Goal: Transaction & Acquisition: Purchase product/service

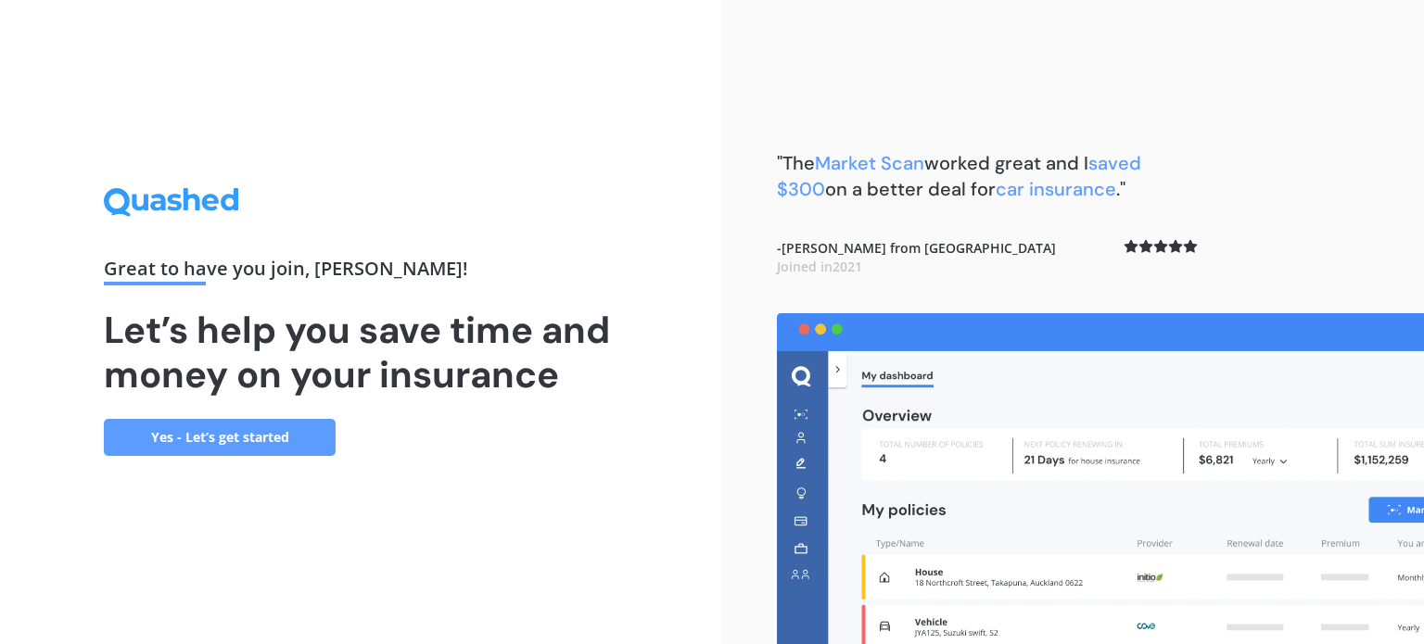
click at [213, 440] on link "Yes - Let’s get started" at bounding box center [220, 437] width 232 height 37
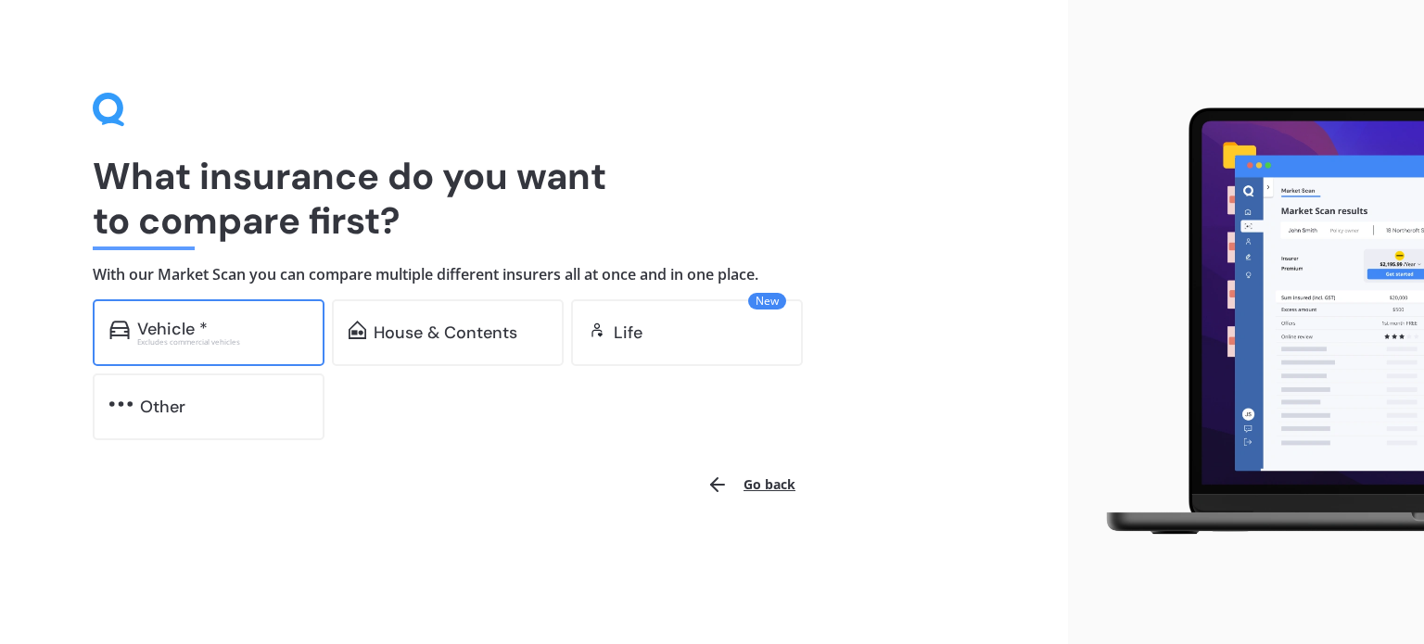
click at [252, 330] on div "Vehicle *" at bounding box center [222, 329] width 171 height 19
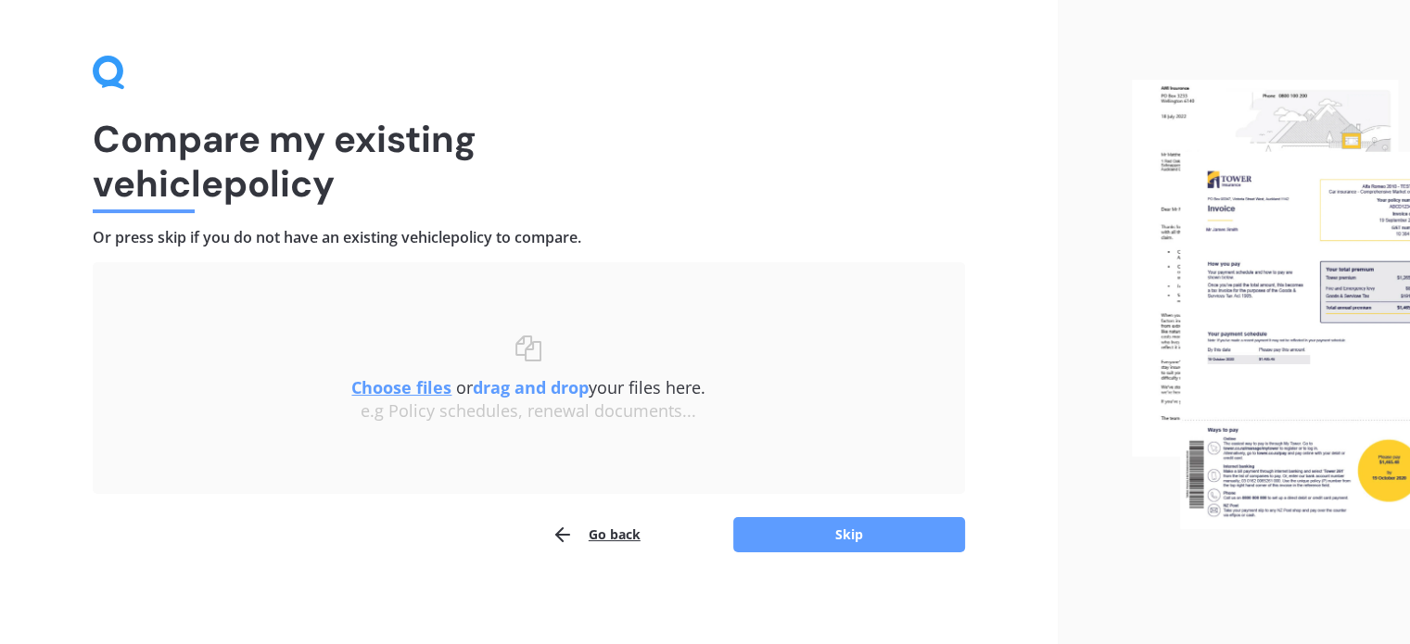
scroll to position [38, 0]
click at [624, 531] on button "Go back" at bounding box center [596, 533] width 89 height 37
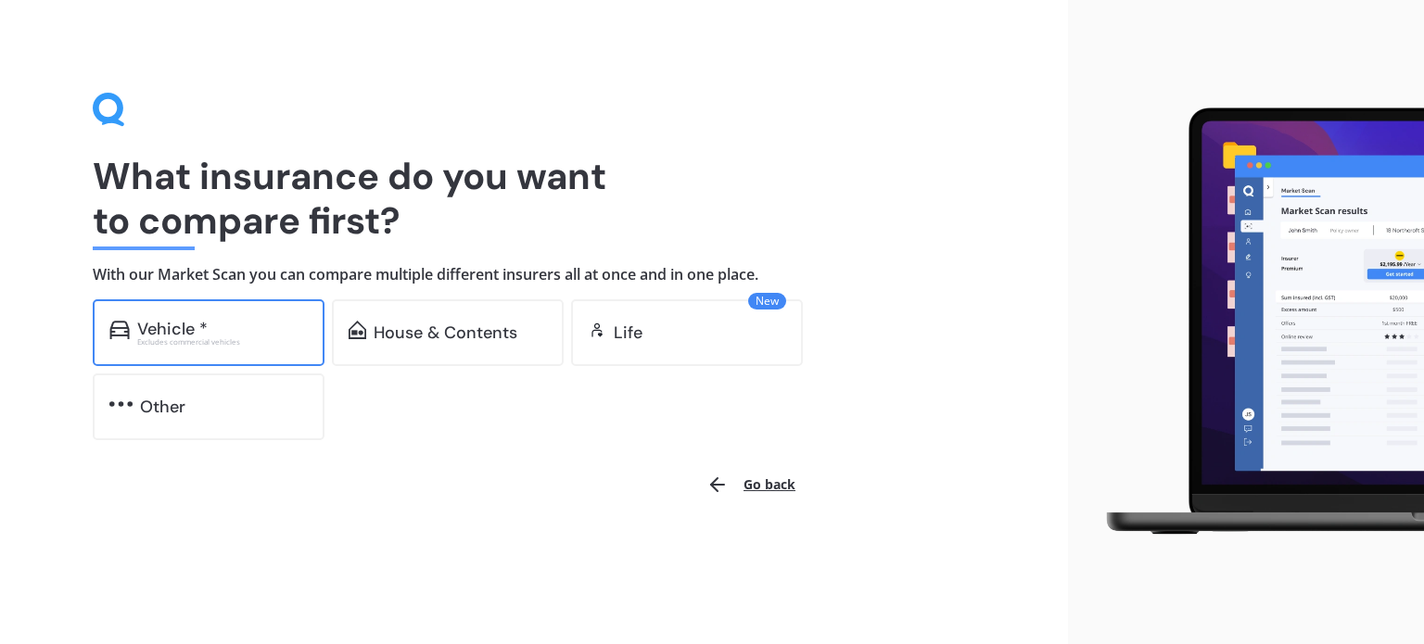
click at [168, 333] on div "Vehicle *" at bounding box center [172, 329] width 70 height 19
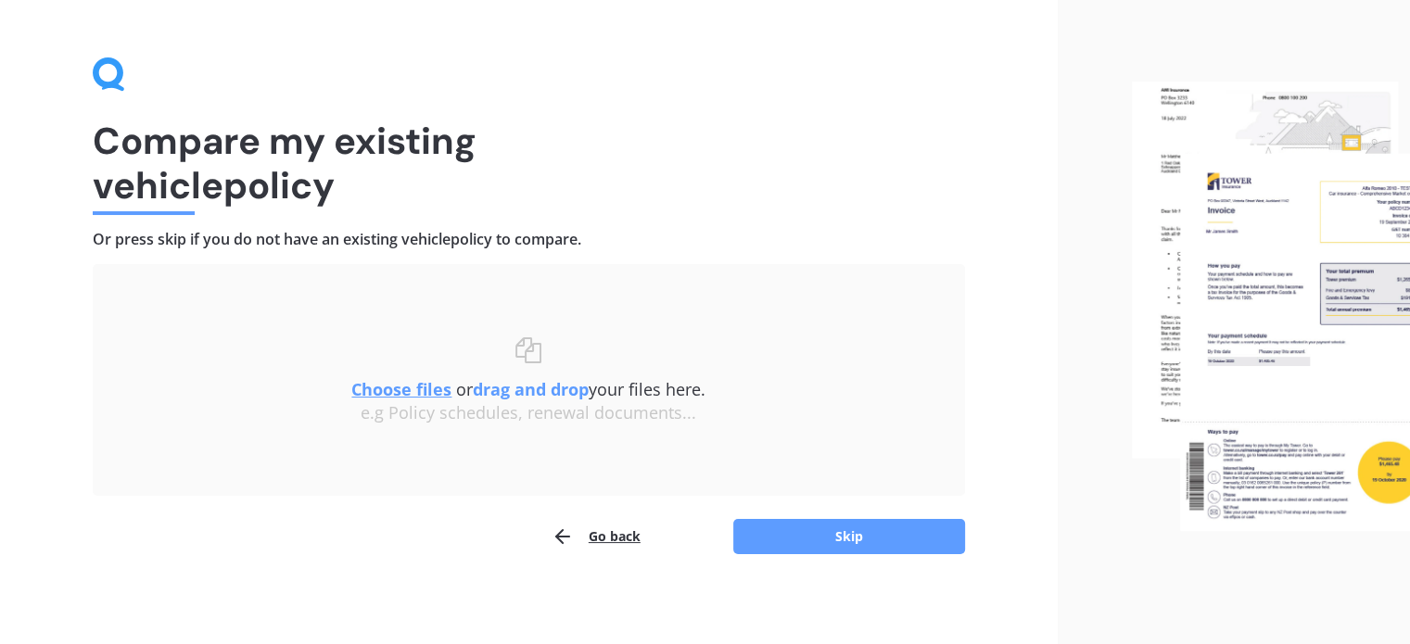
scroll to position [38, 0]
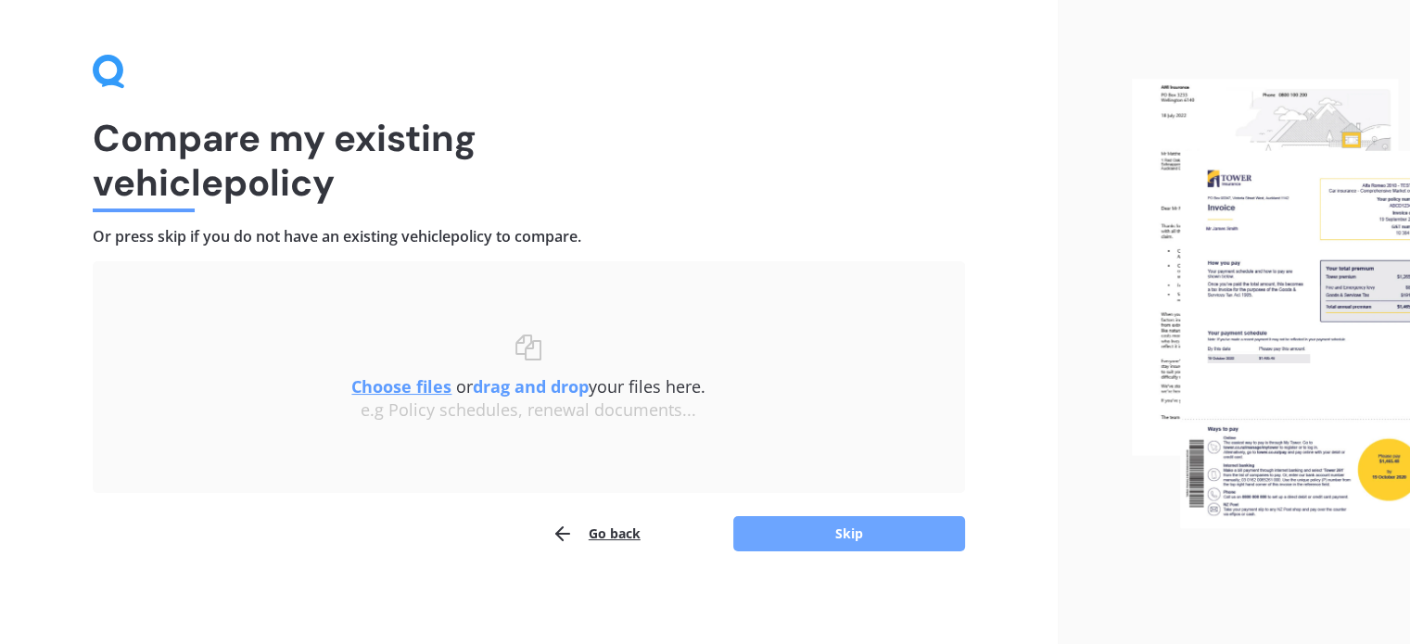
click at [872, 541] on button "Skip" at bounding box center [849, 533] width 232 height 35
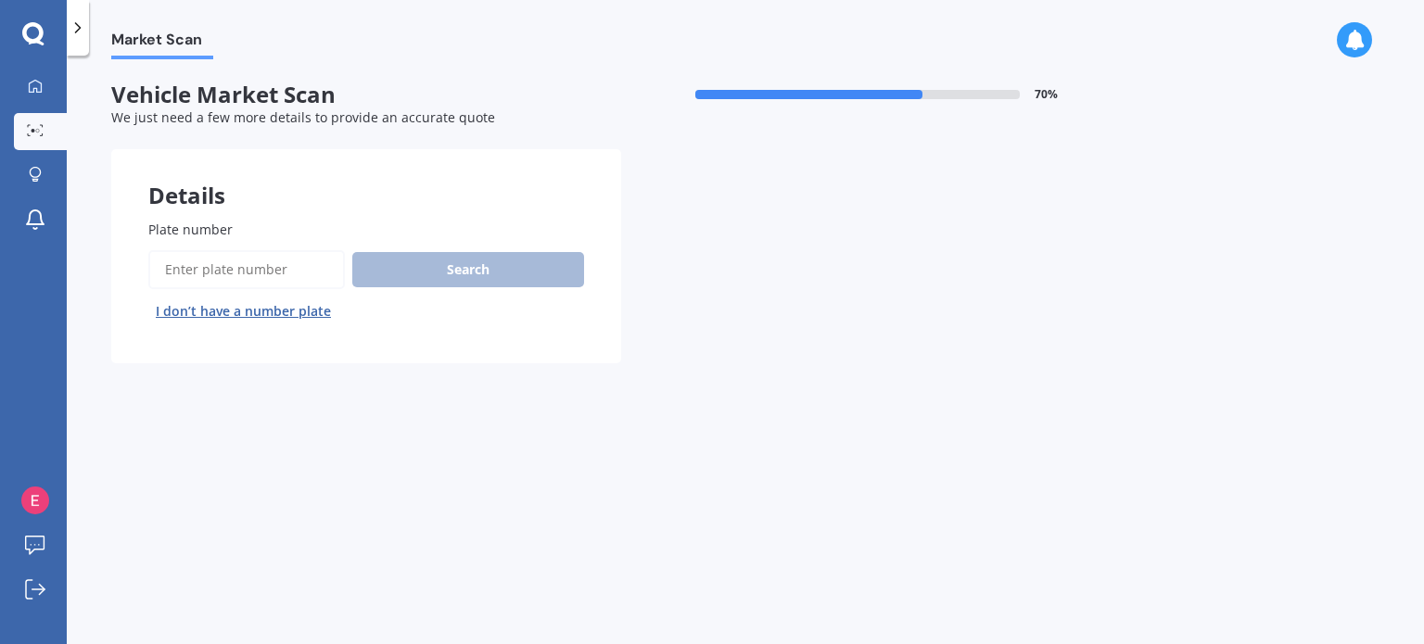
click at [245, 274] on input "Plate number" at bounding box center [246, 269] width 197 height 39
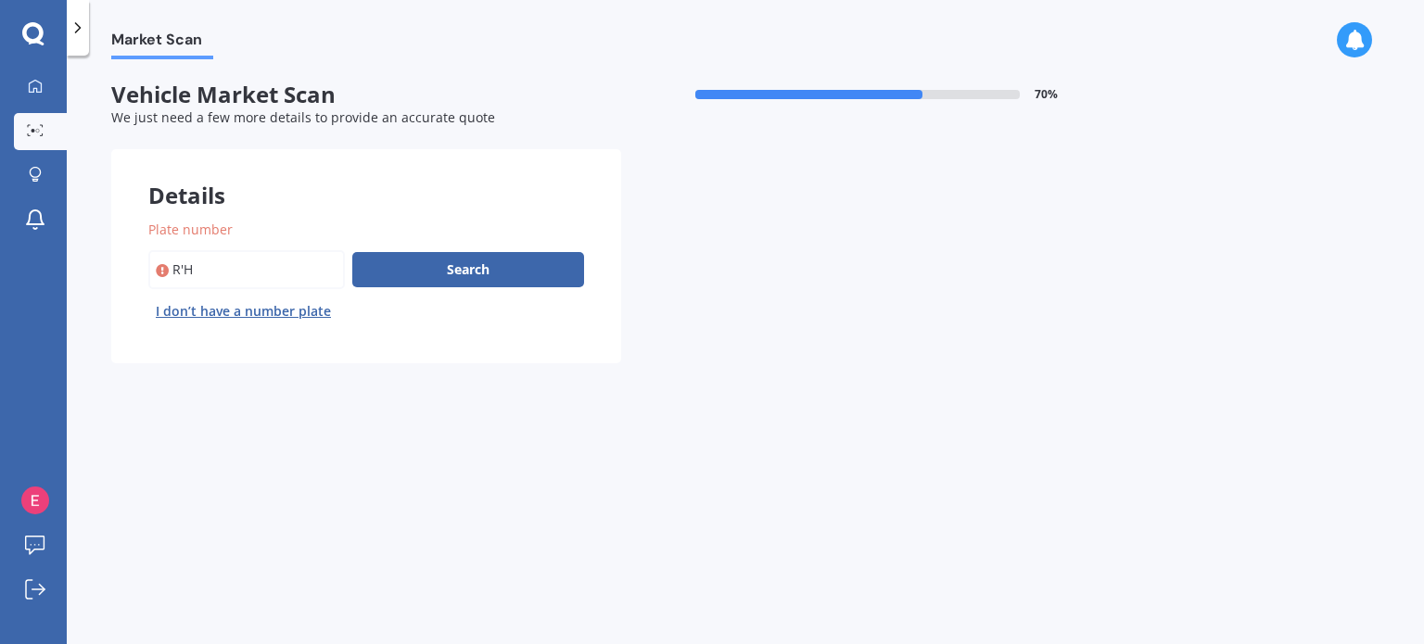
type input "r"
type input "RHQ797"
click at [0, 0] on button "Next" at bounding box center [0, 0] width 0 height 0
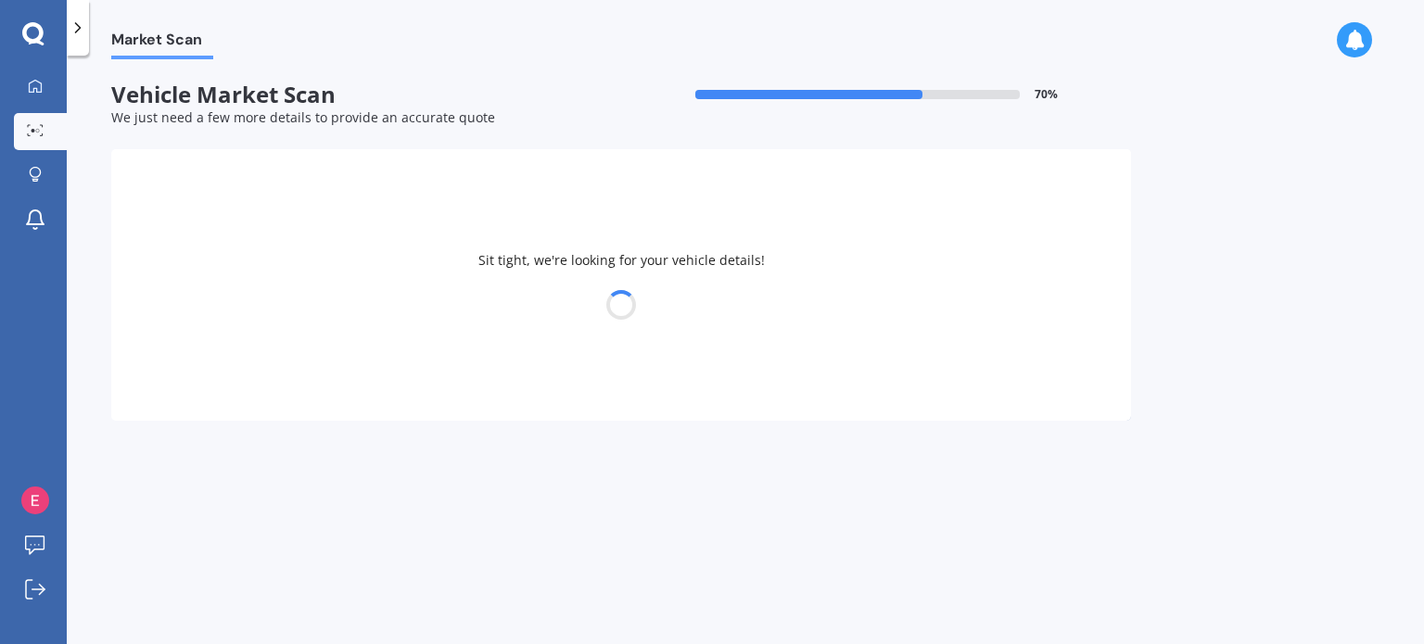
select select "BMW"
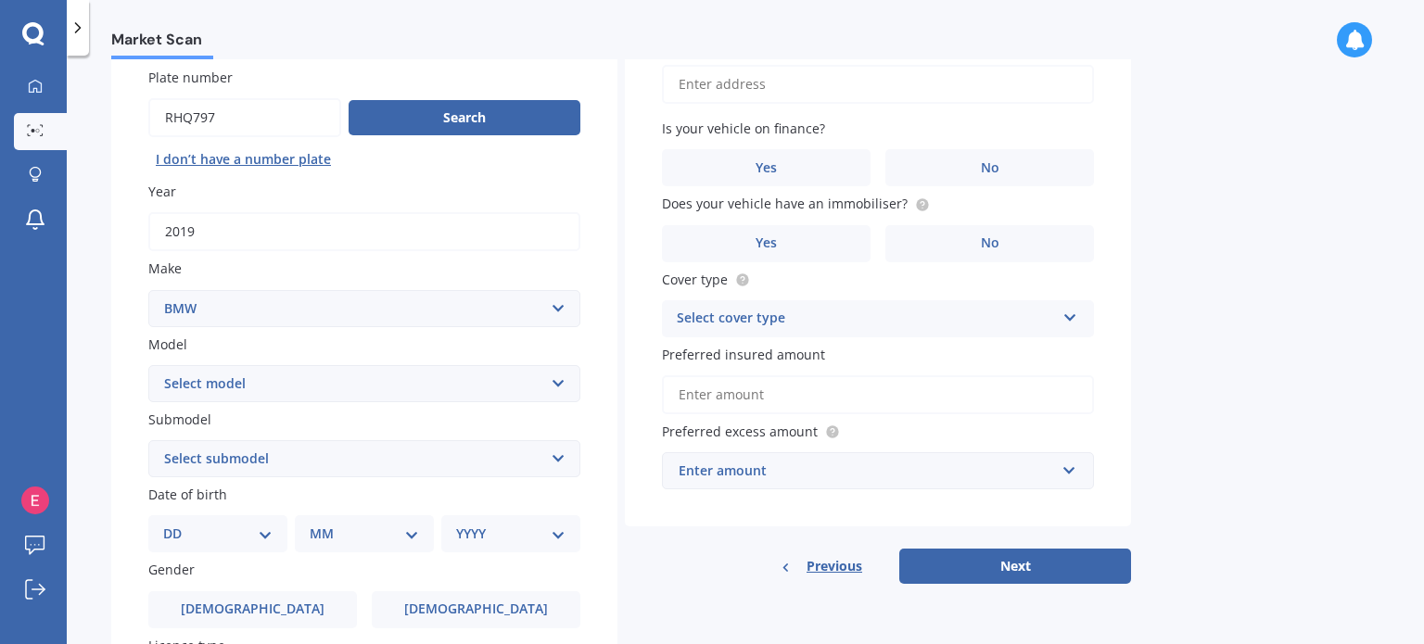
scroll to position [185, 0]
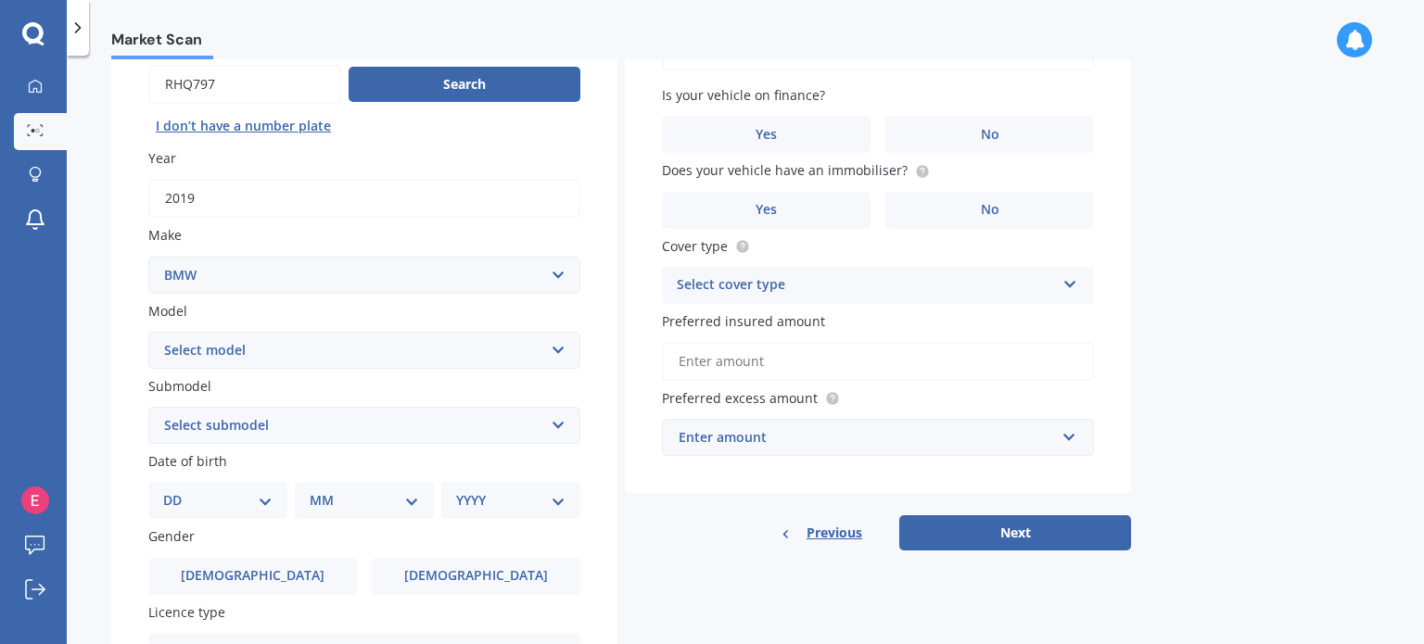
click at [248, 366] on select "Select model 116 116I 118 118D 120 130 218D 220I 225 250 316 318 320 320 i 323 …" at bounding box center [364, 350] width 432 height 37
select select "330"
click at [148, 332] on select "Select model 116 116I 118 118D 120 130 218D 220I 225 250 316 318 320 320 i 323 …" at bounding box center [364, 350] width 432 height 37
click at [270, 410] on select "Select submodel (All other) Ci d e i" at bounding box center [364, 425] width 432 height 37
select select "I"
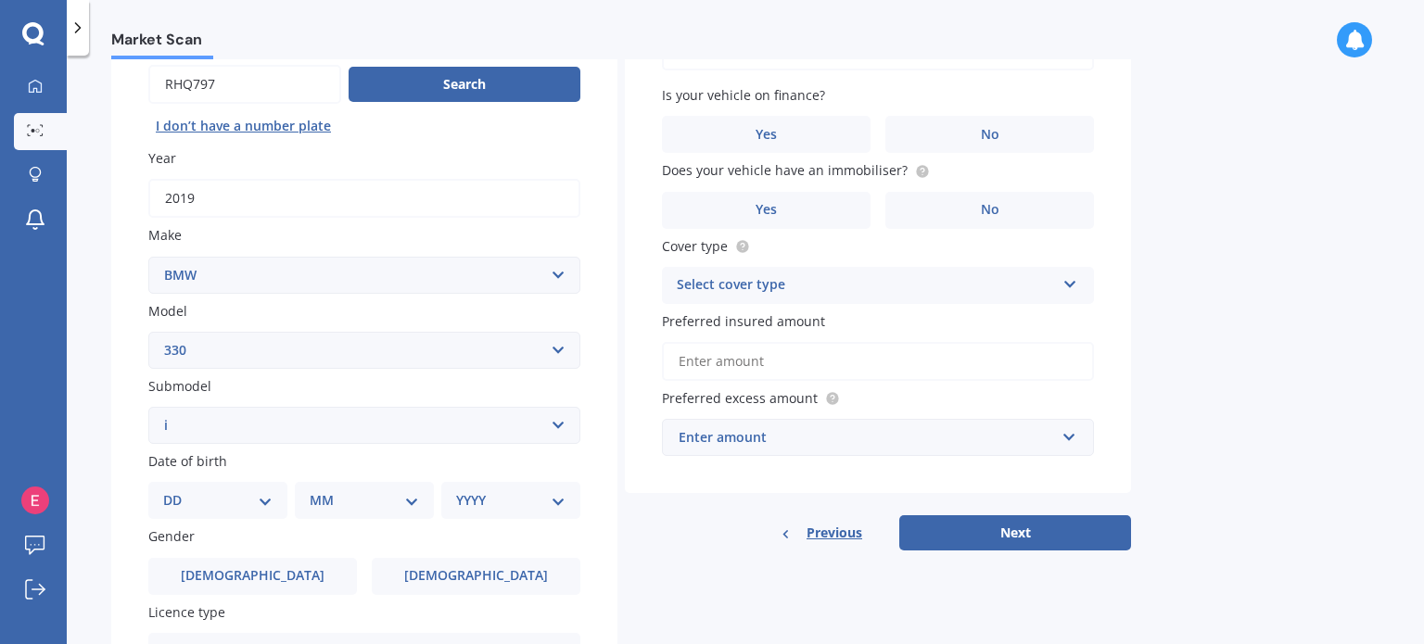
click at [148, 407] on select "Select submodel (All other) Ci d e i" at bounding box center [364, 425] width 432 height 37
click at [237, 495] on select "DD 01 02 03 04 05 06 07 08 09 10 11 12 13 14 15 16 17 18 19 20 21 22 23 24 25 2…" at bounding box center [217, 500] width 109 height 20
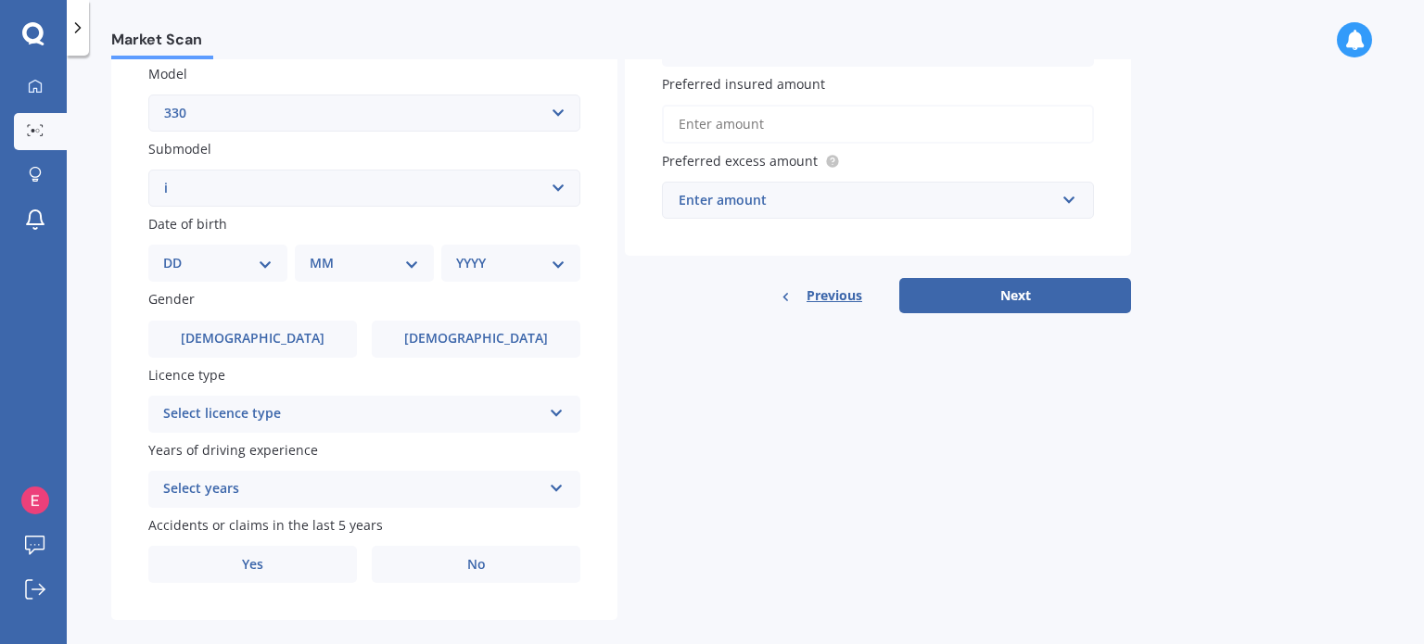
scroll to position [447, 0]
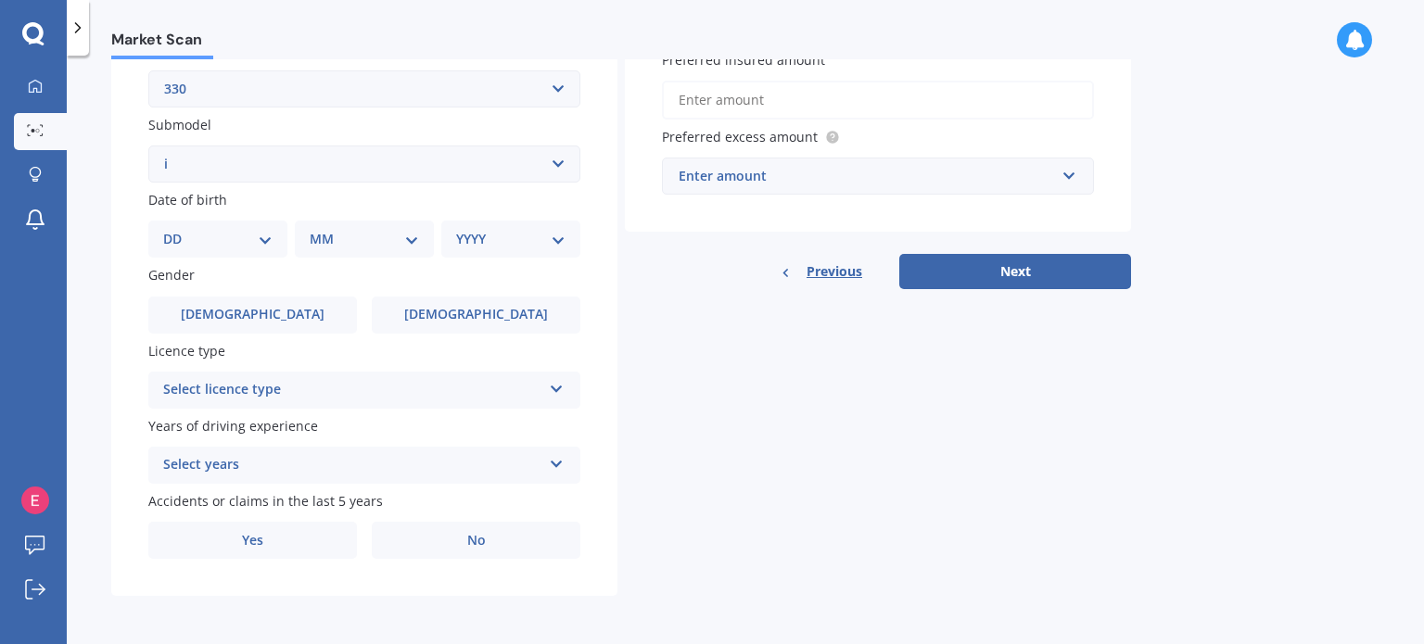
click at [248, 240] on select "DD 01 02 03 04 05 06 07 08 09 10 11 12 13 14 15 16 17 18 19 20 21 22 23 24 25 2…" at bounding box center [217, 239] width 109 height 20
select select "25"
click at [178, 229] on select "DD 01 02 03 04 05 06 07 08 09 10 11 12 13 14 15 16 17 18 19 20 21 22 23 24 25 2…" at bounding box center [217, 239] width 109 height 20
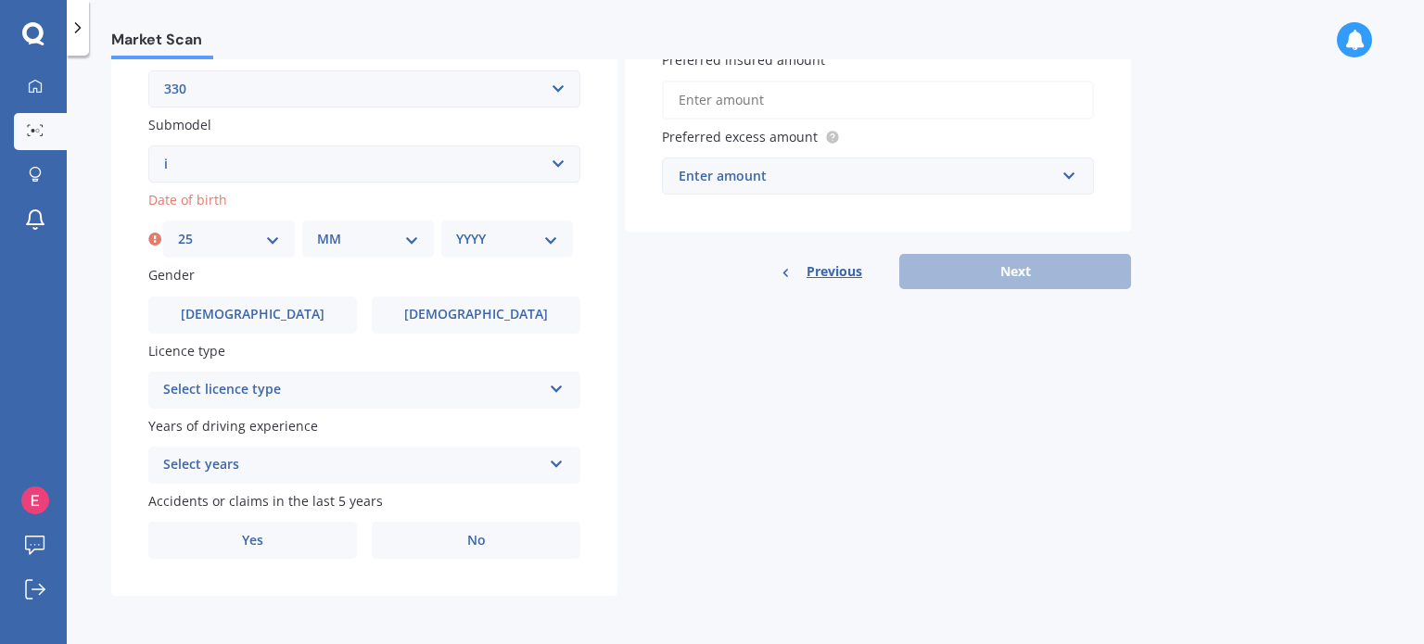
click at [382, 223] on div "MM 01 02 03 04 05 06 07 08 09 10 11 12" at bounding box center [368, 239] width 132 height 37
click at [376, 247] on select "MM 01 02 03 04 05 06 07 08 09 10 11 12" at bounding box center [368, 239] width 102 height 20
select select "08"
click at [317, 229] on select "MM 01 02 03 04 05 06 07 08 09 10 11 12" at bounding box center [368, 239] width 102 height 20
click at [503, 236] on select "YYYY 2025 2024 2023 2022 2021 2020 2019 2018 2017 2016 2015 2014 2013 2012 2011…" at bounding box center [507, 239] width 102 height 20
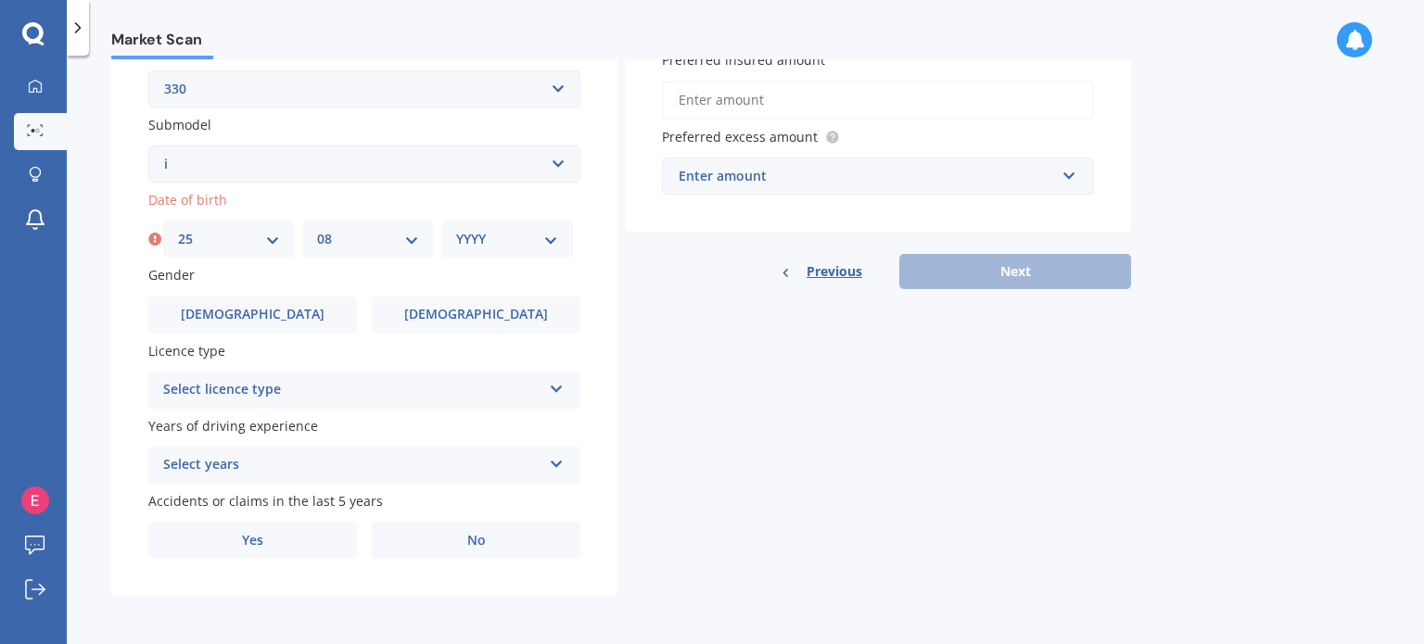
select select "1999"
click at [456, 229] on select "YYYY 2025 2024 2023 2022 2021 2020 2019 2018 2017 2016 2015 2014 2013 2012 2011…" at bounding box center [507, 239] width 102 height 20
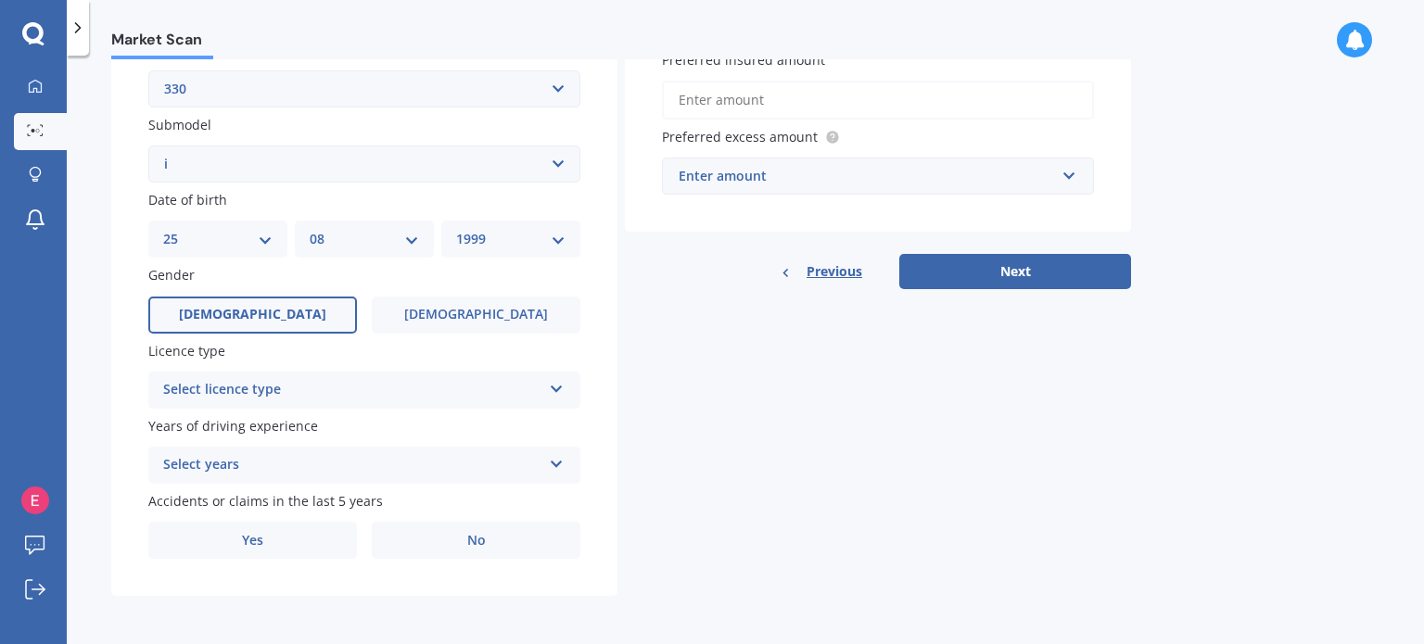
click at [308, 309] on label "[DEMOGRAPHIC_DATA]" at bounding box center [252, 315] width 209 height 37
click at [0, 0] on input "[DEMOGRAPHIC_DATA]" at bounding box center [0, 0] width 0 height 0
click at [384, 388] on div "Select licence type" at bounding box center [352, 390] width 378 height 22
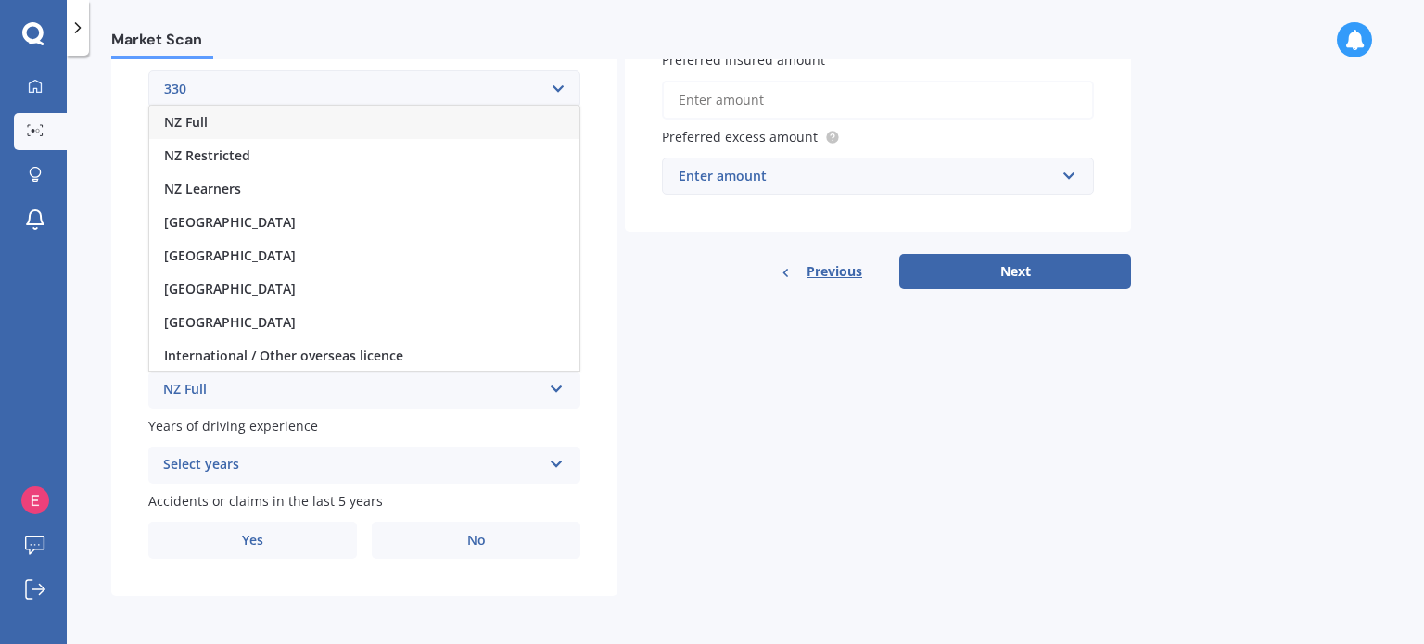
click at [269, 114] on div "NZ Full" at bounding box center [364, 122] width 430 height 33
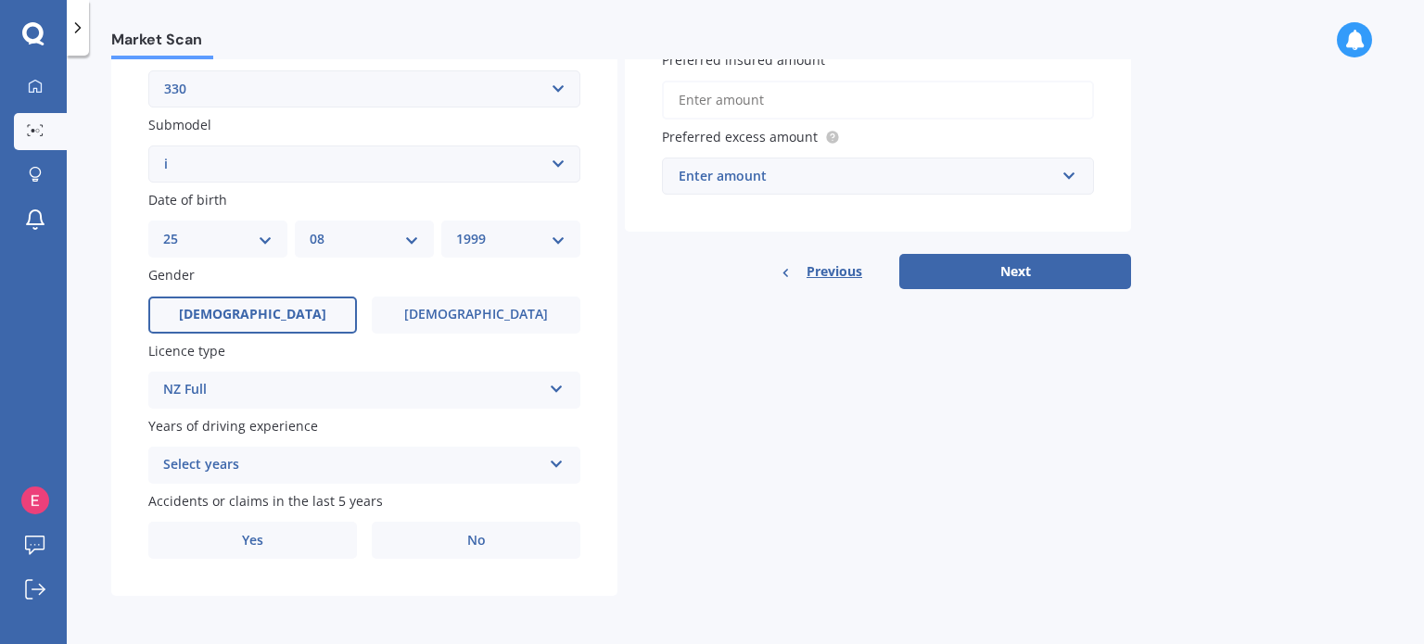
click at [290, 466] on div "Select years" at bounding box center [352, 465] width 378 height 22
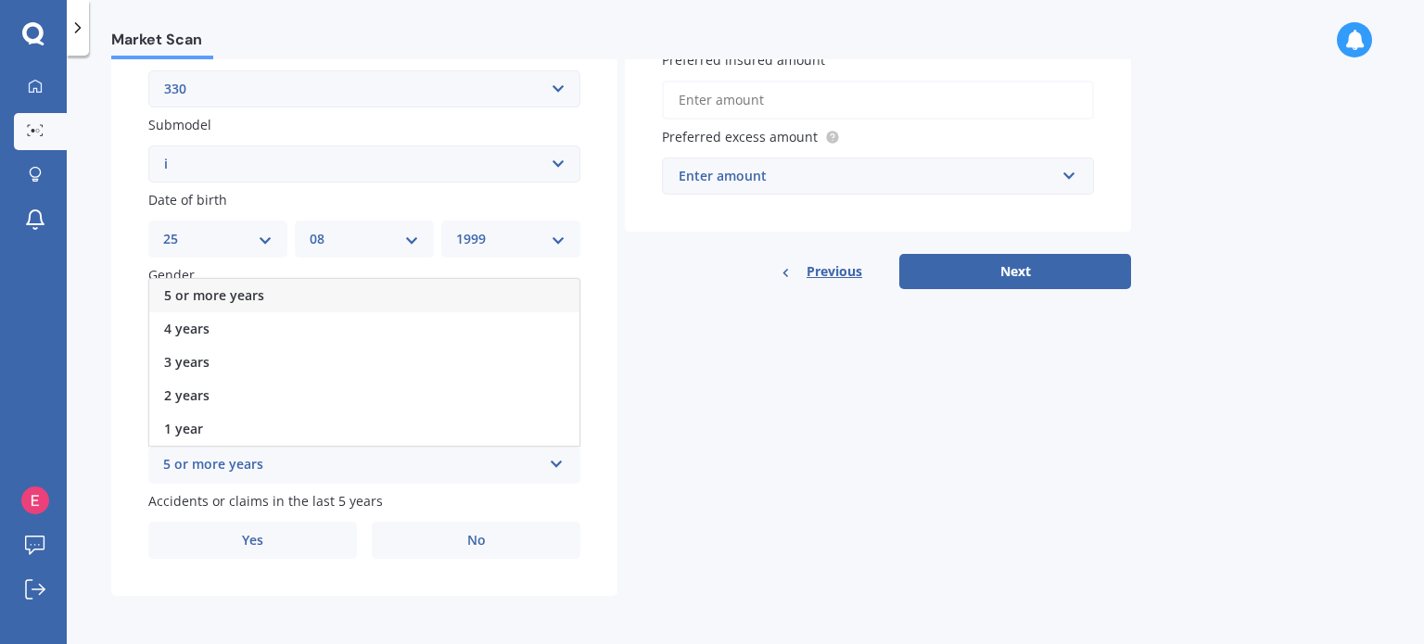
click at [323, 293] on div "5 or more years" at bounding box center [364, 295] width 430 height 33
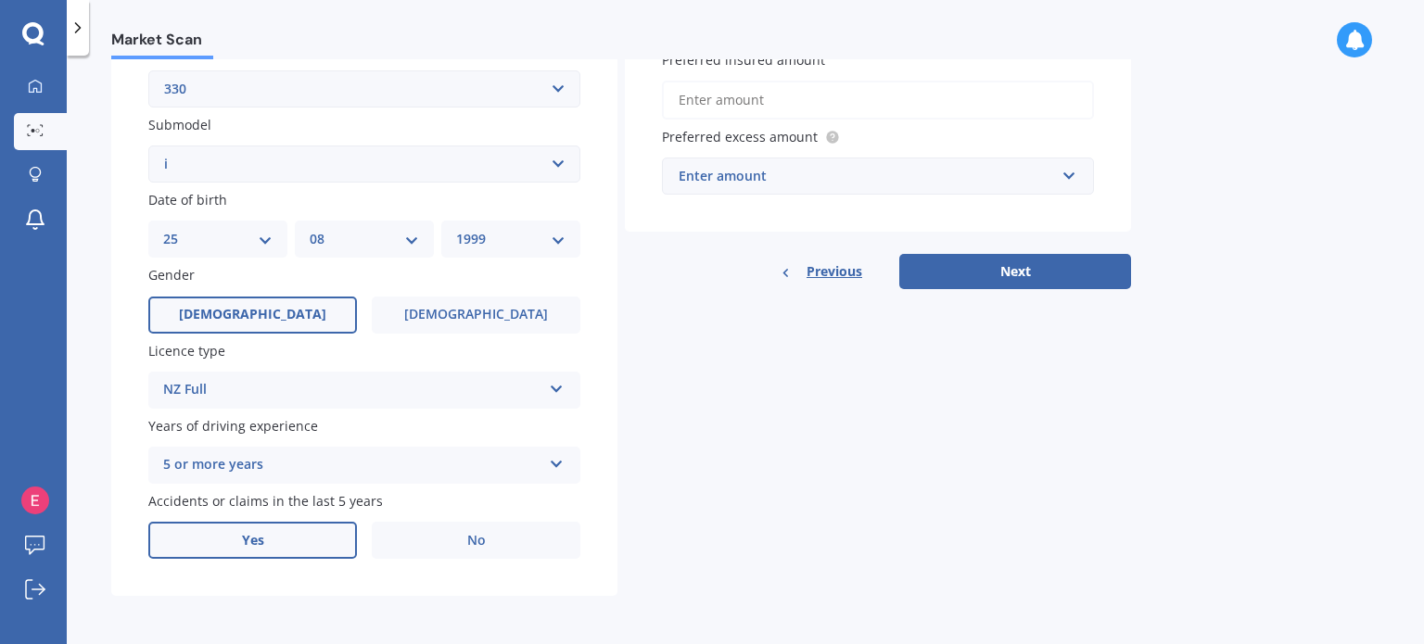
click at [263, 533] on span "Yes" at bounding box center [253, 541] width 22 height 16
click at [0, 0] on input "Yes" at bounding box center [0, 0] width 0 height 0
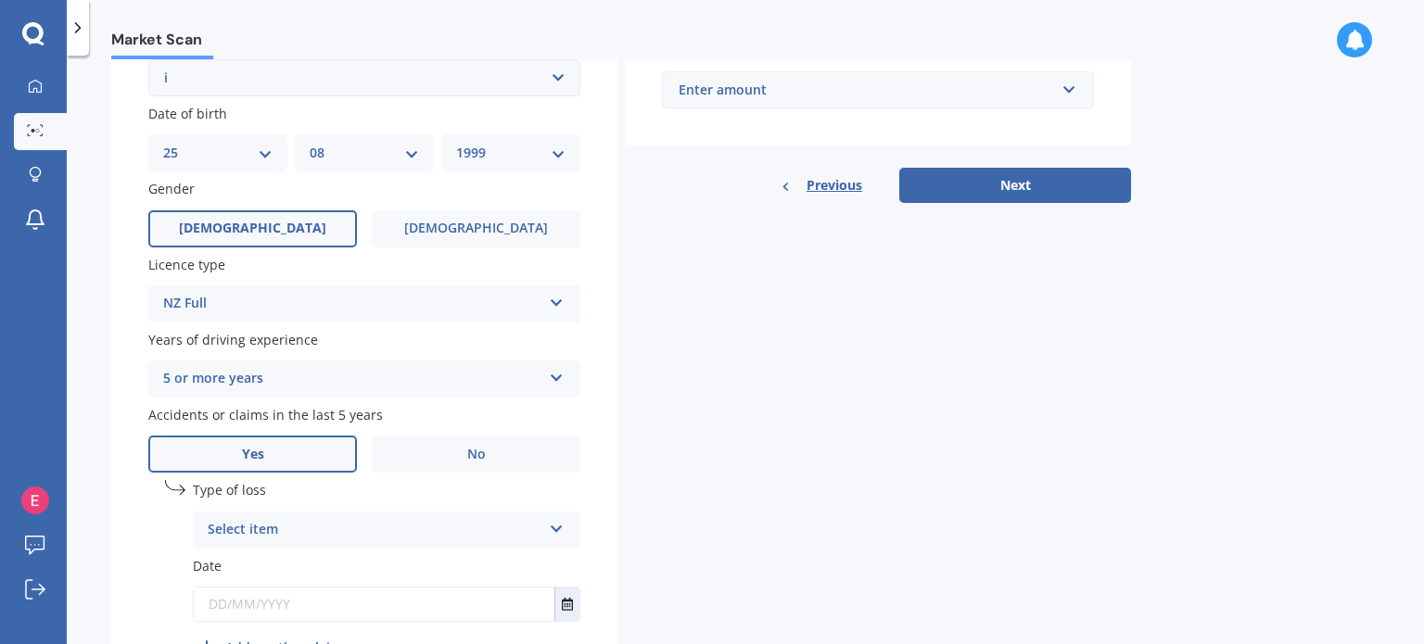
scroll to position [540, 0]
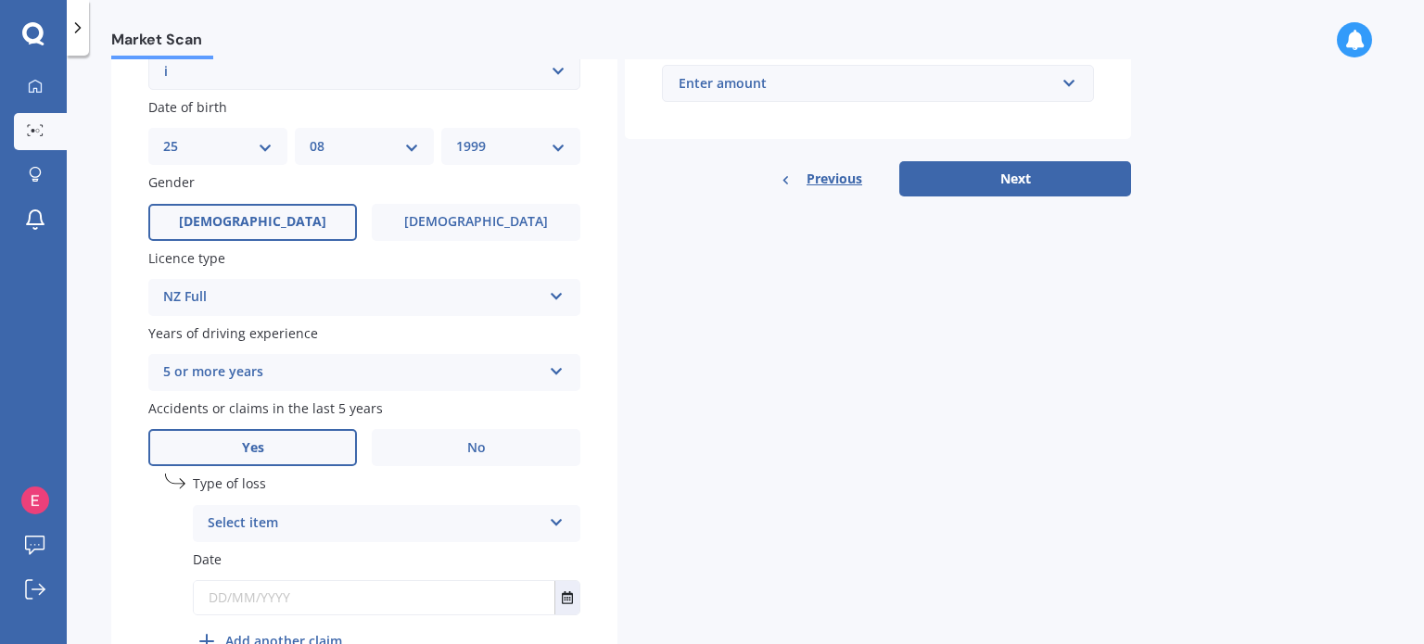
click at [496, 515] on div "Select item" at bounding box center [375, 524] width 334 height 22
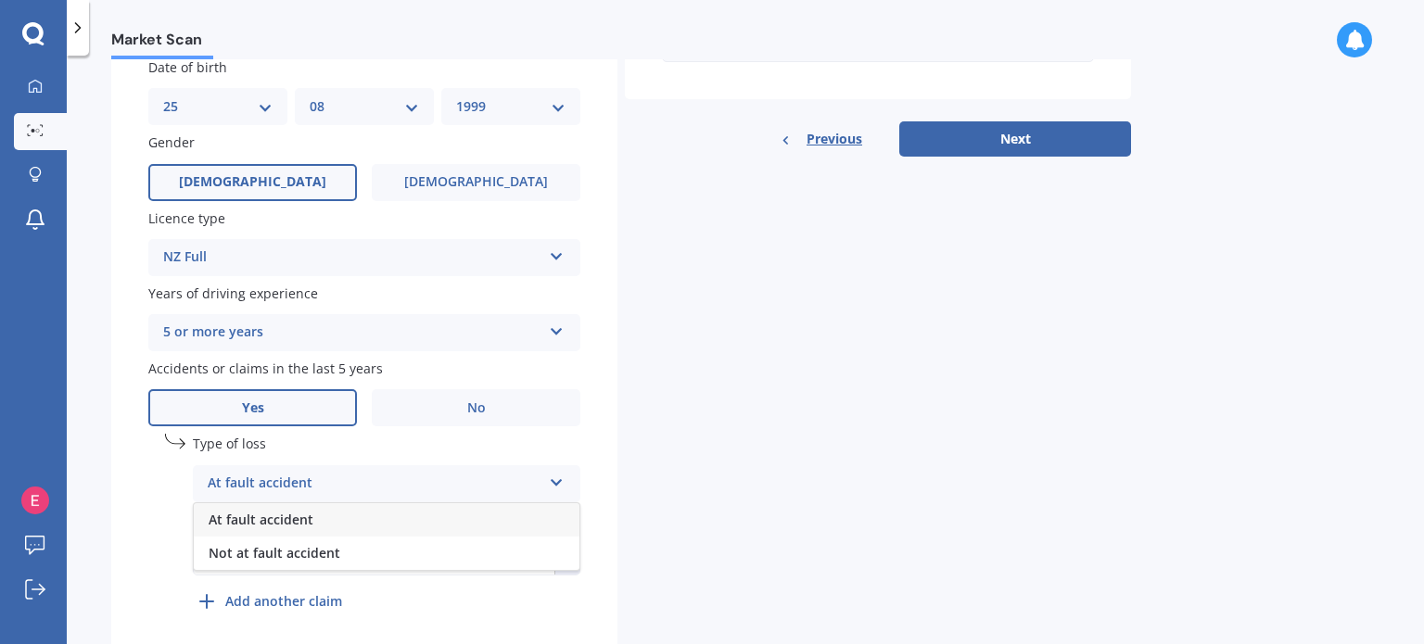
scroll to position [632, 0]
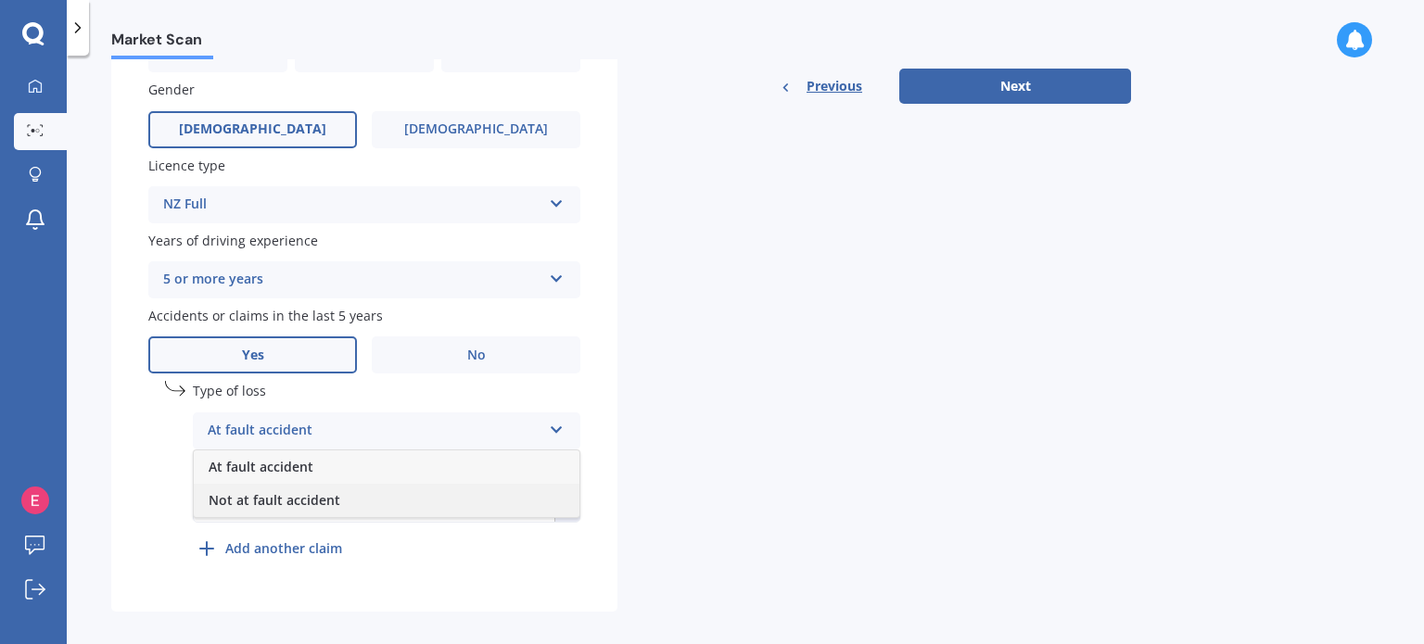
click at [453, 486] on div "Not at fault accident" at bounding box center [387, 500] width 386 height 33
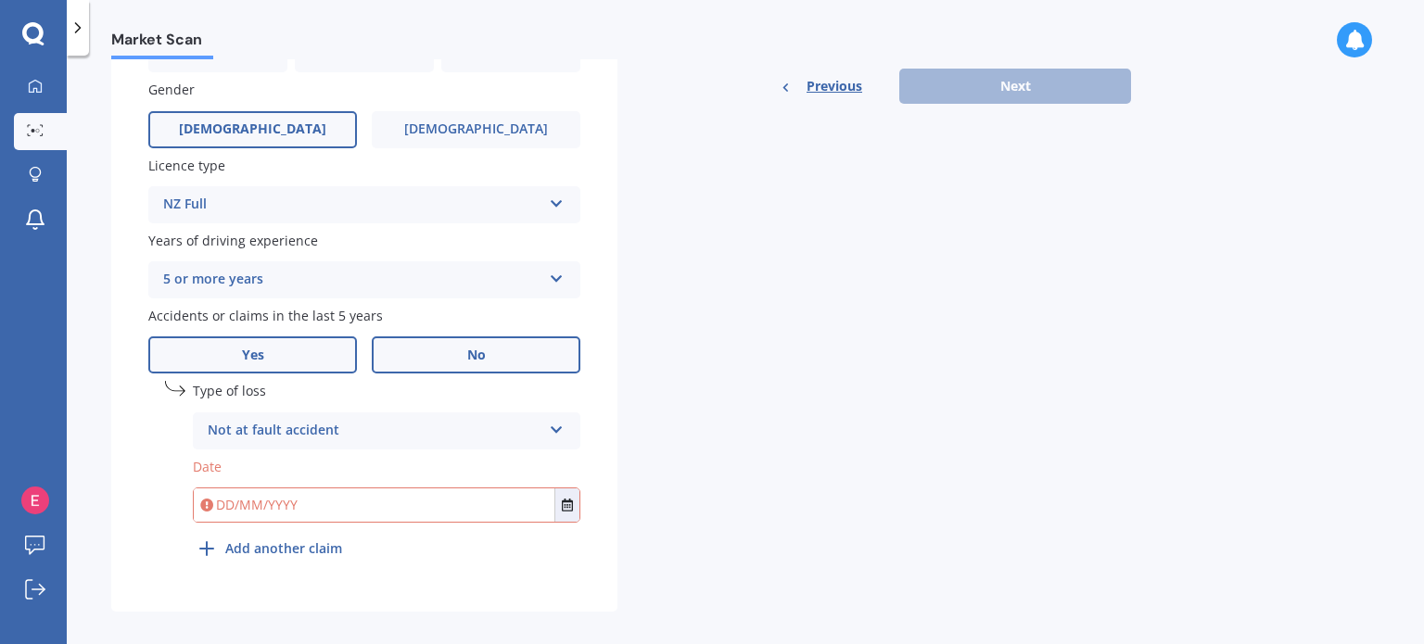
click at [439, 366] on label "No" at bounding box center [476, 355] width 209 height 37
click at [0, 0] on input "No" at bounding box center [0, 0] width 0 height 0
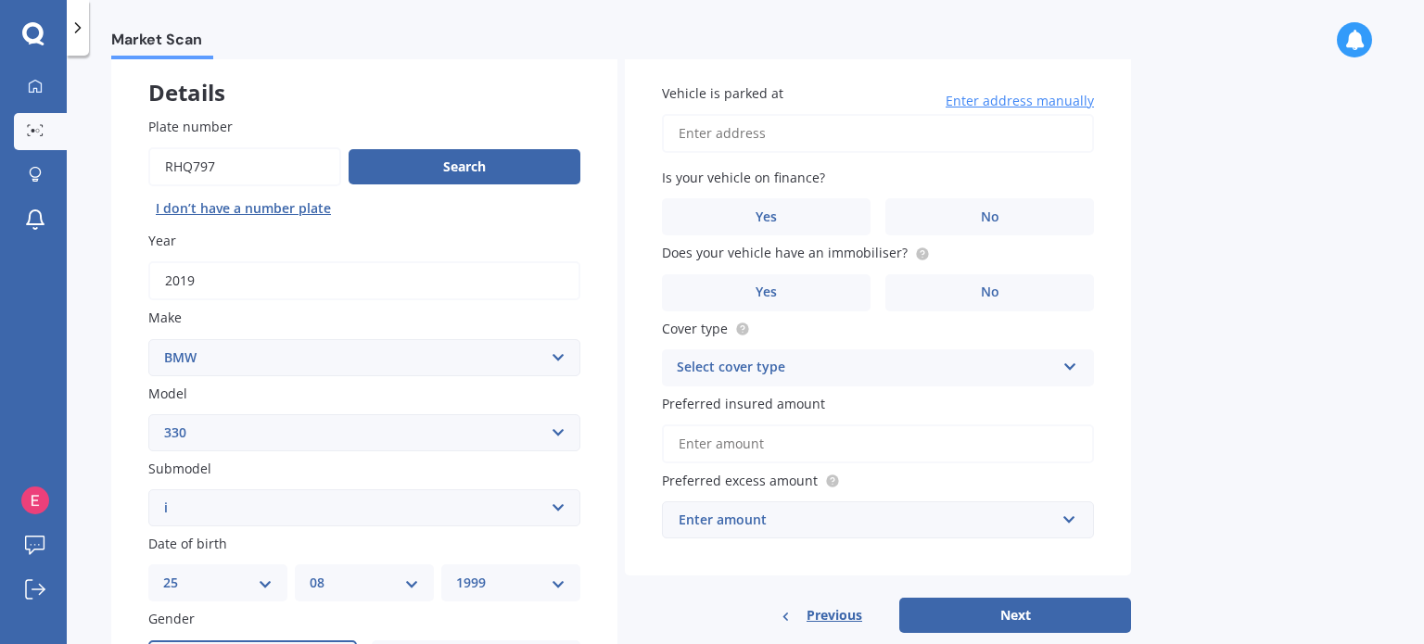
scroll to position [76, 0]
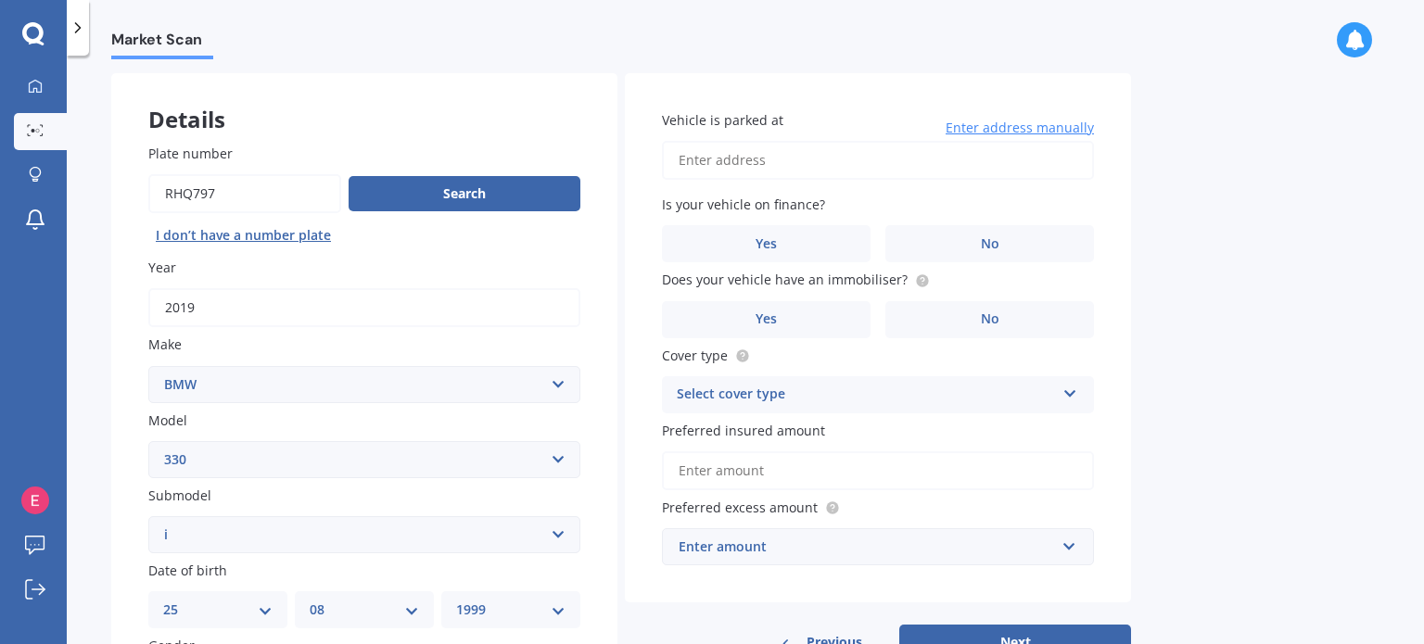
click at [774, 165] on input "Vehicle is parked at" at bounding box center [878, 160] width 432 height 39
type input "[STREET_ADDRESS][PERSON_NAME]"
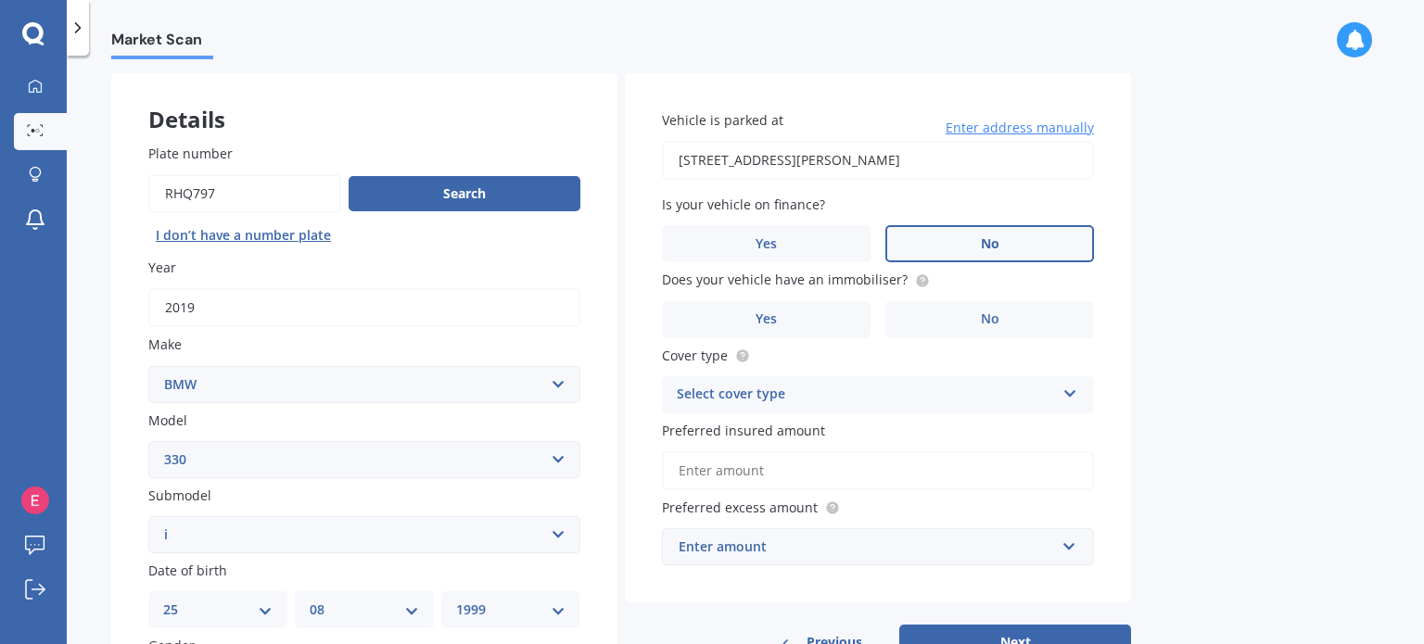
click at [981, 242] on span "No" at bounding box center [990, 244] width 19 height 16
click at [0, 0] on input "No" at bounding box center [0, 0] width 0 height 0
drag, startPoint x: 912, startPoint y: 307, endPoint x: 914, endPoint y: 318, distance: 11.3
click at [912, 308] on label "No" at bounding box center [989, 319] width 209 height 37
click at [0, 0] on input "No" at bounding box center [0, 0] width 0 height 0
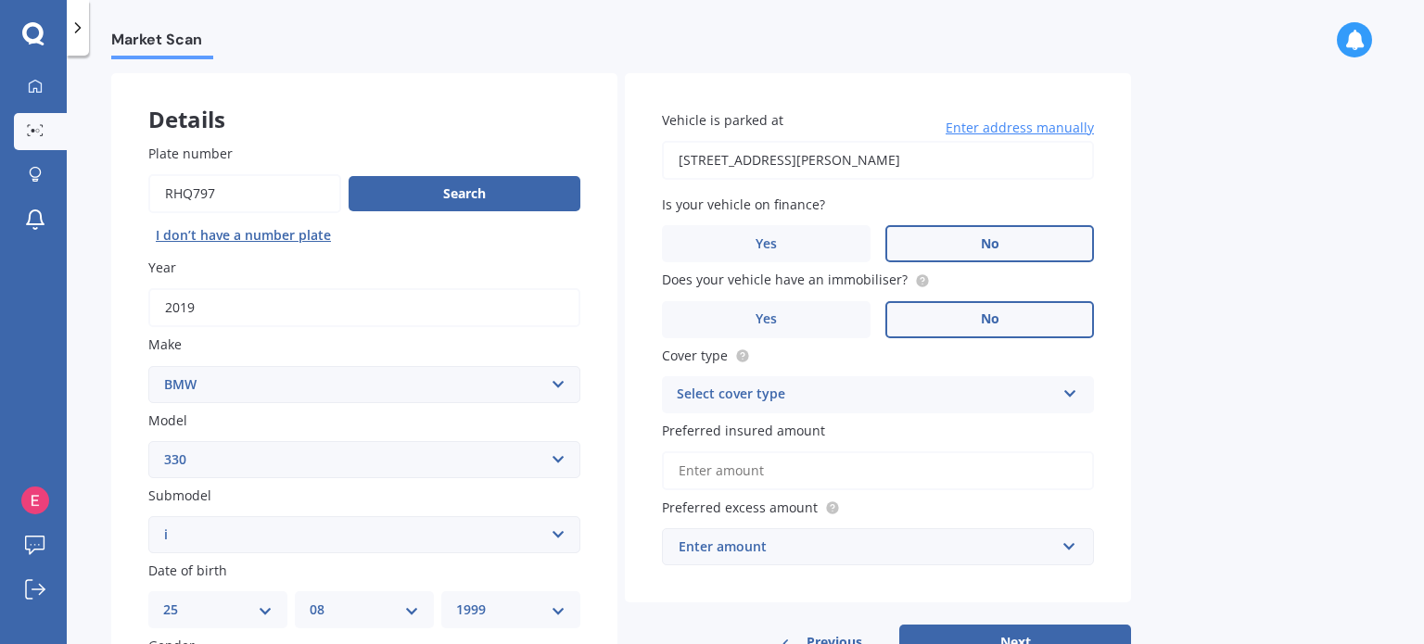
click at [884, 400] on div "Select cover type" at bounding box center [866, 395] width 378 height 22
click at [886, 389] on div "Comprehensive" at bounding box center [866, 395] width 378 height 22
click at [742, 392] on div "Select cover type" at bounding box center [869, 395] width 369 height 20
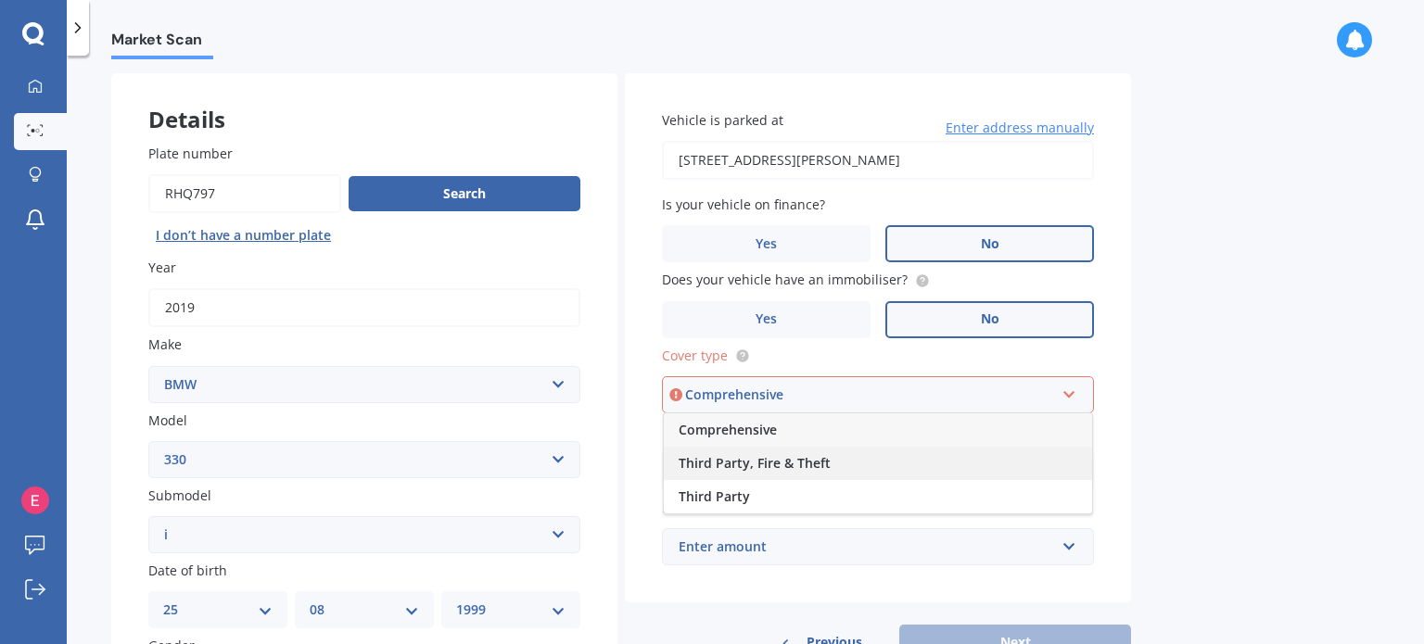
click at [815, 463] on span "Third Party, Fire & Theft" at bounding box center [755, 463] width 152 height 18
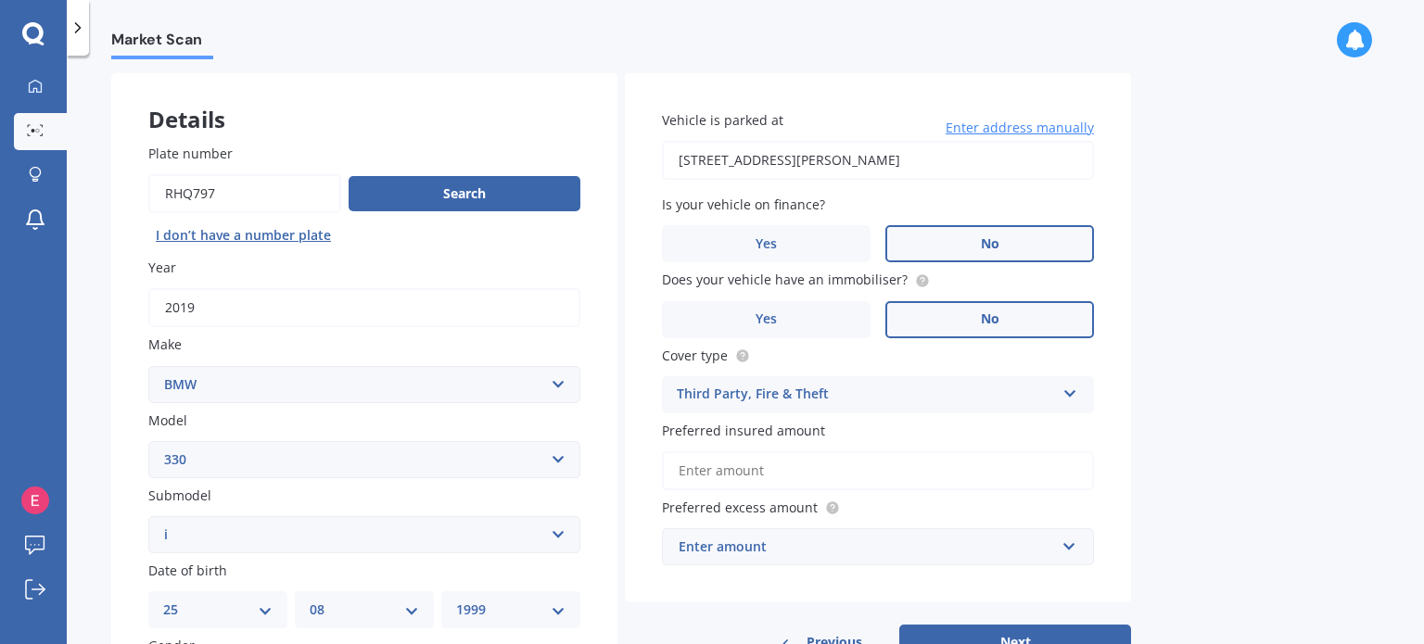
click at [819, 379] on div "Third Party, Fire & Theft Comprehensive Third Party, Fire & Theft Third Party" at bounding box center [878, 394] width 432 height 37
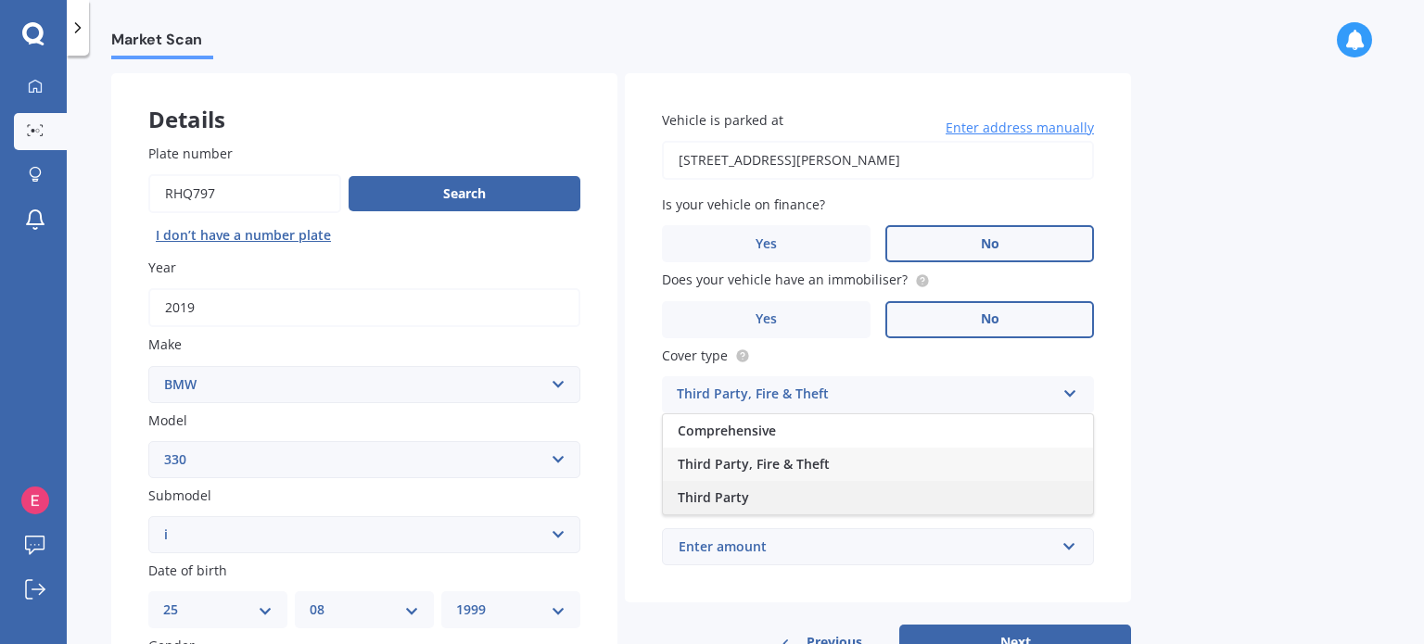
click at [792, 492] on div "Third Party" at bounding box center [878, 497] width 430 height 33
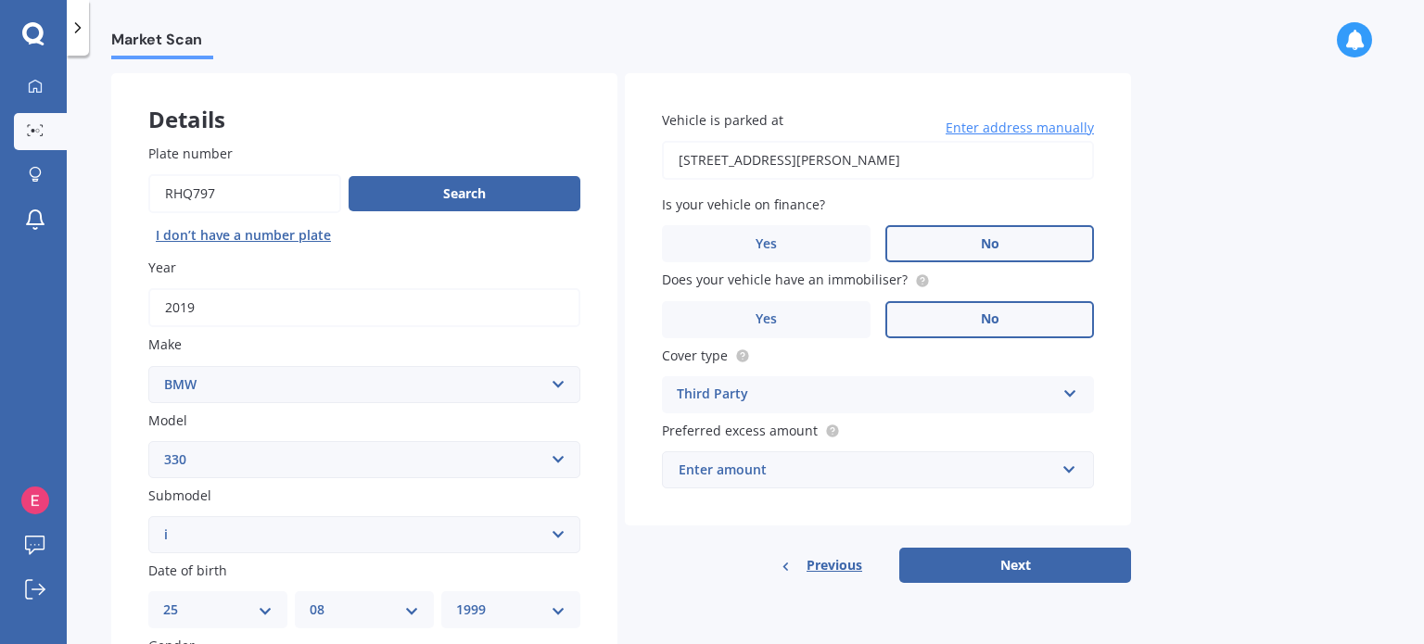
click at [797, 463] on div "Enter amount" at bounding box center [867, 470] width 376 height 20
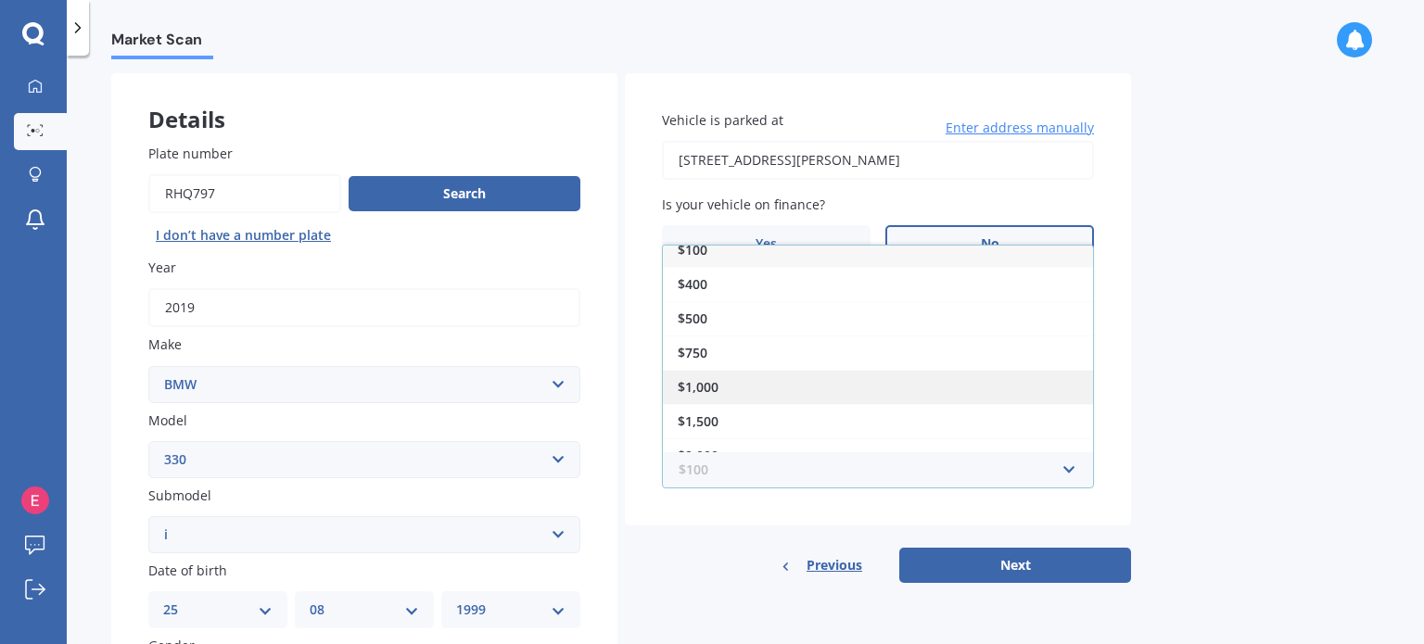
scroll to position [31, 0]
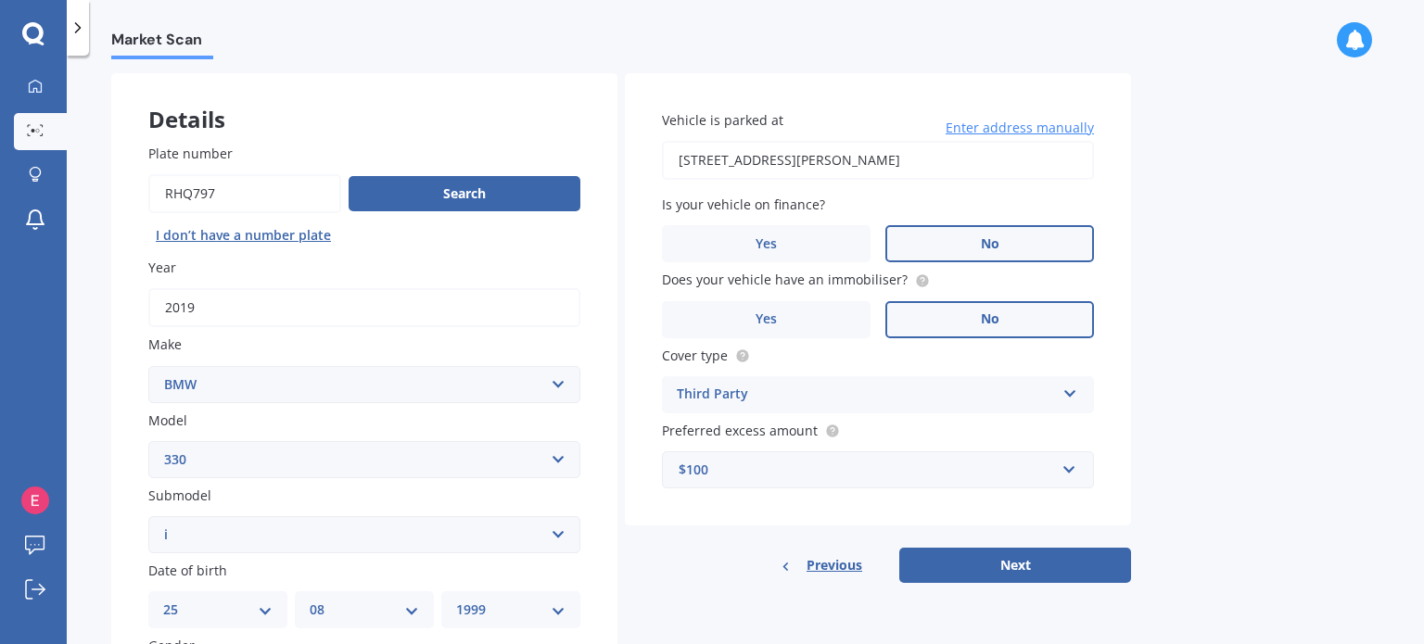
click at [1295, 344] on div "Market Scan Vehicle Market Scan 70 % We just need a few more details to provide…" at bounding box center [745, 353] width 1357 height 589
click at [886, 467] on div "$100" at bounding box center [867, 470] width 376 height 20
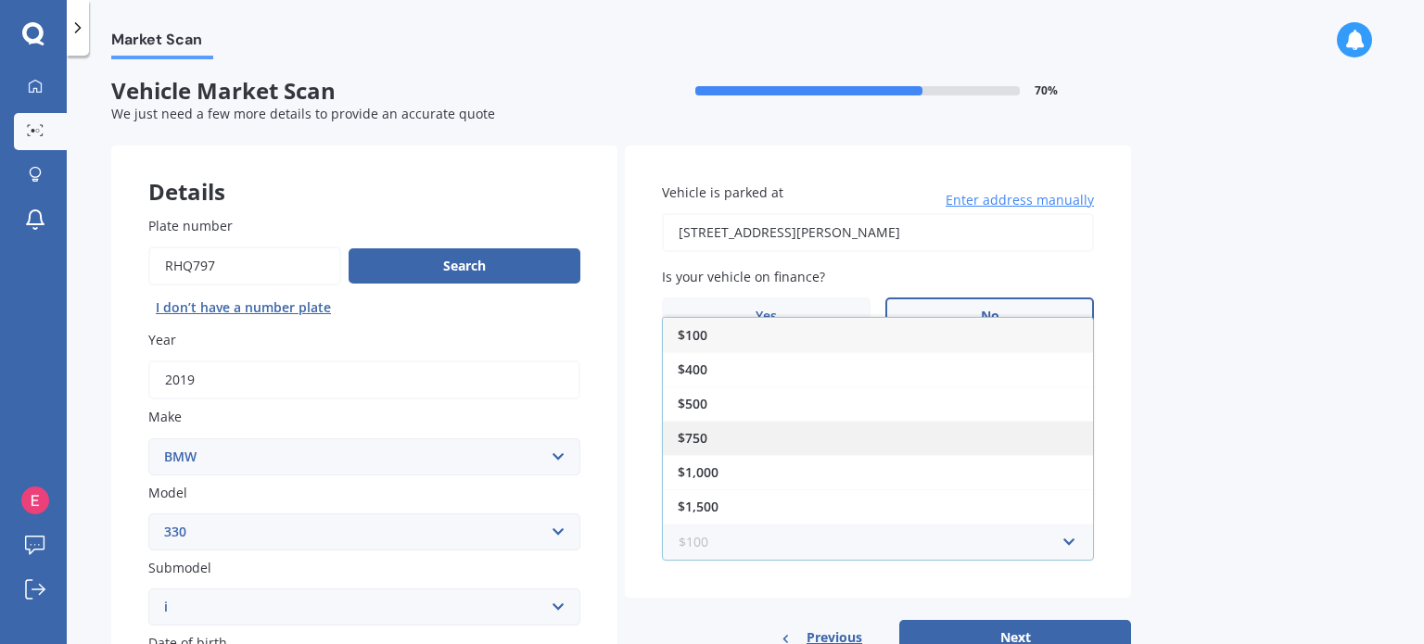
scroll to position [0, 0]
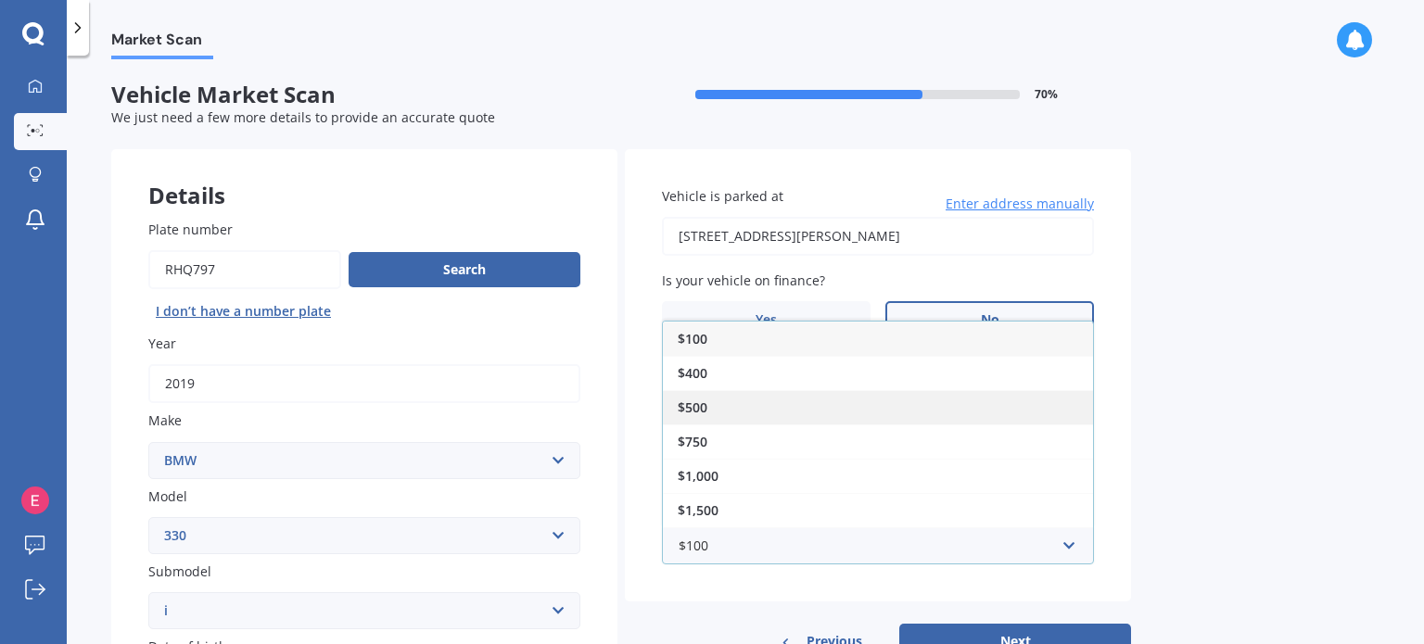
click at [814, 395] on div "$500" at bounding box center [878, 407] width 430 height 34
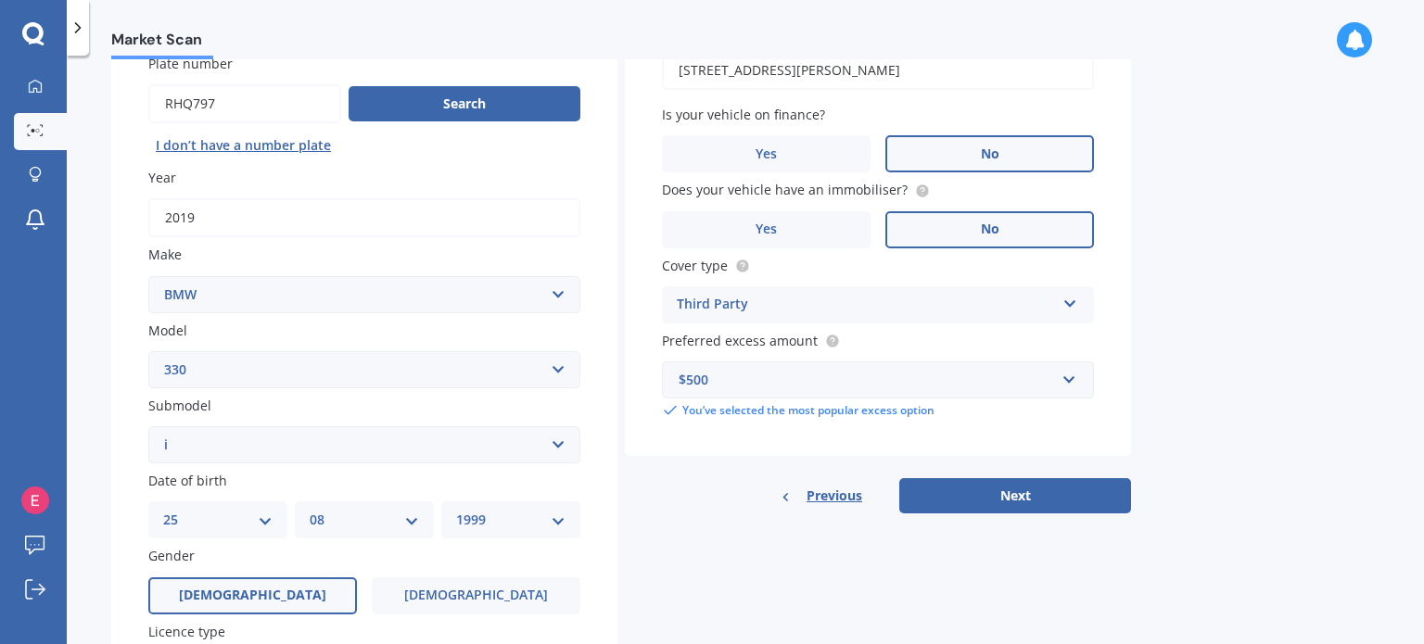
scroll to position [185, 0]
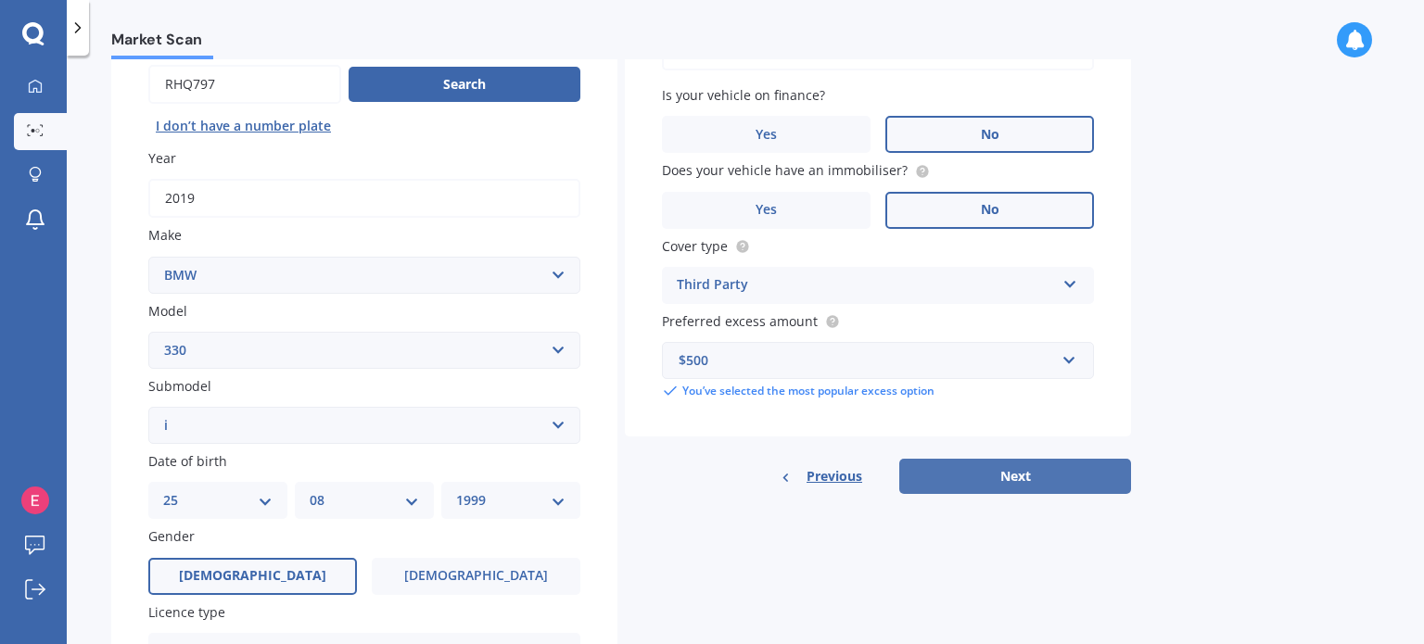
click at [1083, 481] on button "Next" at bounding box center [1015, 476] width 232 height 35
select select "25"
select select "08"
select select "1999"
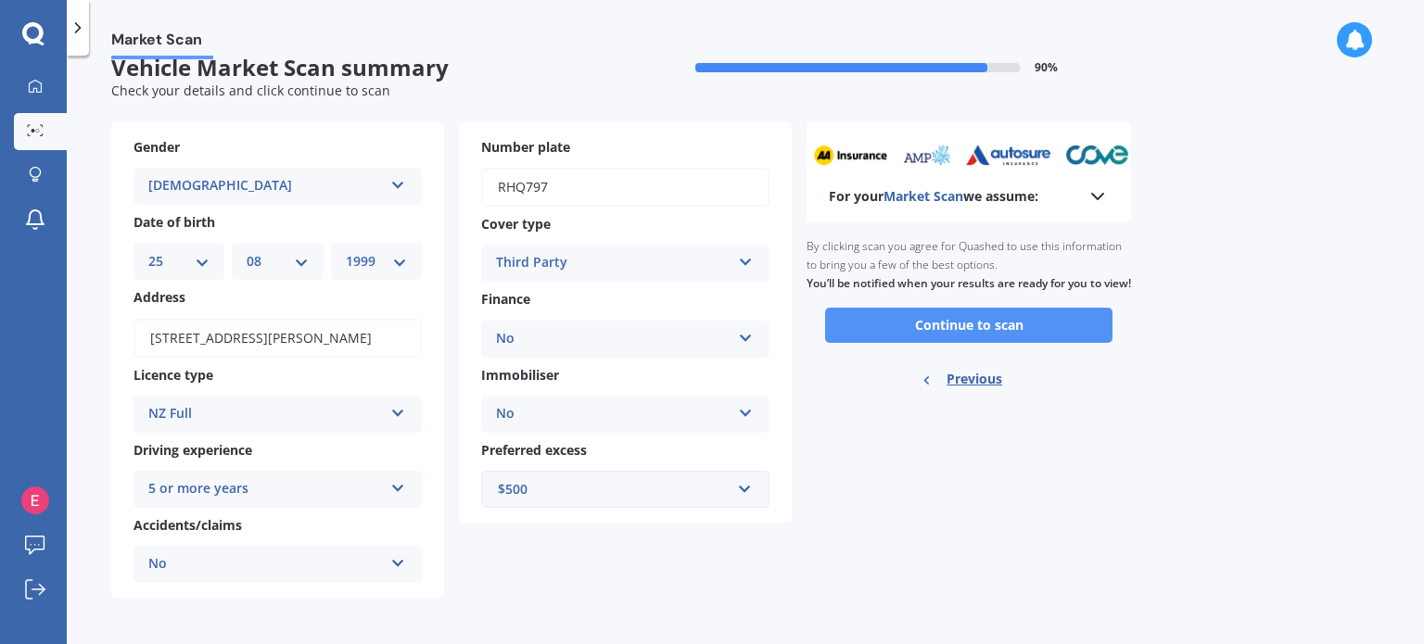
scroll to position [29, 0]
click at [1063, 341] on button "Continue to scan" at bounding box center [968, 323] width 287 height 35
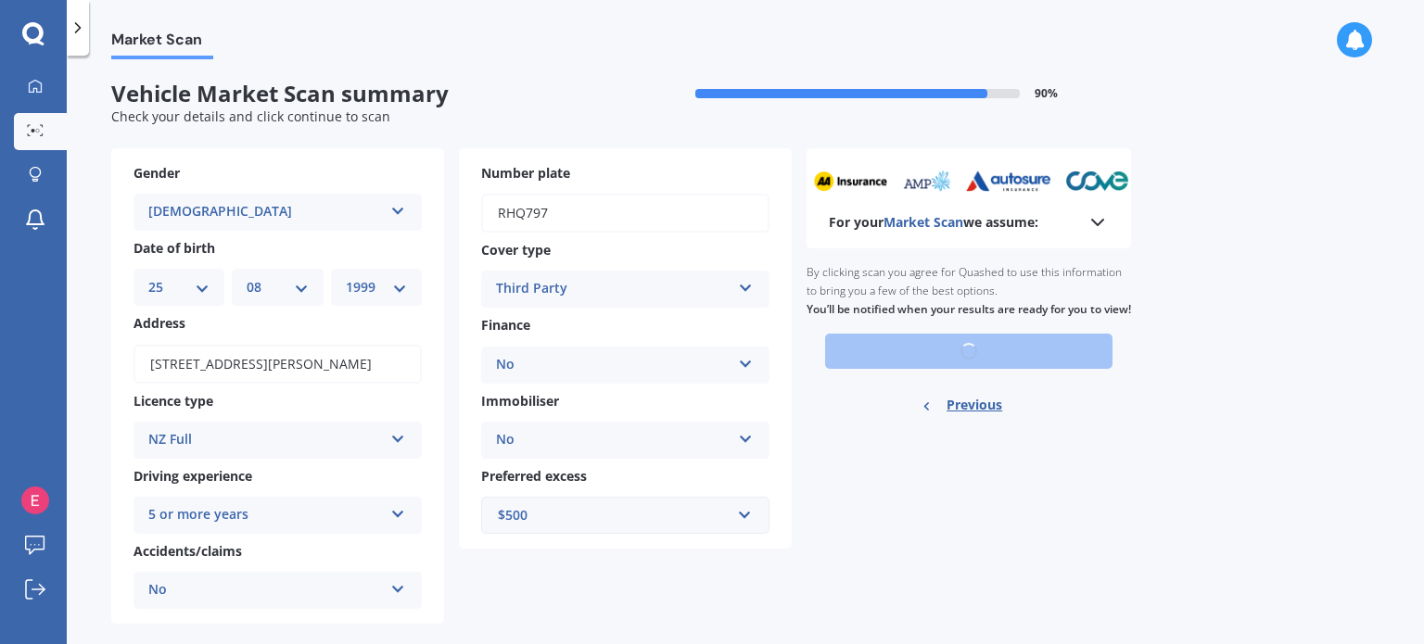
scroll to position [0, 0]
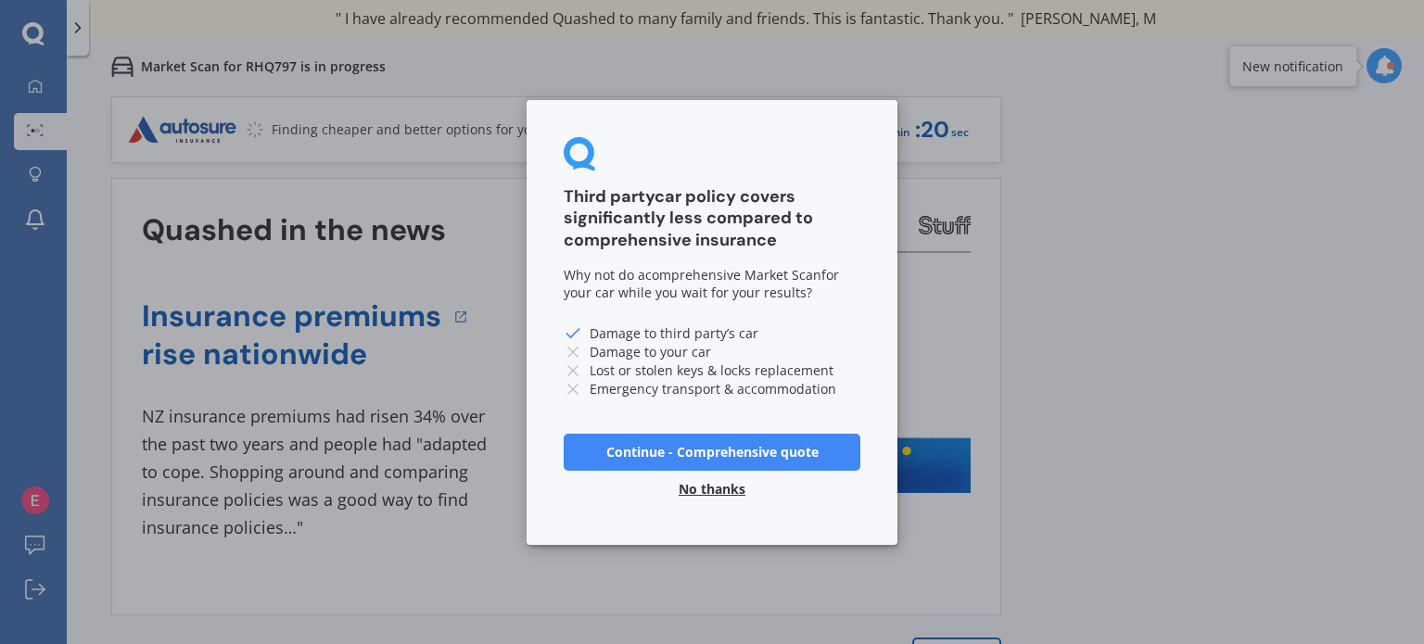
click at [560, 351] on div "Third party car policy covers significantly less compared to comprehensive insu…" at bounding box center [712, 322] width 371 height 445
click at [736, 452] on button "Continue - Comprehensive quote" at bounding box center [712, 451] width 297 height 37
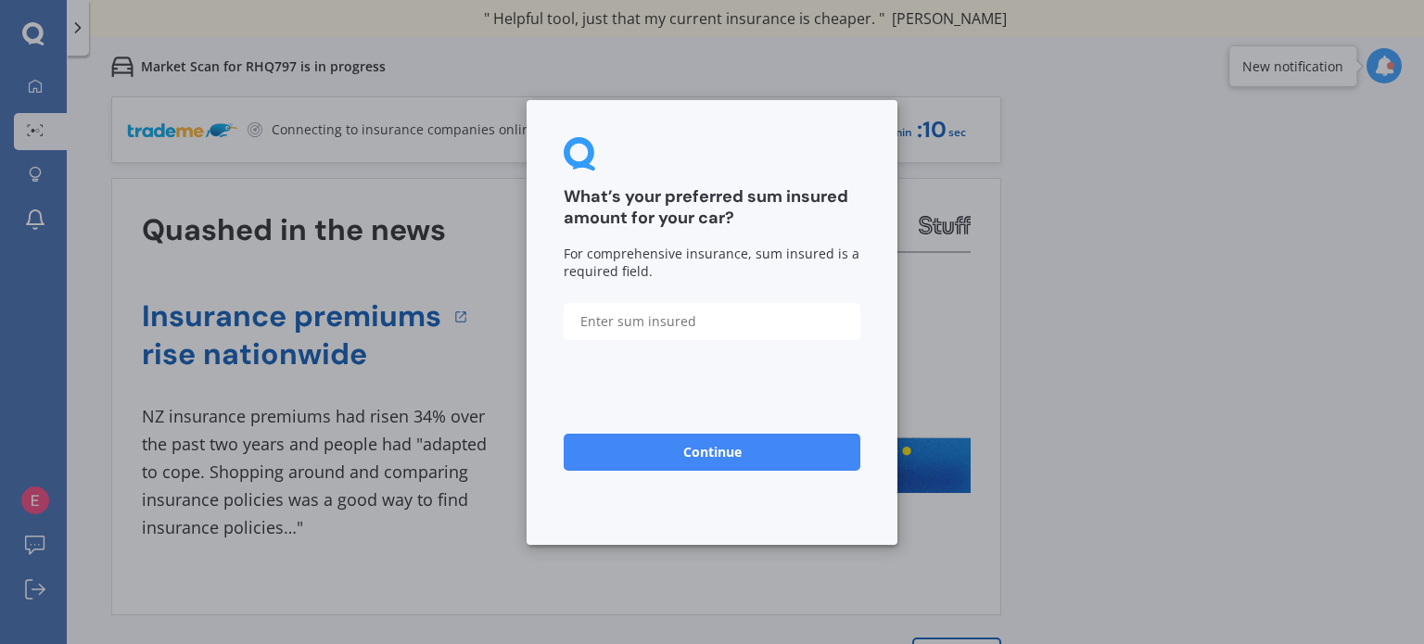
click at [742, 449] on button "Continue" at bounding box center [712, 451] width 297 height 37
click at [813, 304] on input "text" at bounding box center [712, 320] width 297 height 37
click at [961, 337] on div "What’s your preferred sum insured amount for your car? For comprehensive insura…" at bounding box center [712, 322] width 1424 height 644
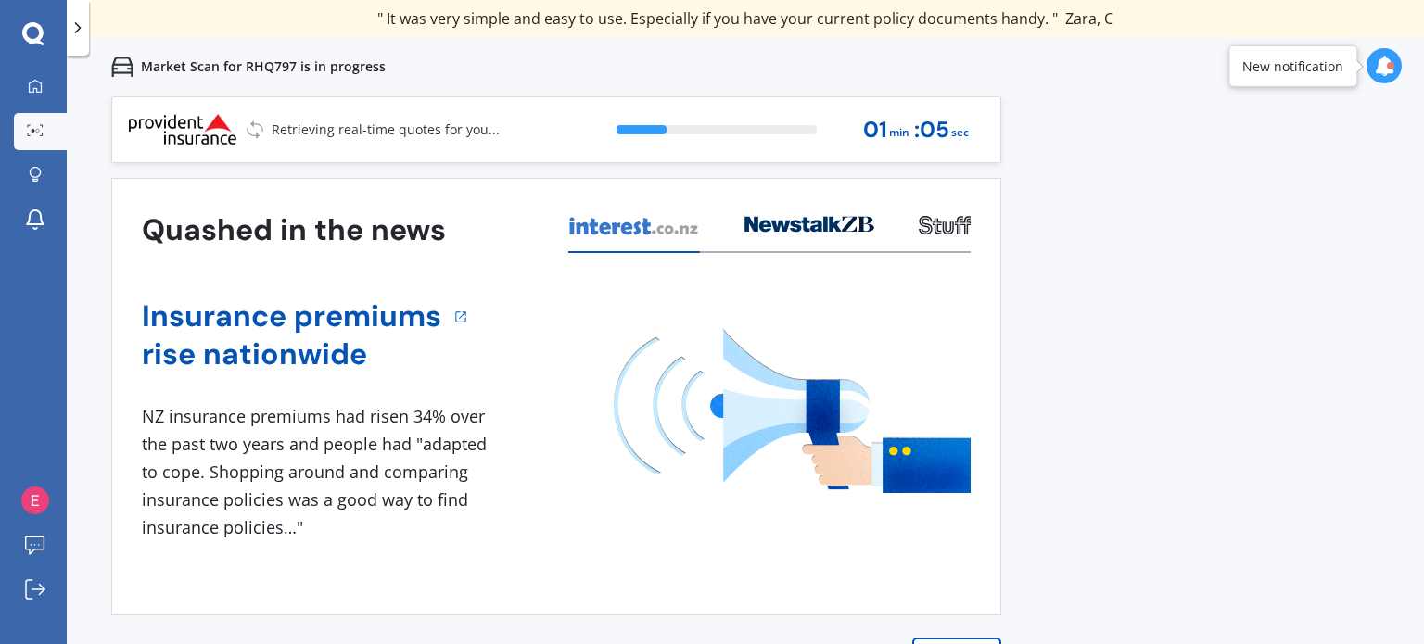
click at [1212, 415] on div "Previous 80,000+ [DEMOGRAPHIC_DATA] consumers have signed up to shop and save t…" at bounding box center [745, 418] width 1357 height 644
click at [419, 452] on div "1 NZ insurance premiums had risen 34% over the past two years and people had "a…" at bounding box center [318, 472] width 352 height 138
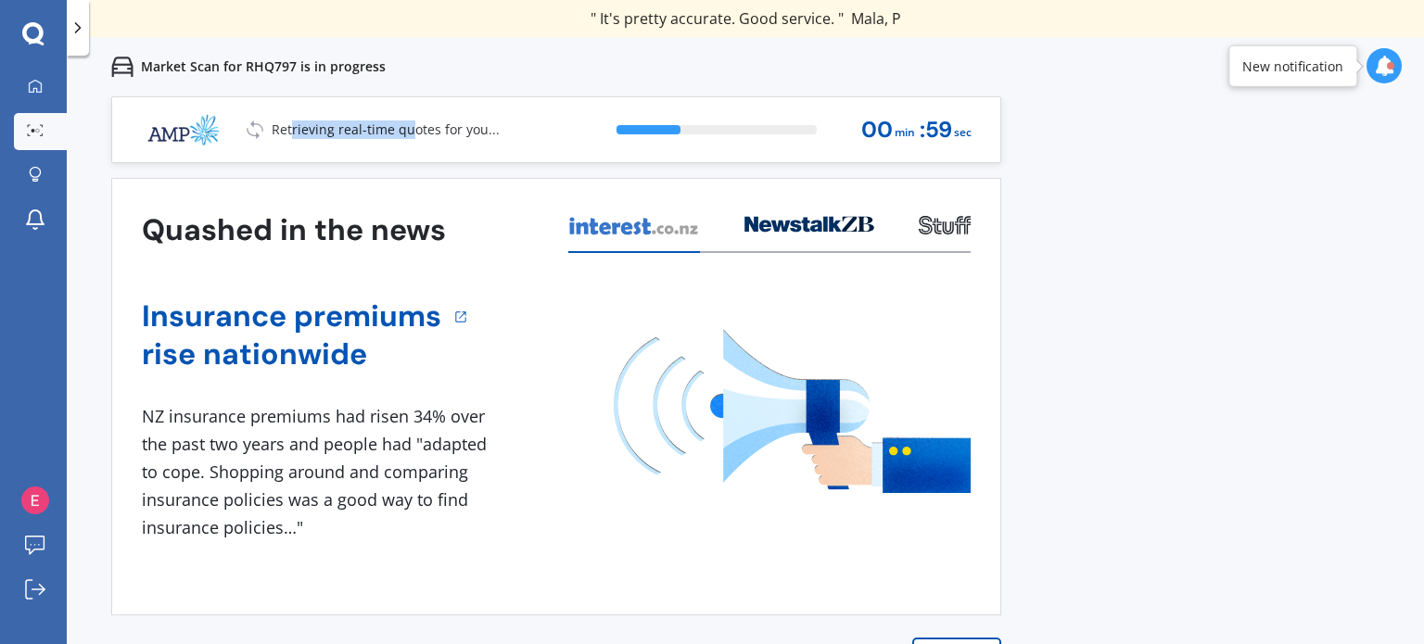
drag, startPoint x: 291, startPoint y: 118, endPoint x: 410, endPoint y: 140, distance: 120.7
click at [410, 140] on div "Retrieving real-time quotes for you..." at bounding box center [313, 129] width 373 height 65
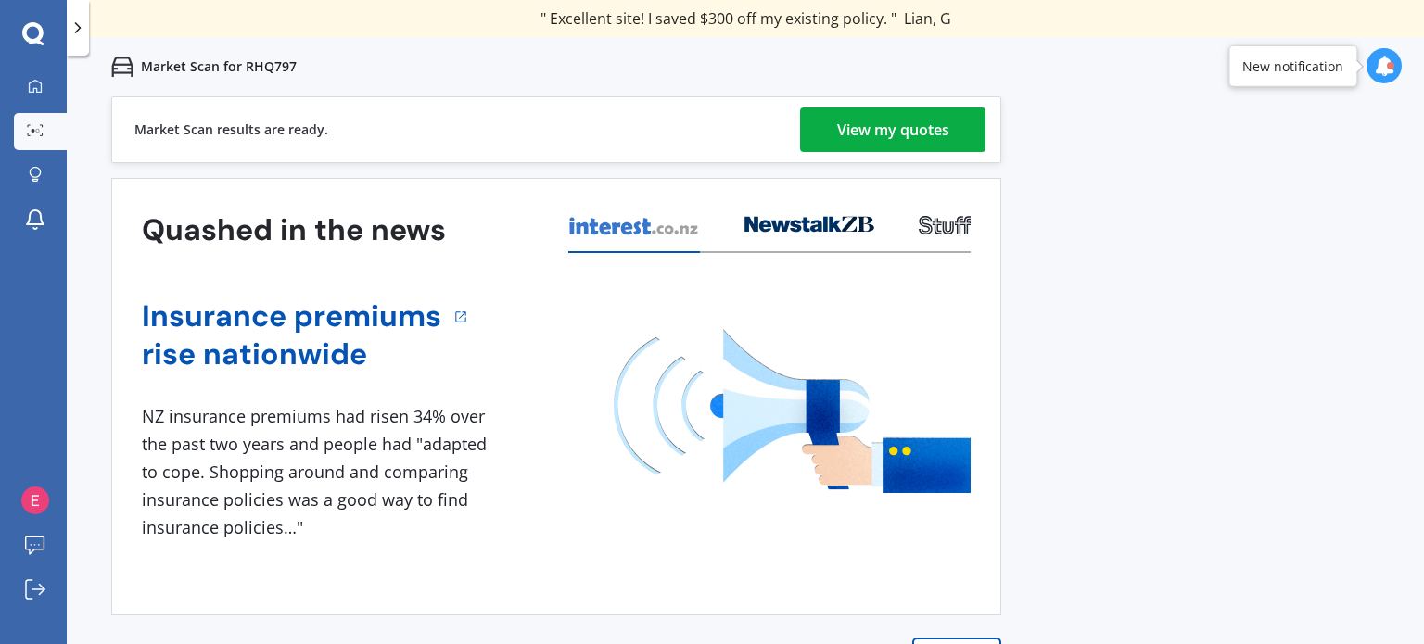
click at [897, 114] on div "View my quotes" at bounding box center [893, 130] width 112 height 45
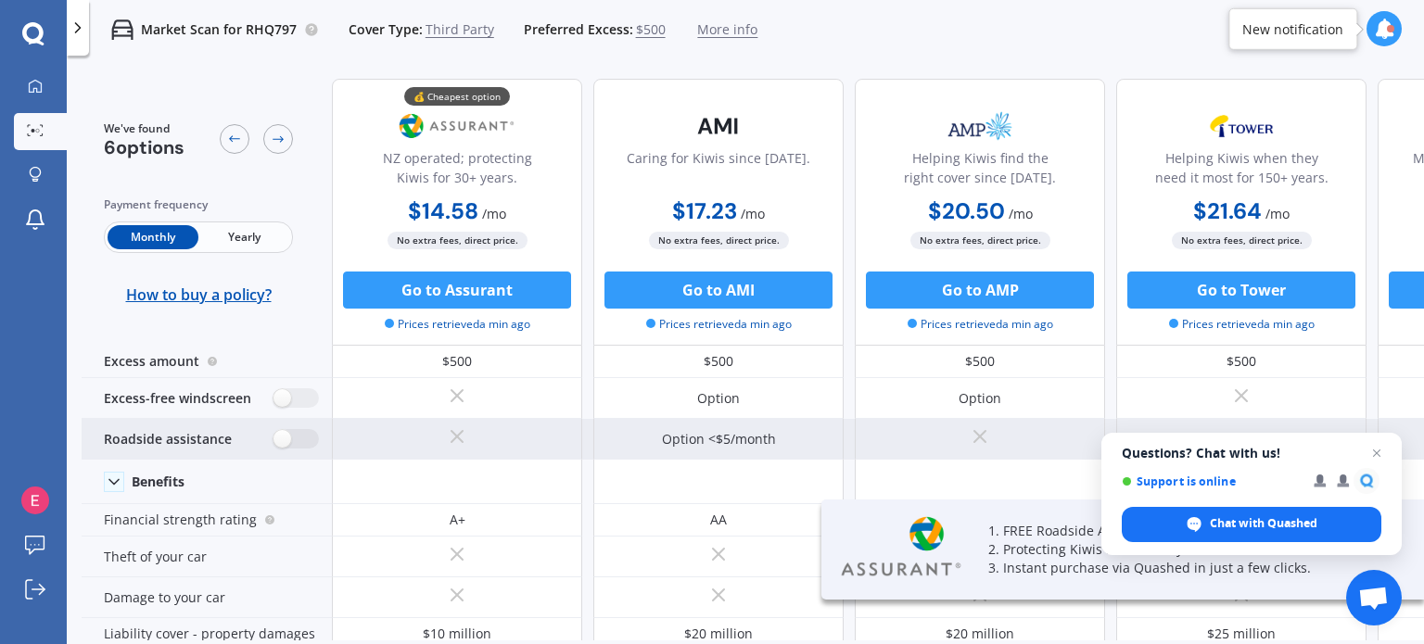
click at [1376, 451] on span "Close chat" at bounding box center [1377, 453] width 22 height 22
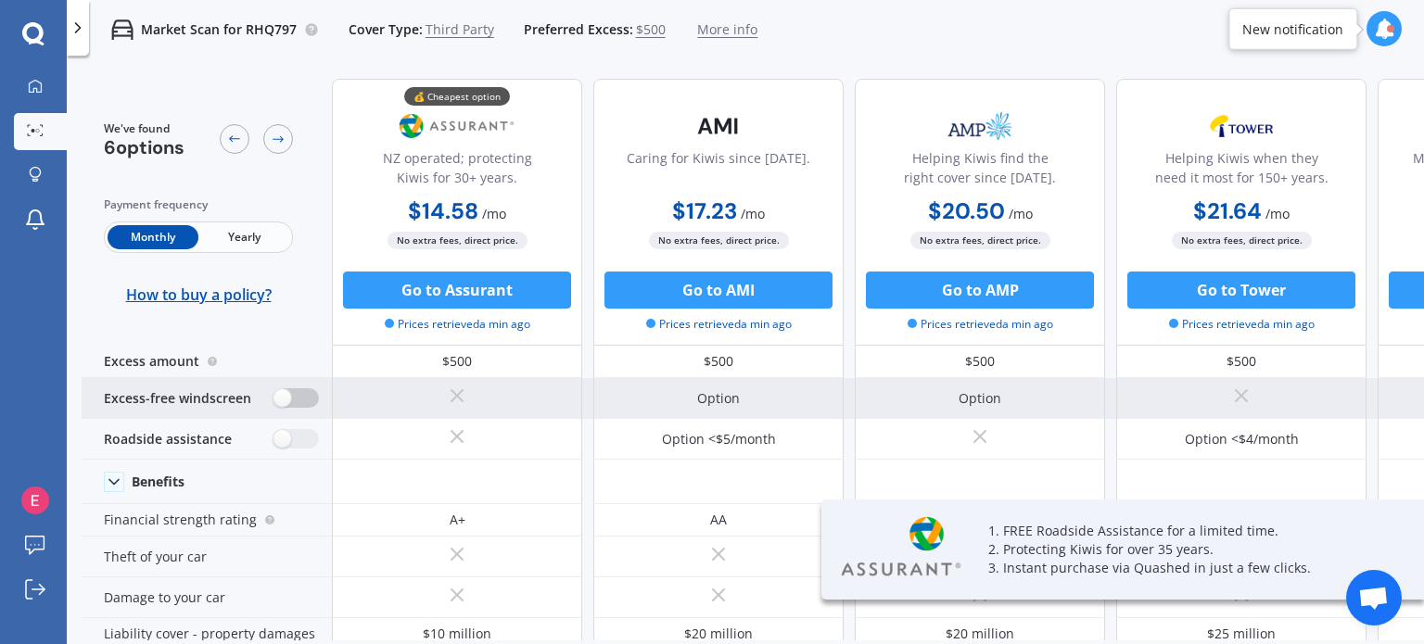
click at [286, 396] on label at bounding box center [296, 397] width 45 height 19
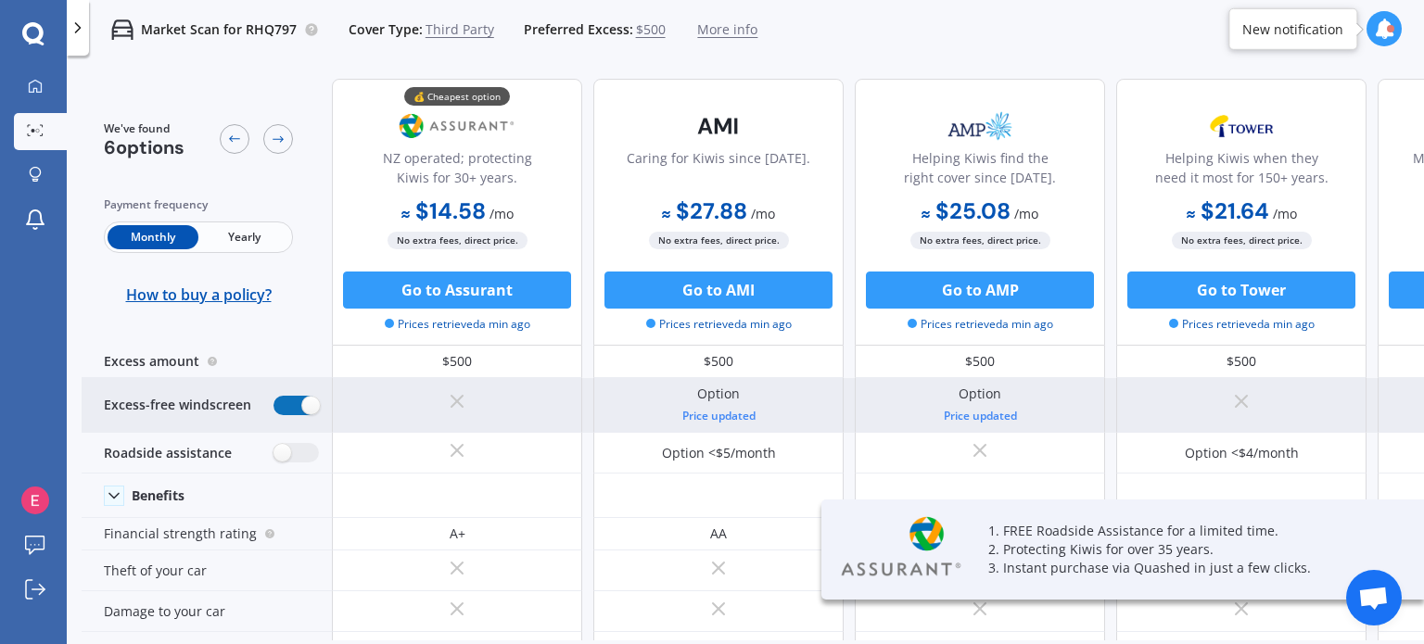
radio input "true"
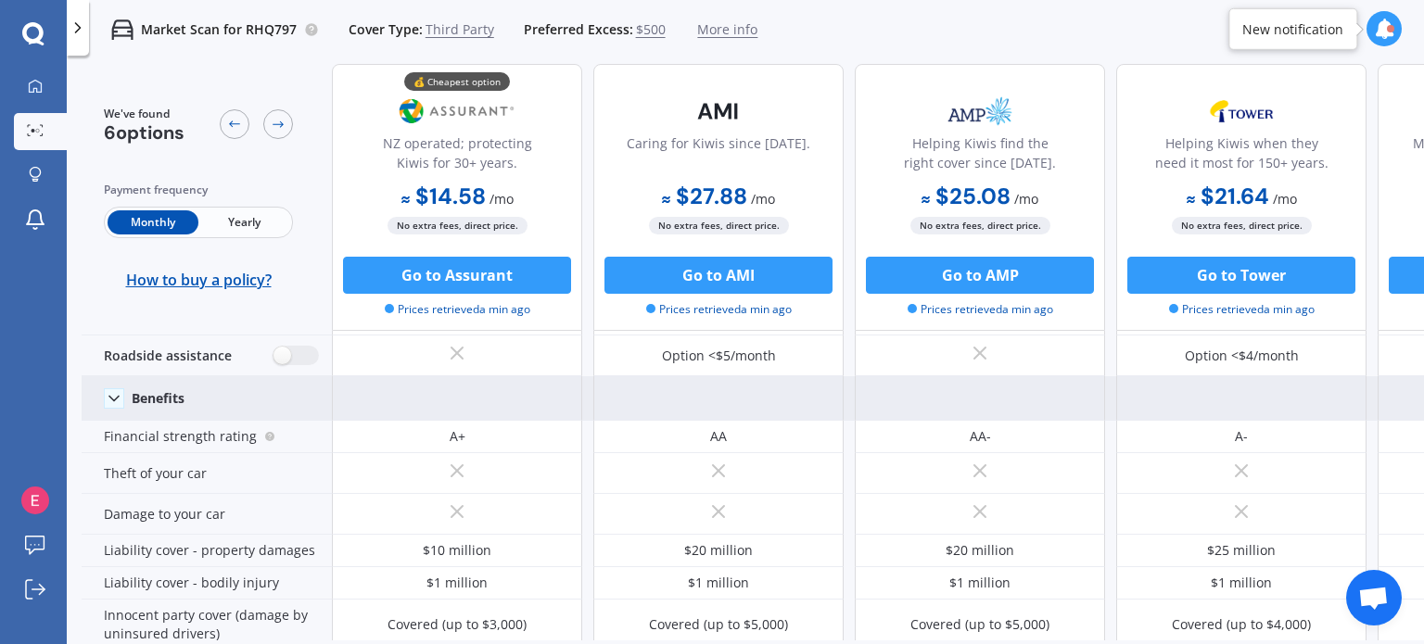
scroll to position [93, 0]
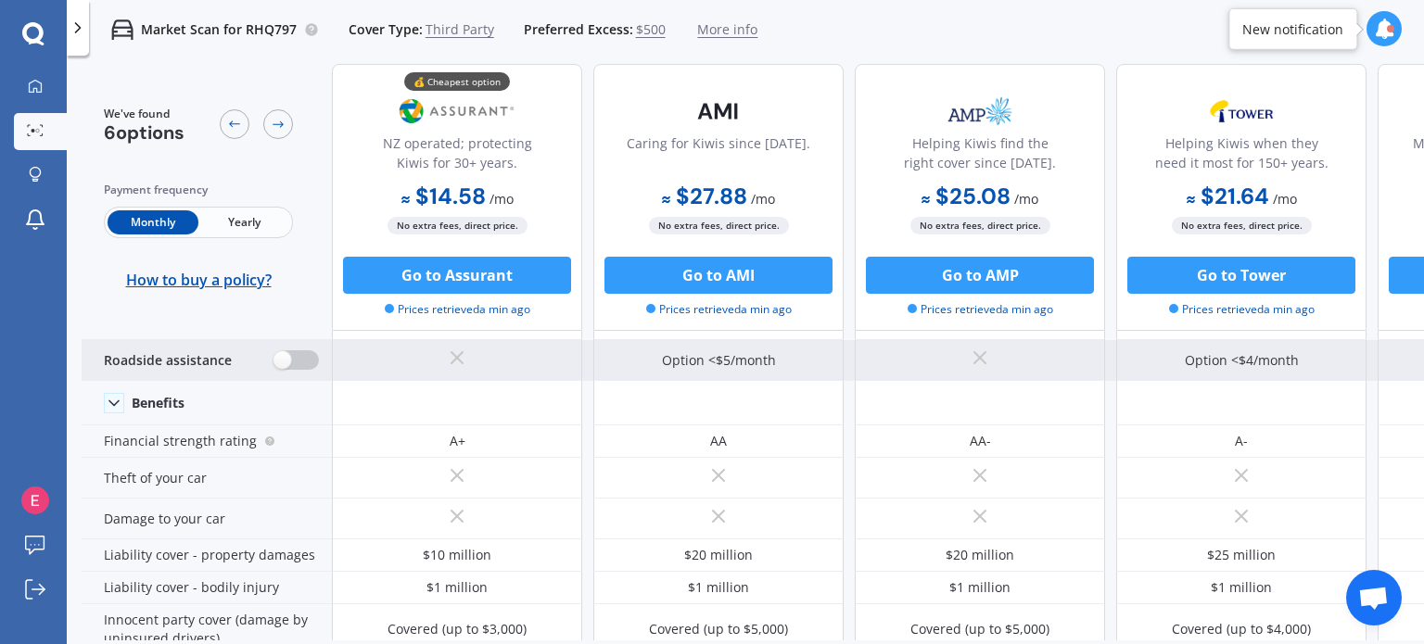
click at [278, 357] on label at bounding box center [296, 359] width 45 height 19
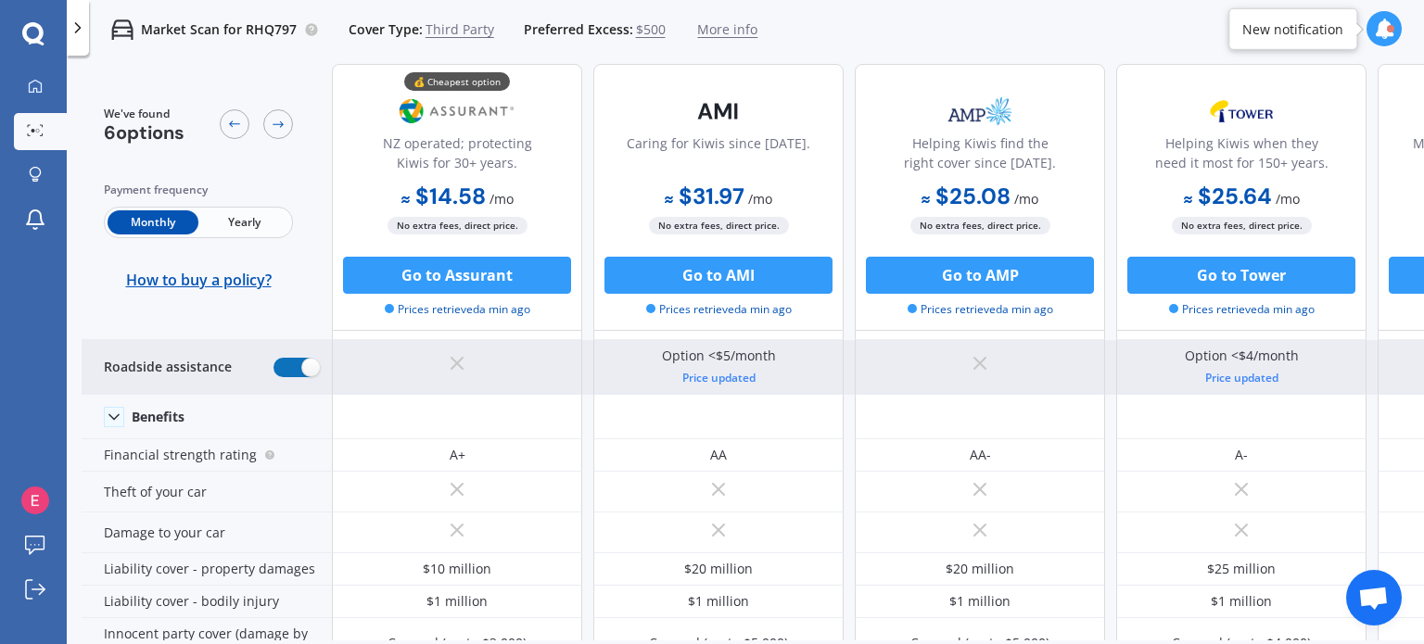
click at [278, 358] on label at bounding box center [296, 367] width 45 height 19
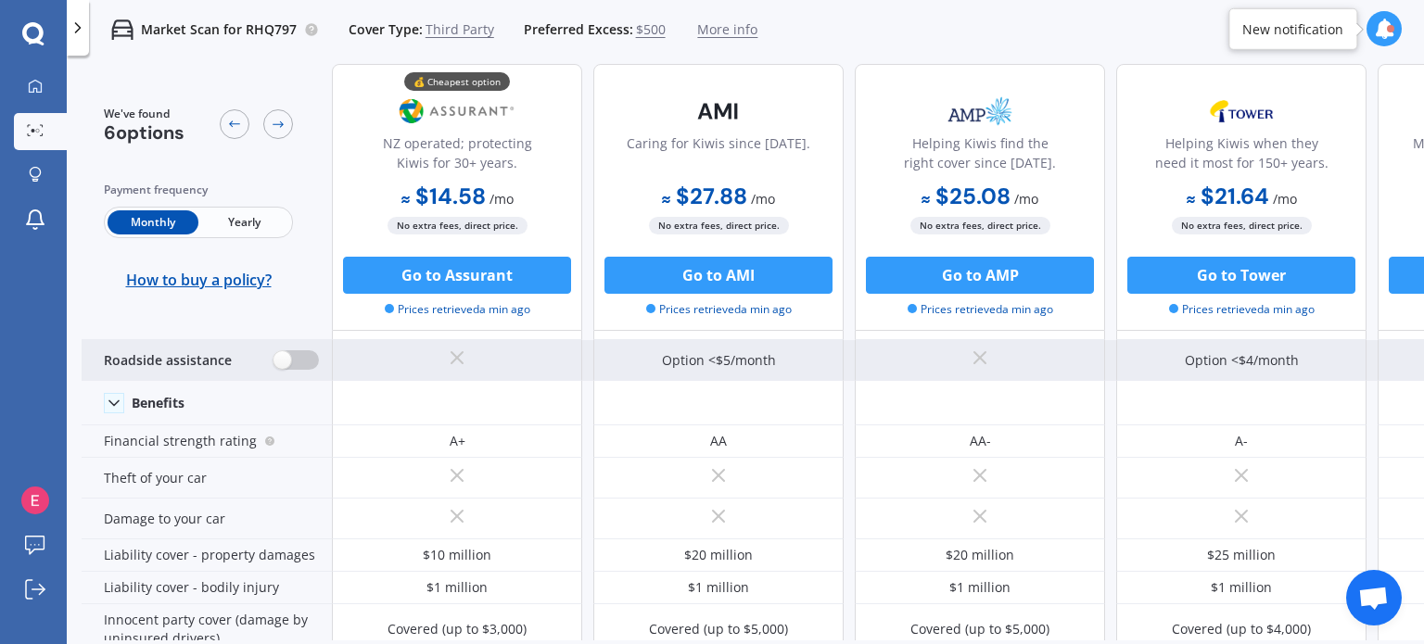
click at [278, 356] on label at bounding box center [296, 359] width 45 height 19
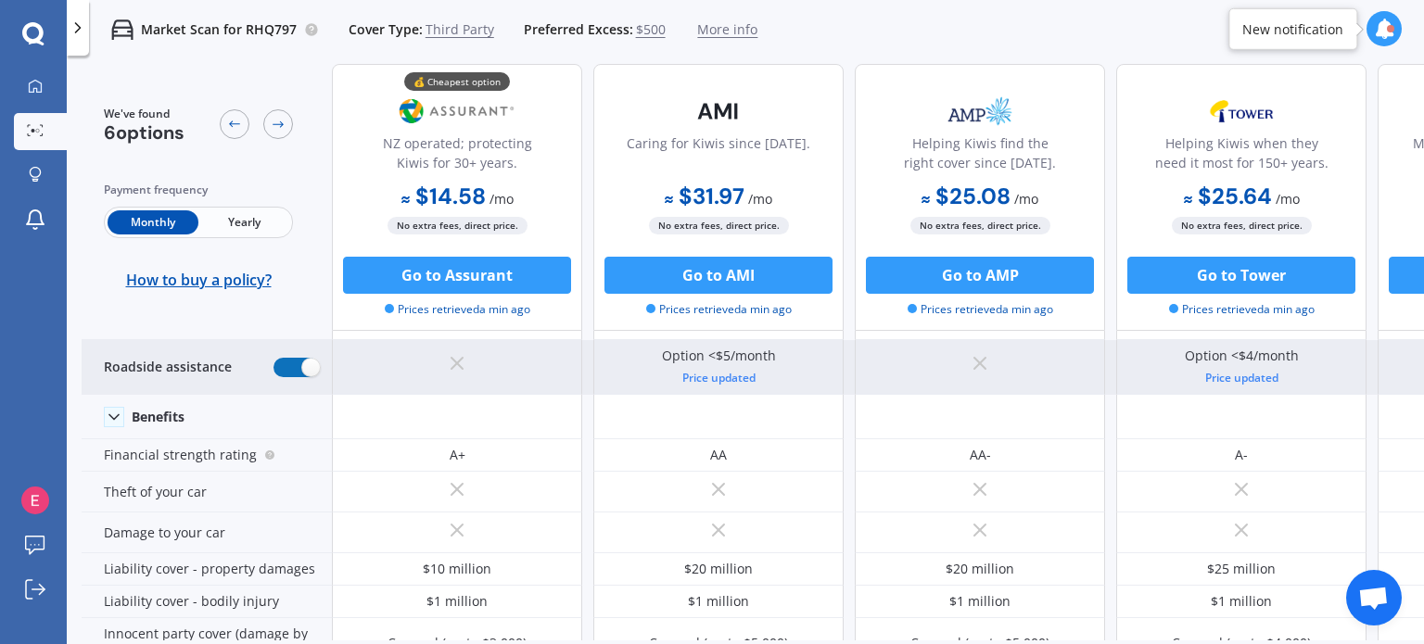
click at [278, 358] on label at bounding box center [296, 367] width 45 height 19
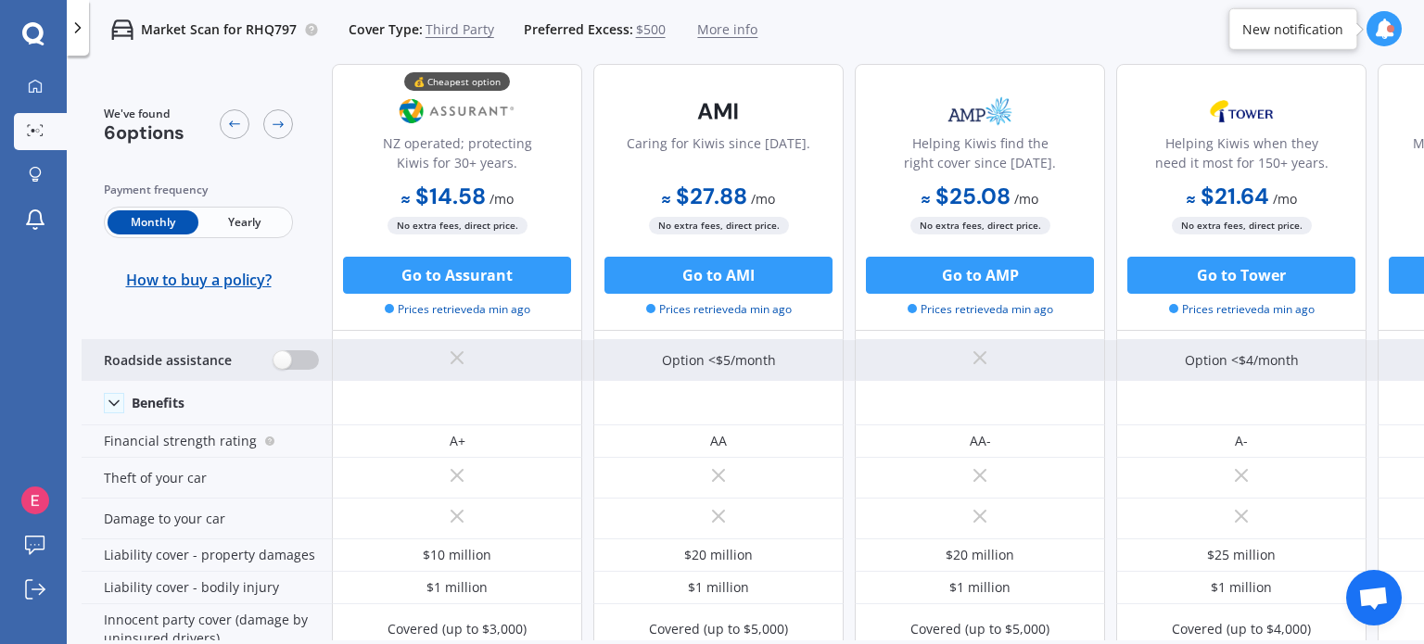
click at [278, 356] on label at bounding box center [296, 359] width 45 height 19
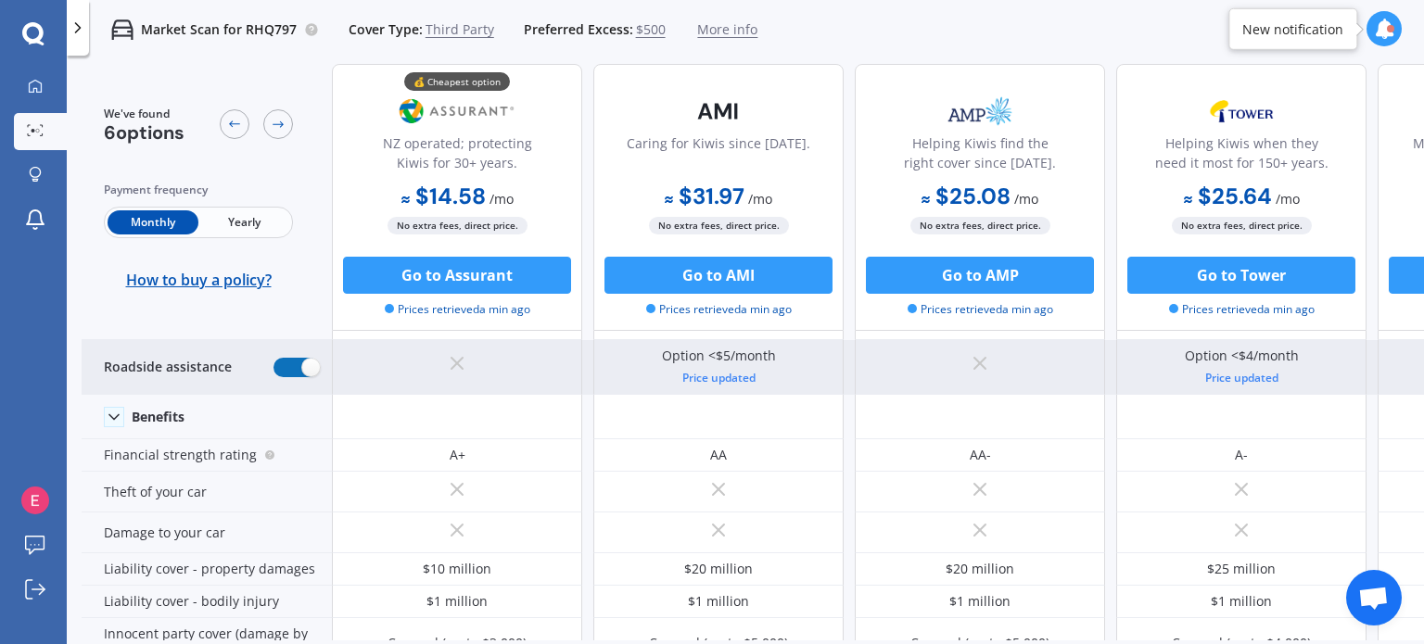
click at [278, 358] on label at bounding box center [296, 367] width 45 height 19
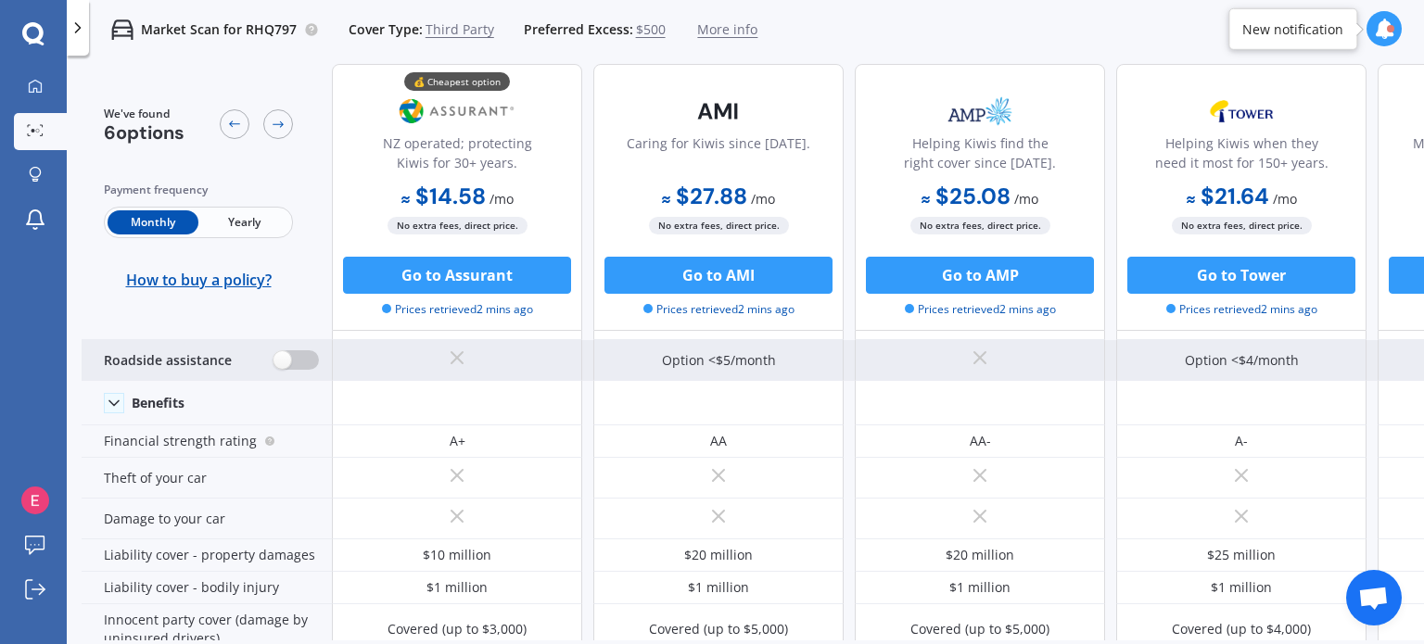
click at [278, 356] on label at bounding box center [296, 359] width 45 height 19
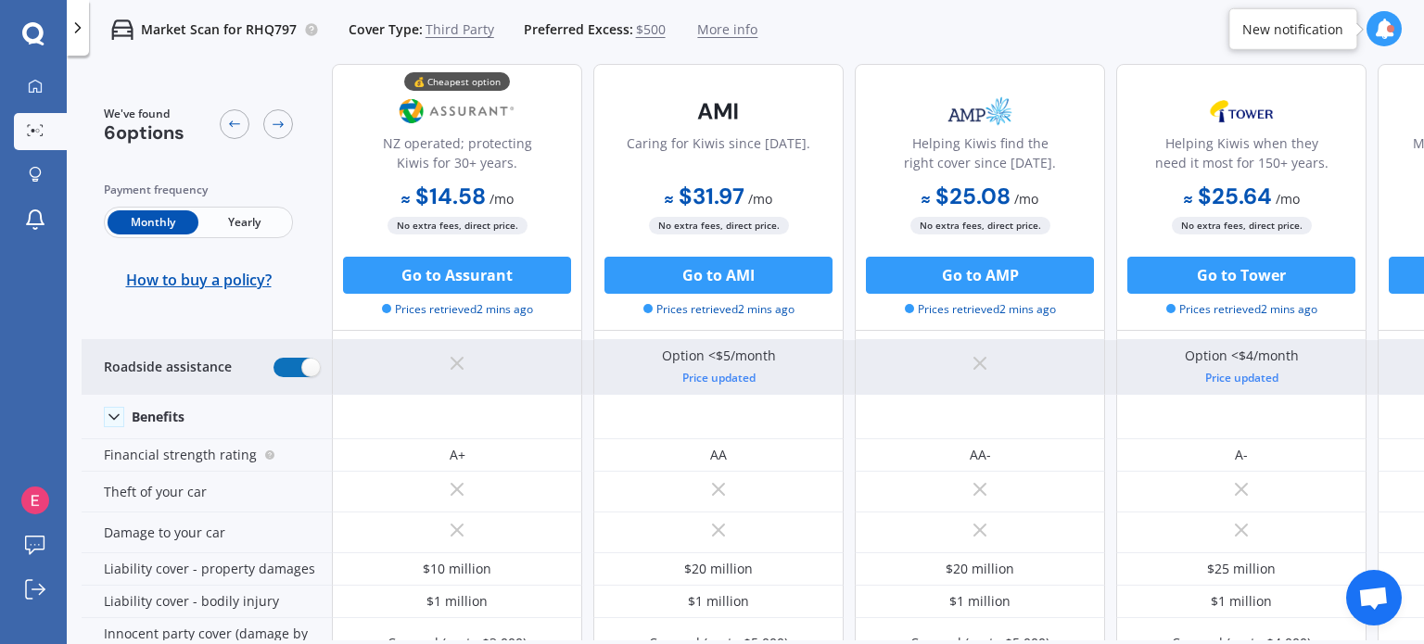
click at [278, 358] on label at bounding box center [296, 367] width 45 height 19
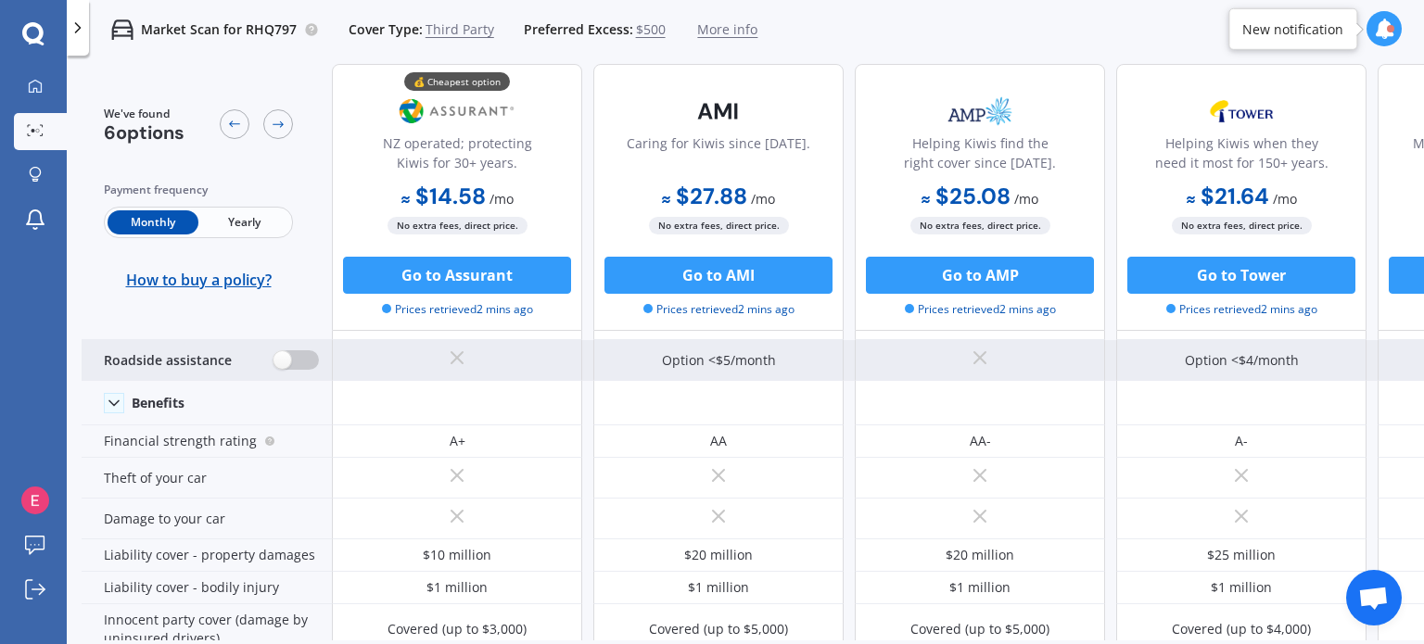
click at [278, 356] on label at bounding box center [296, 359] width 45 height 19
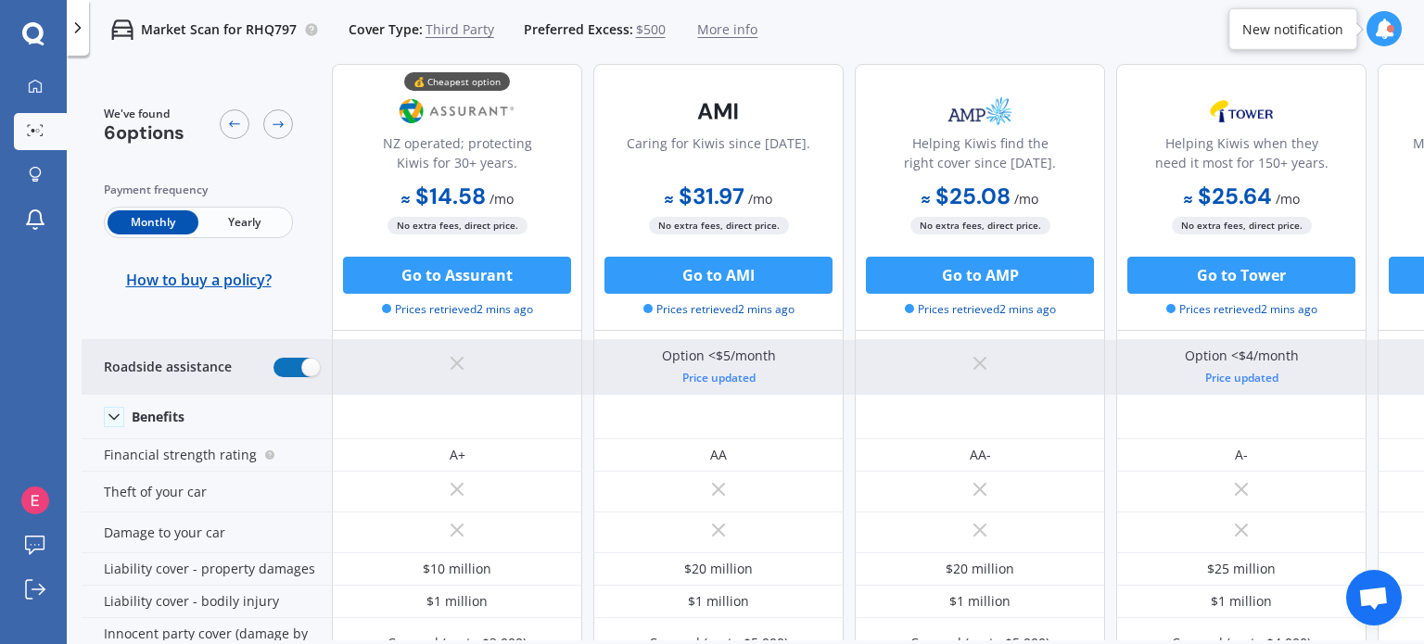
click at [278, 358] on label at bounding box center [296, 367] width 45 height 19
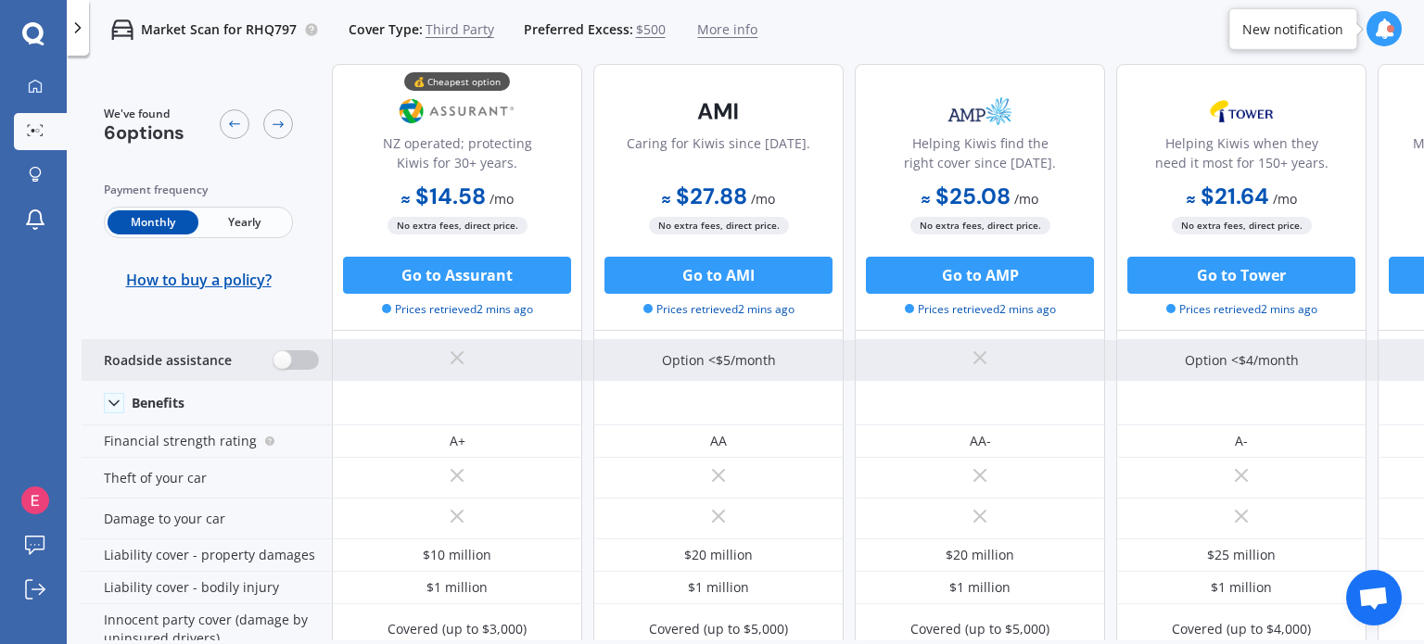
click at [278, 356] on label at bounding box center [296, 359] width 45 height 19
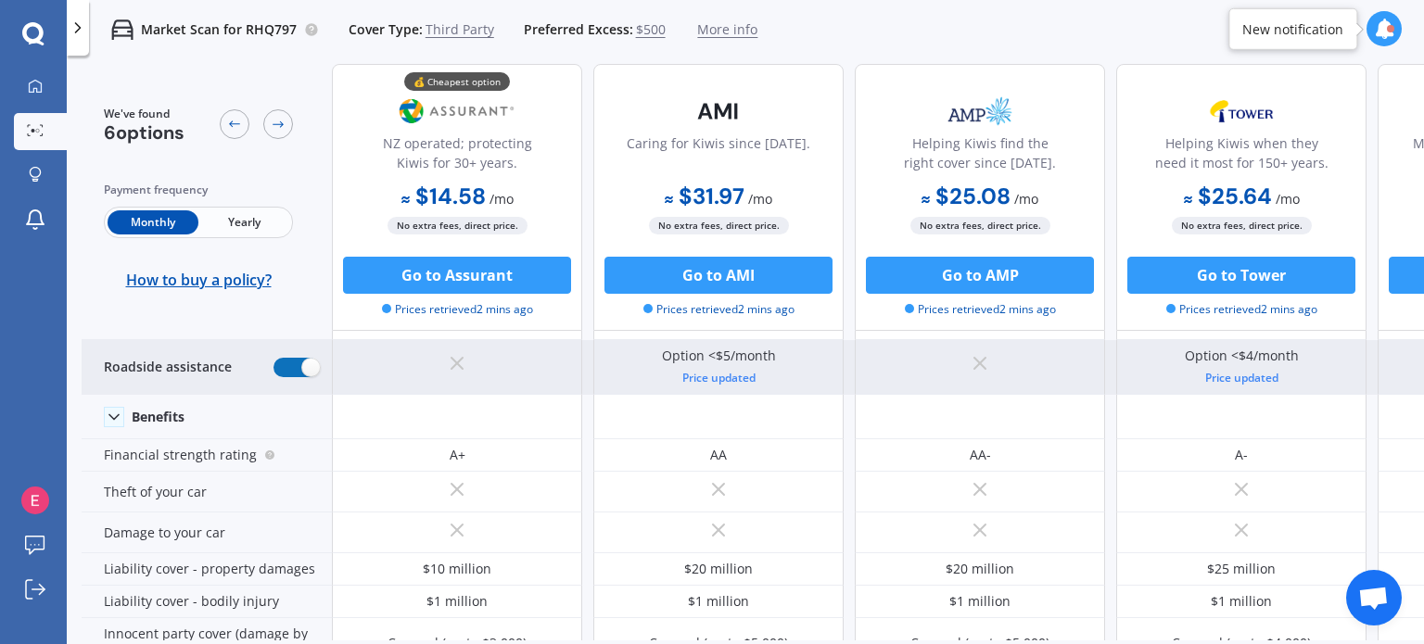
click at [278, 358] on label at bounding box center [296, 367] width 45 height 19
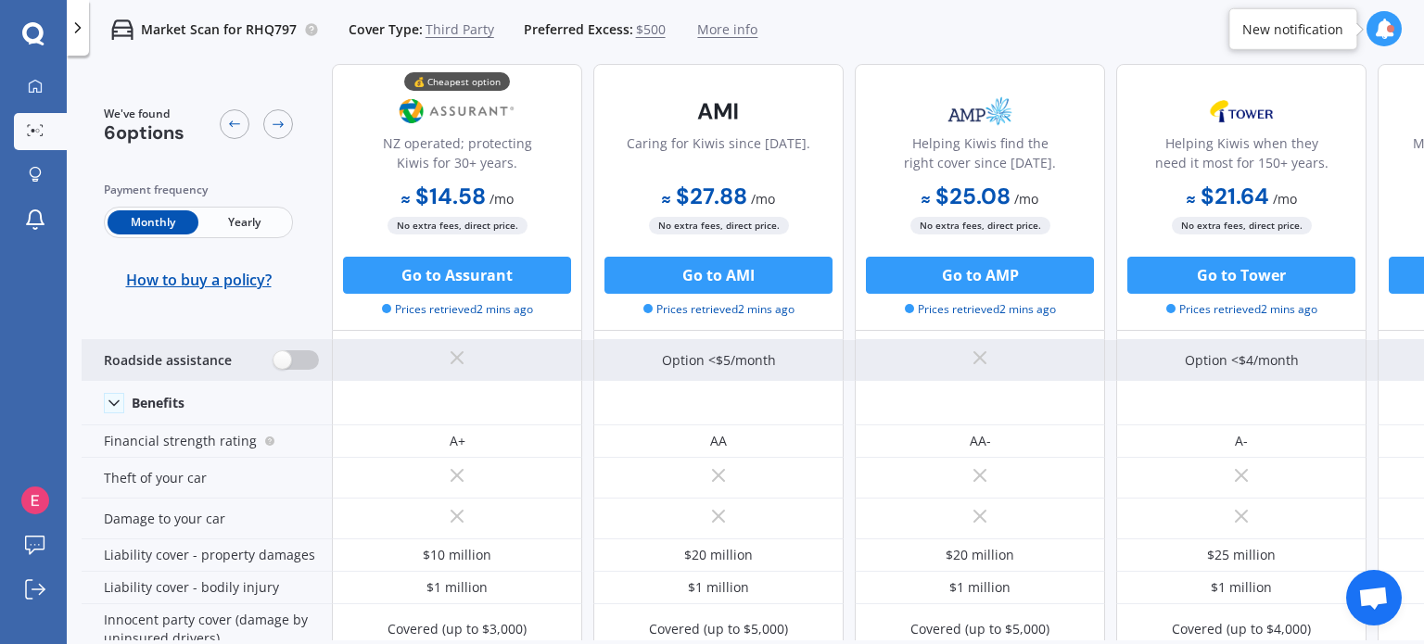
click at [278, 356] on label at bounding box center [296, 359] width 45 height 19
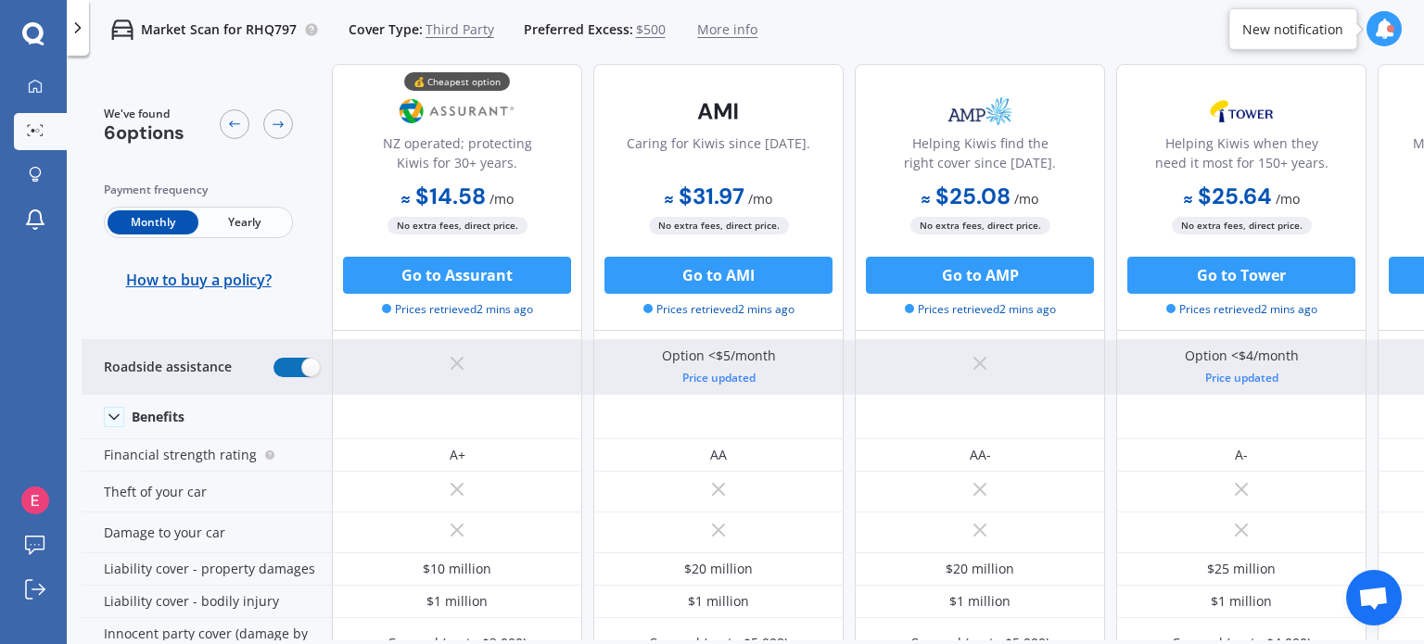
click at [278, 358] on label at bounding box center [296, 367] width 45 height 19
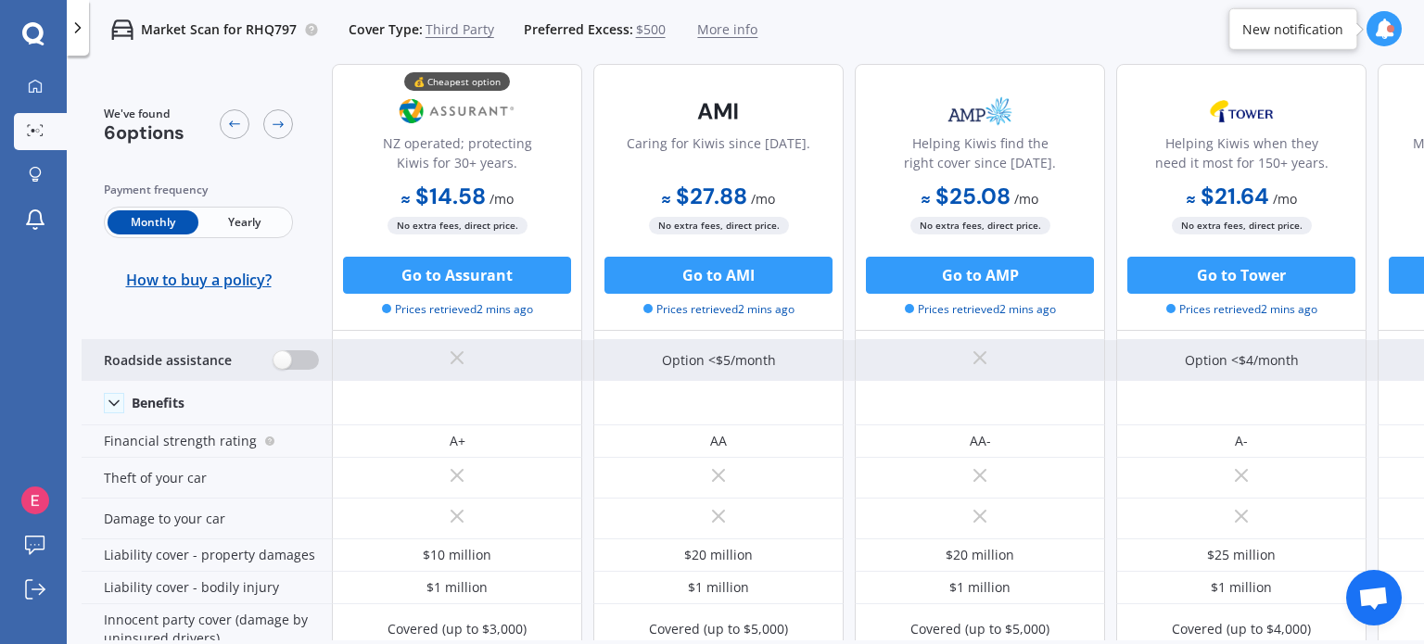
click at [278, 356] on label at bounding box center [296, 359] width 45 height 19
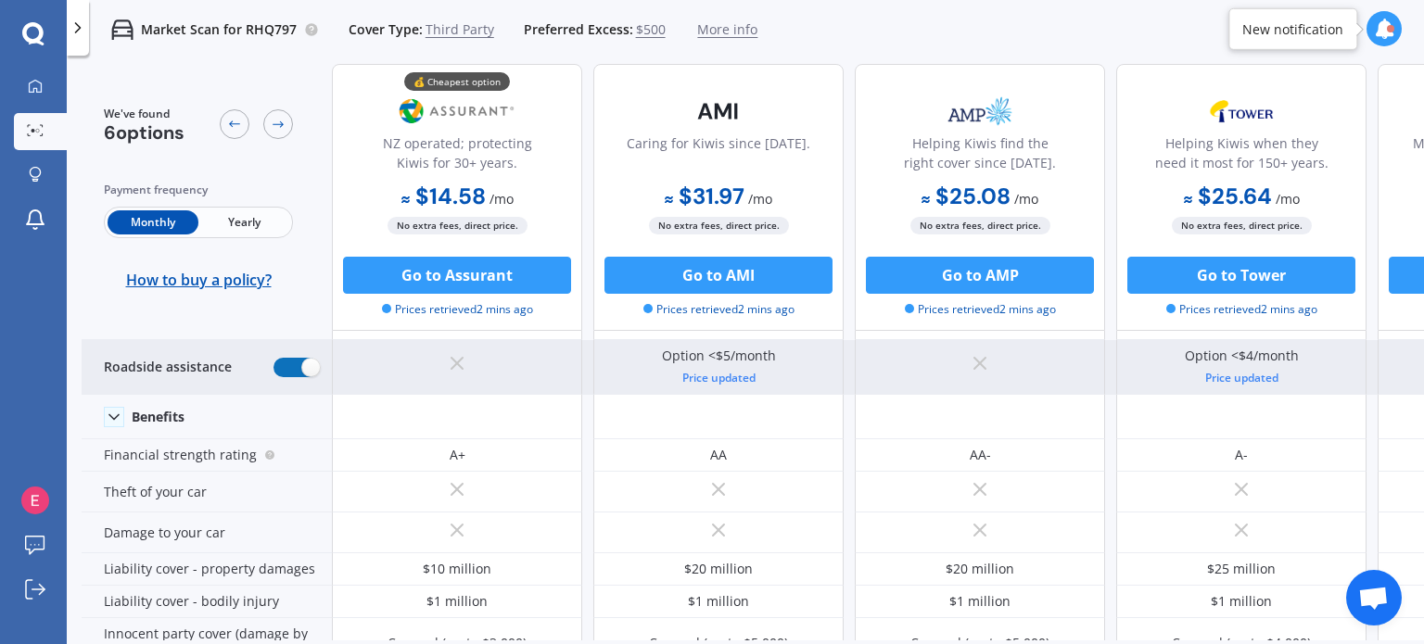
click at [278, 358] on label at bounding box center [296, 367] width 45 height 19
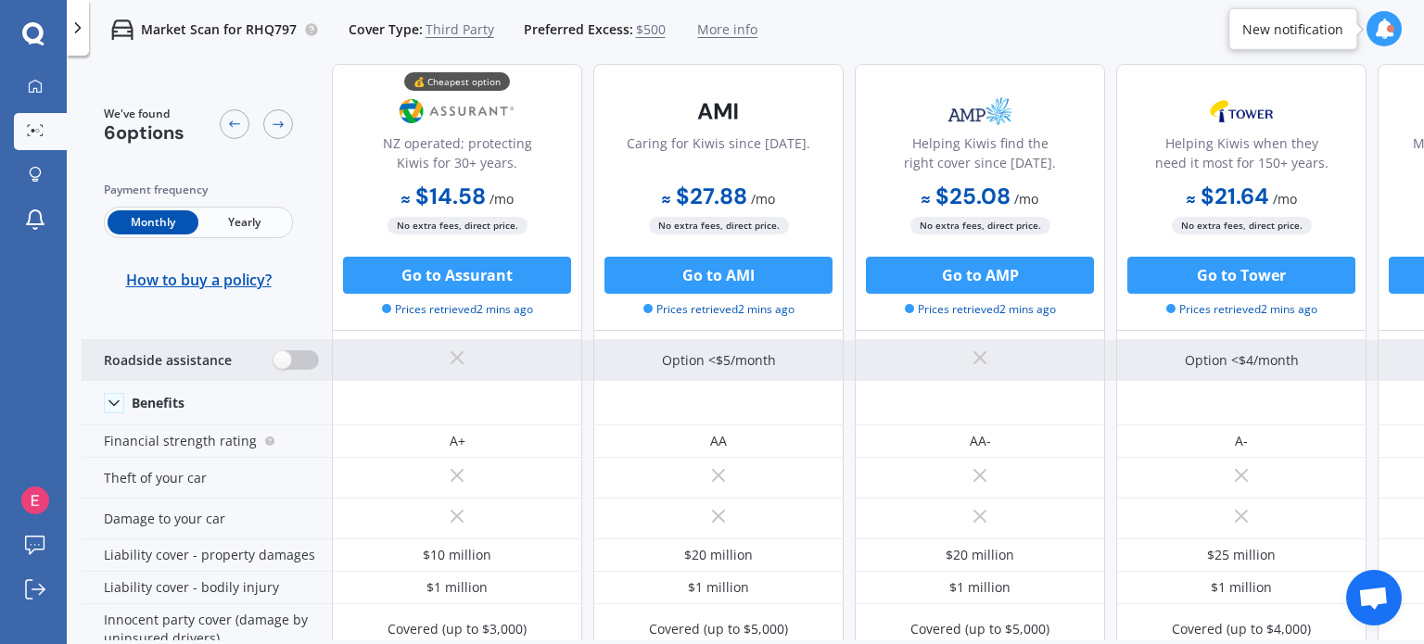
click at [278, 356] on label at bounding box center [296, 359] width 45 height 19
radio input "true"
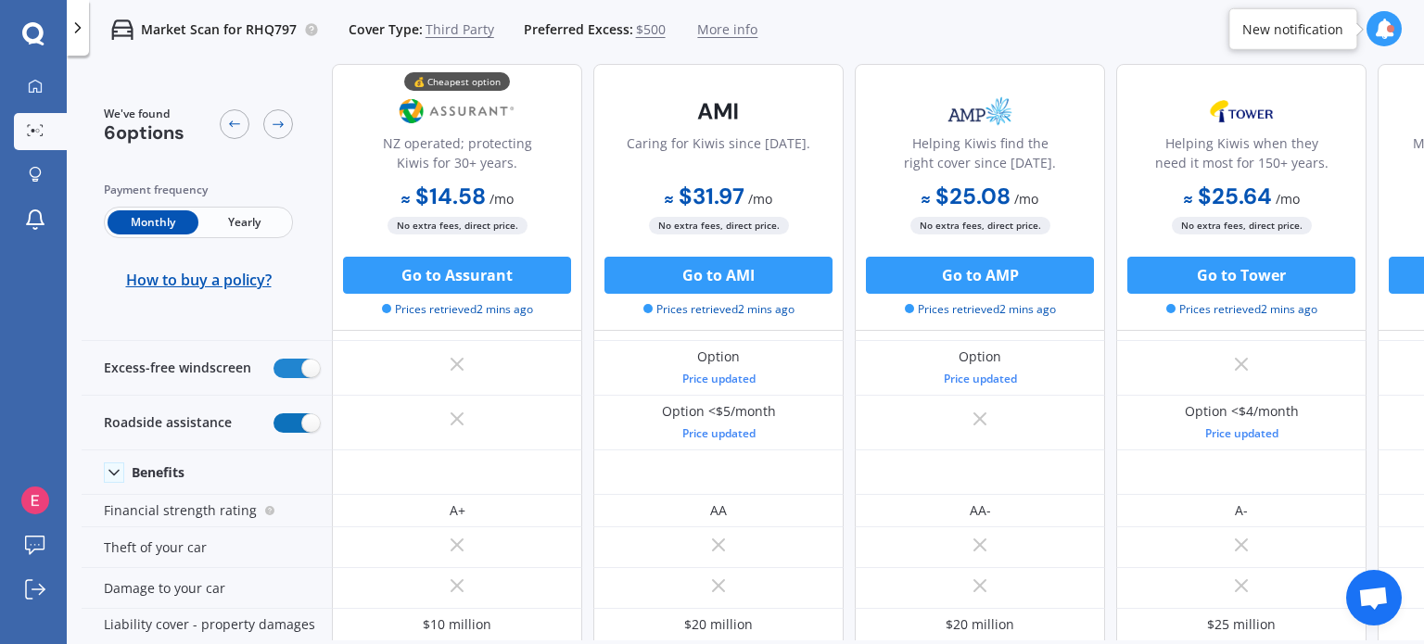
scroll to position [0, 0]
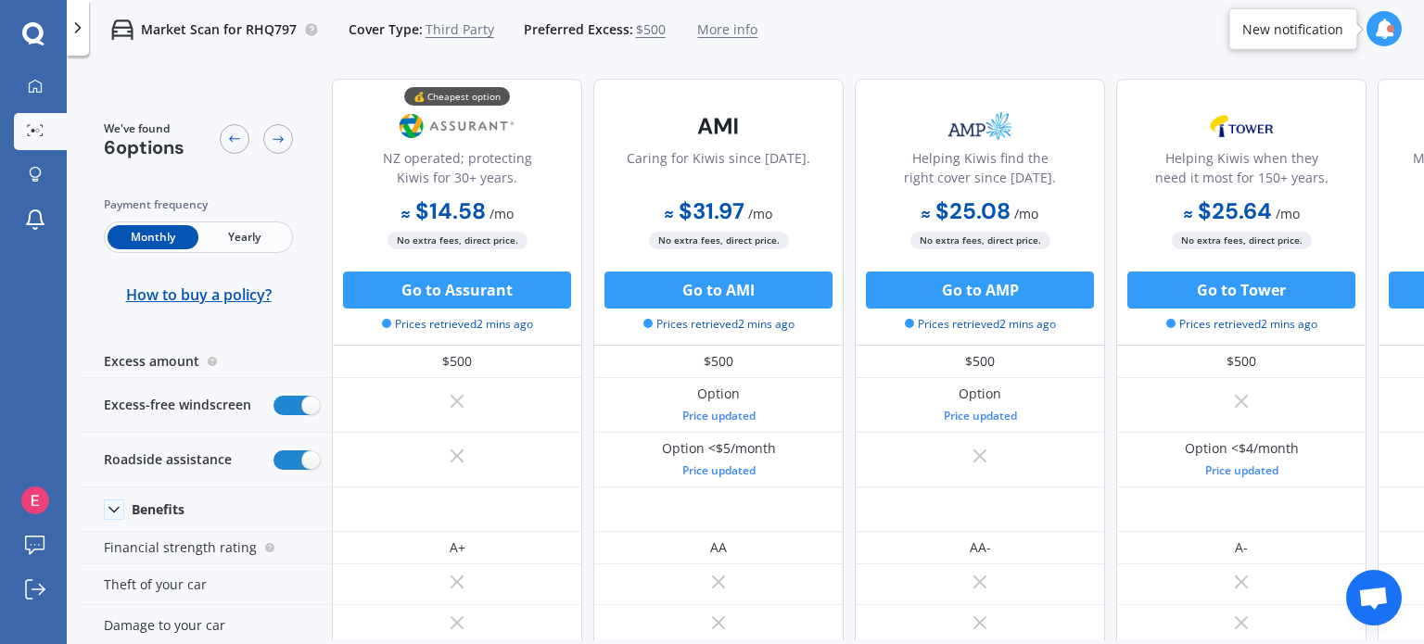
click at [228, 233] on span "Yearly" at bounding box center [243, 237] width 91 height 24
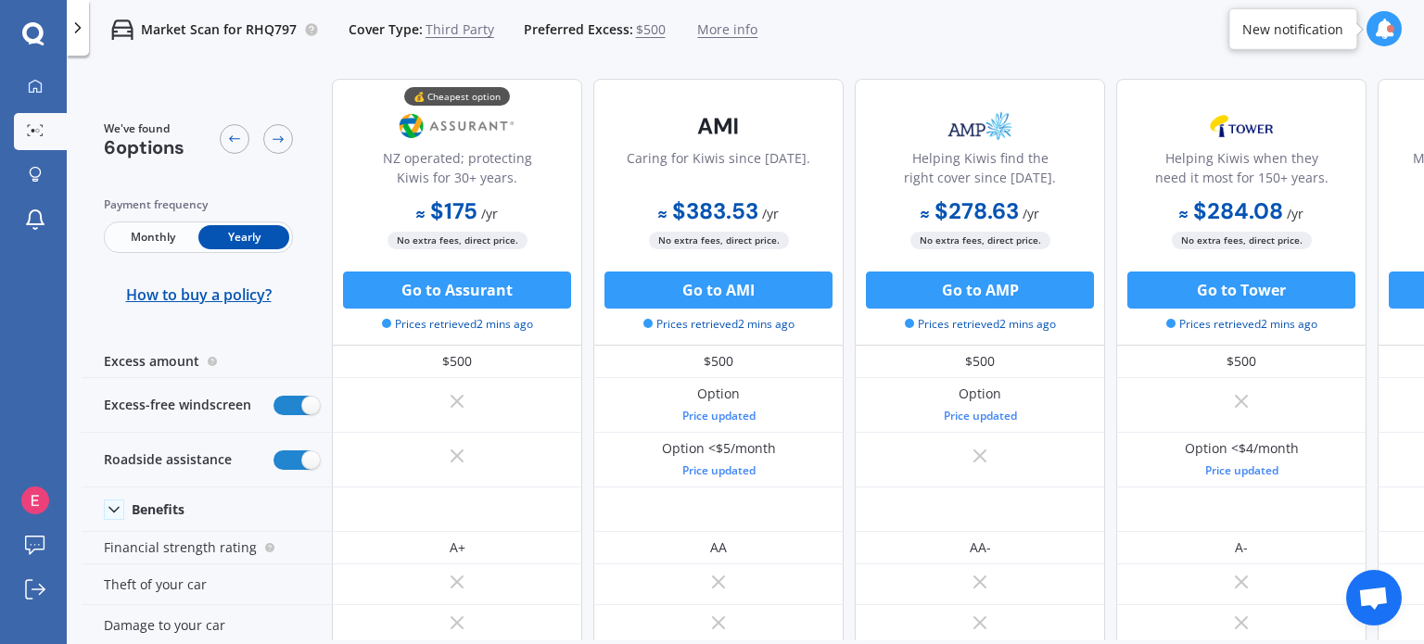
click at [388, 32] on span "Cover Type:" at bounding box center [386, 29] width 74 height 19
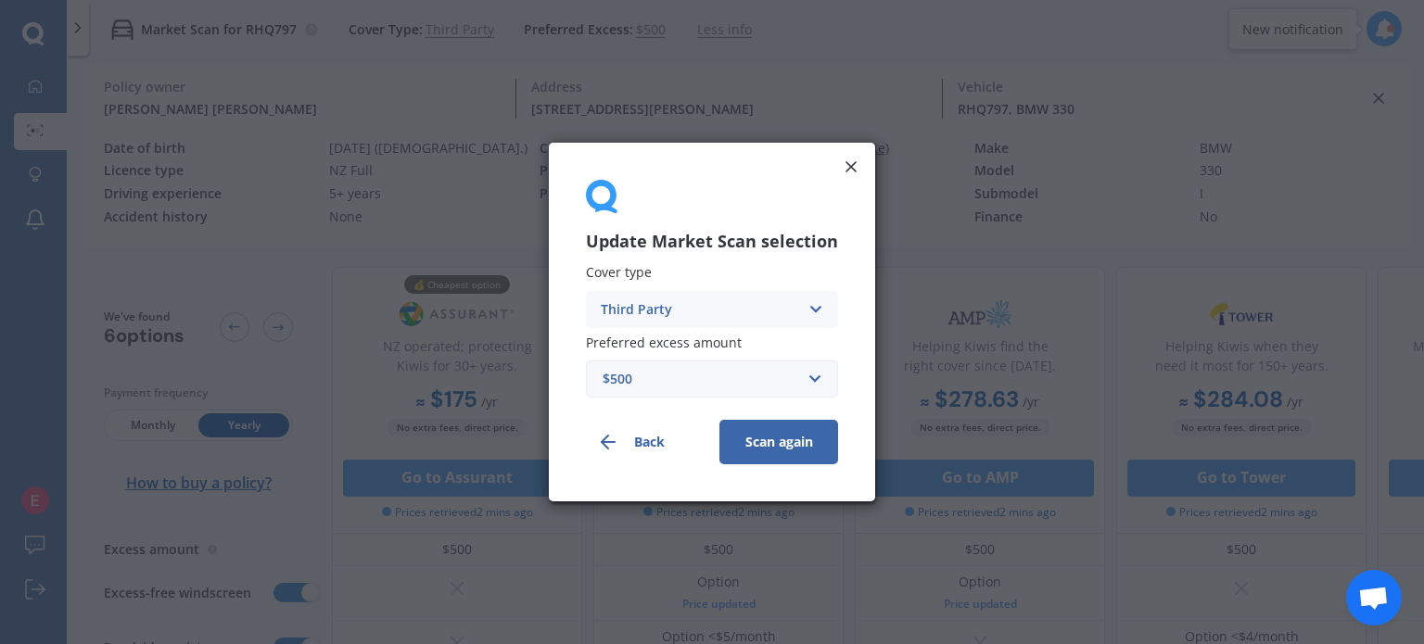
click at [757, 336] on label "Preferred excess amount" at bounding box center [708, 343] width 245 height 14
click at [786, 299] on div "Third Party" at bounding box center [700, 309] width 198 height 20
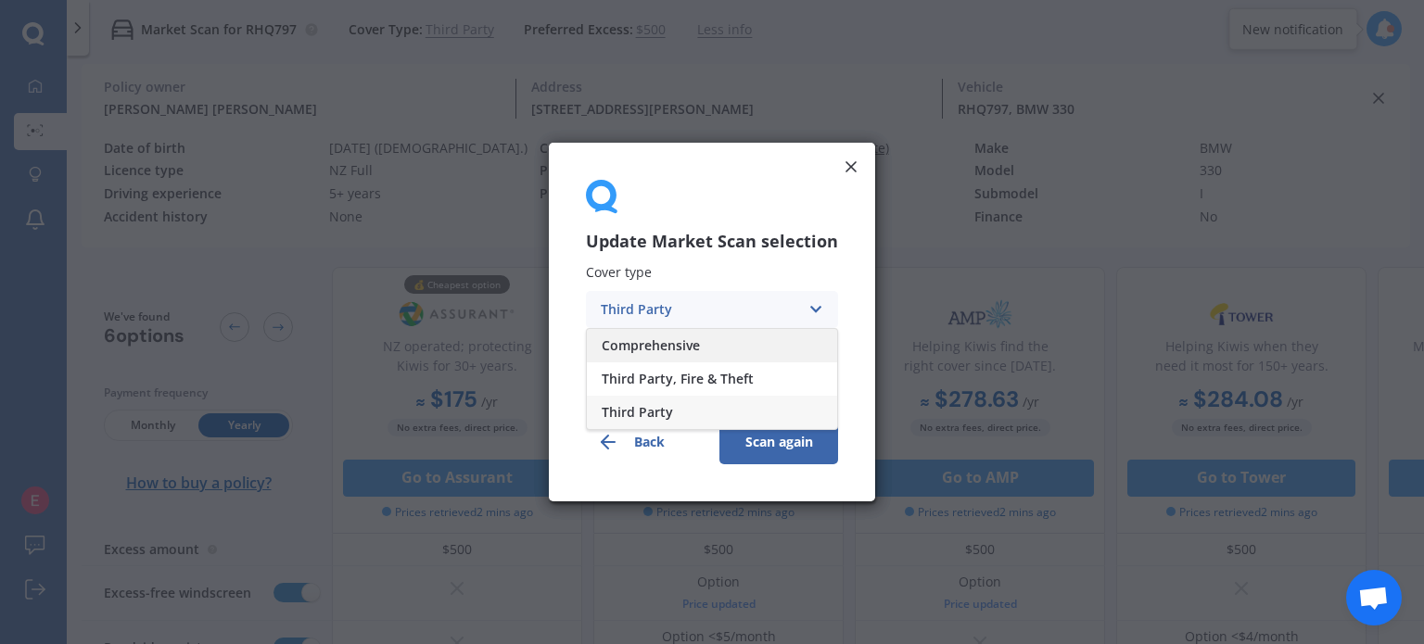
click at [743, 351] on div "Comprehensive" at bounding box center [712, 345] width 250 height 33
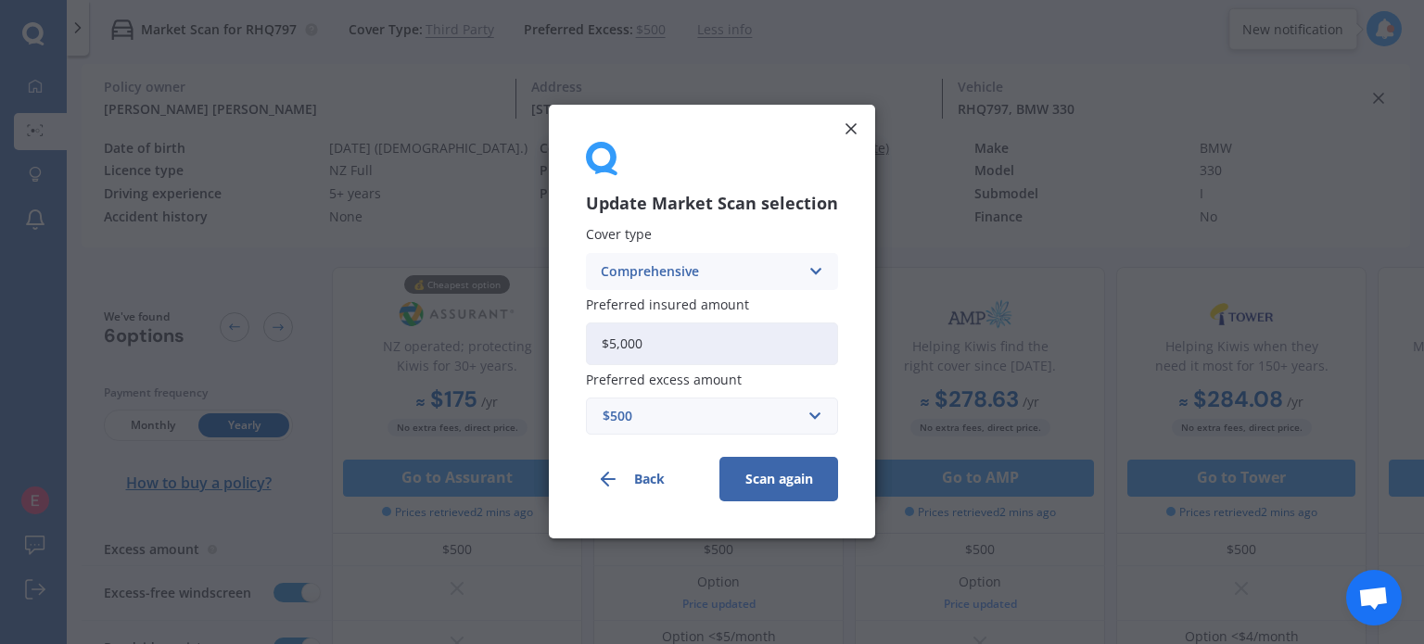
click at [691, 340] on input "$5,000" at bounding box center [712, 344] width 252 height 43
drag, startPoint x: 574, startPoint y: 342, endPoint x: 409, endPoint y: 333, distance: 165.3
click at [409, 333] on div "Update Market Scan selection Cover type Comprehensive Comprehensive Third Party…" at bounding box center [712, 322] width 1424 height 644
type input "$35,000"
click at [821, 476] on button "Scan again" at bounding box center [778, 480] width 119 height 45
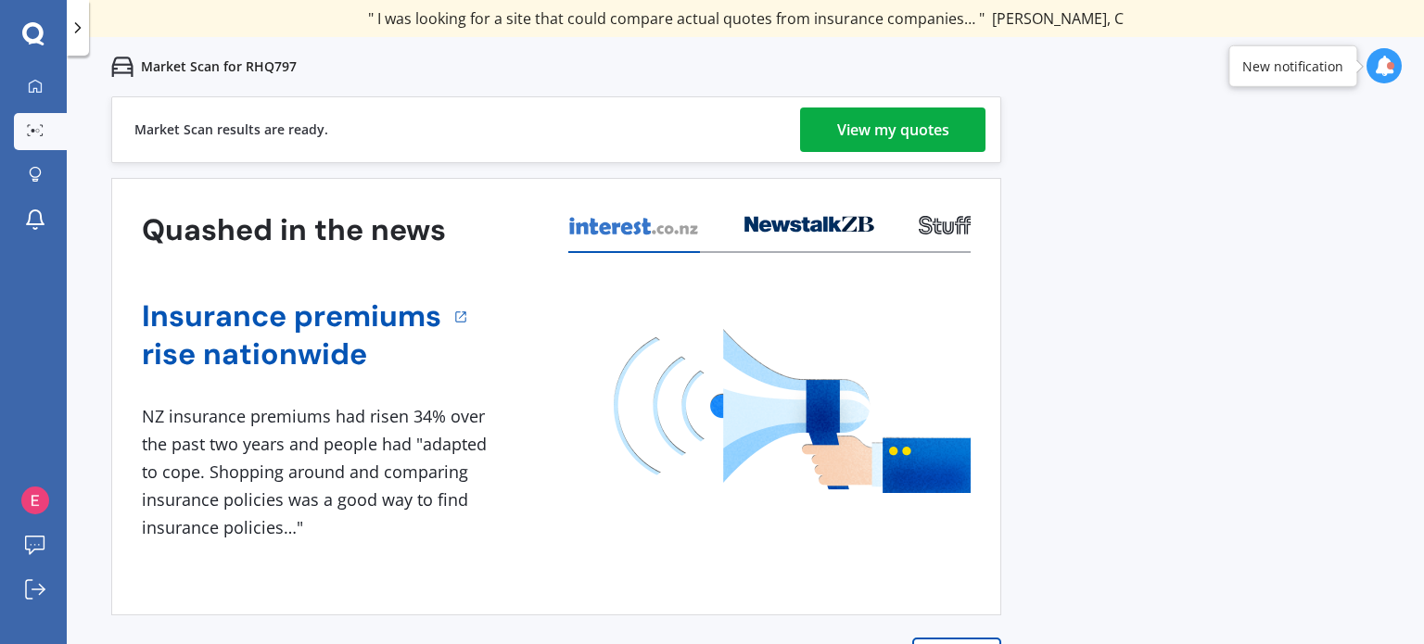
click at [887, 142] on div "View my quotes" at bounding box center [893, 130] width 112 height 45
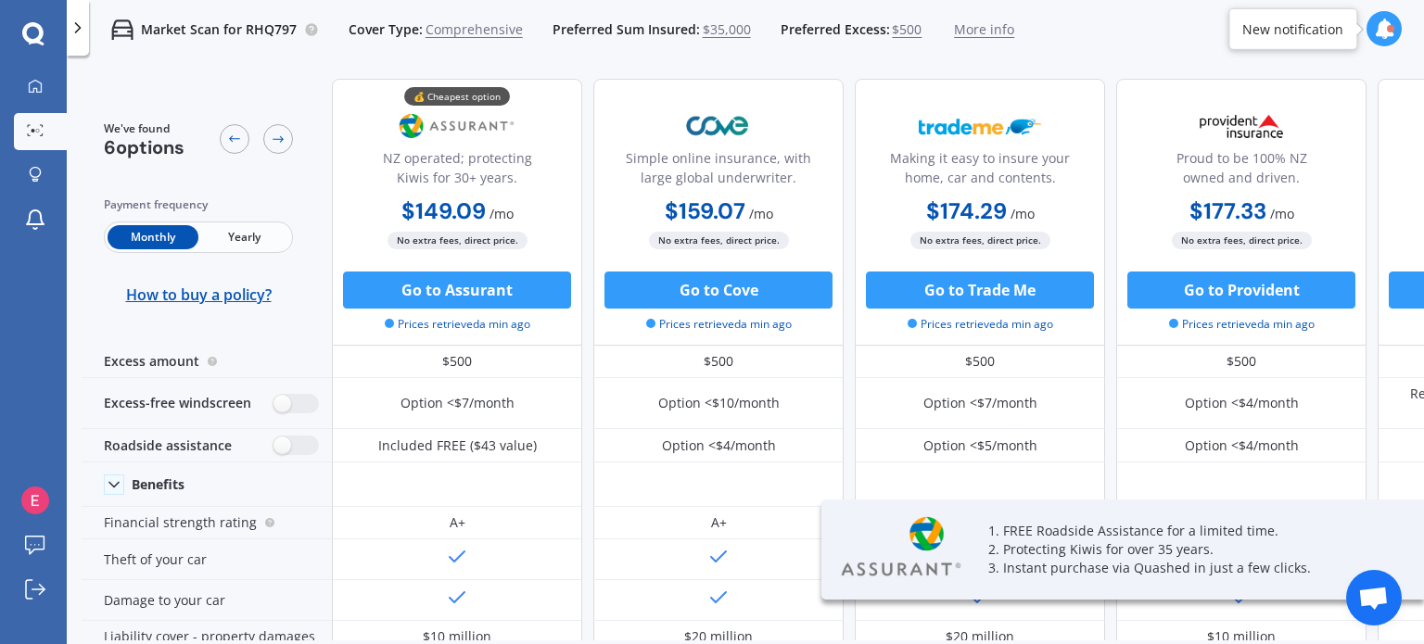
click at [251, 236] on span "Yearly" at bounding box center [243, 237] width 91 height 24
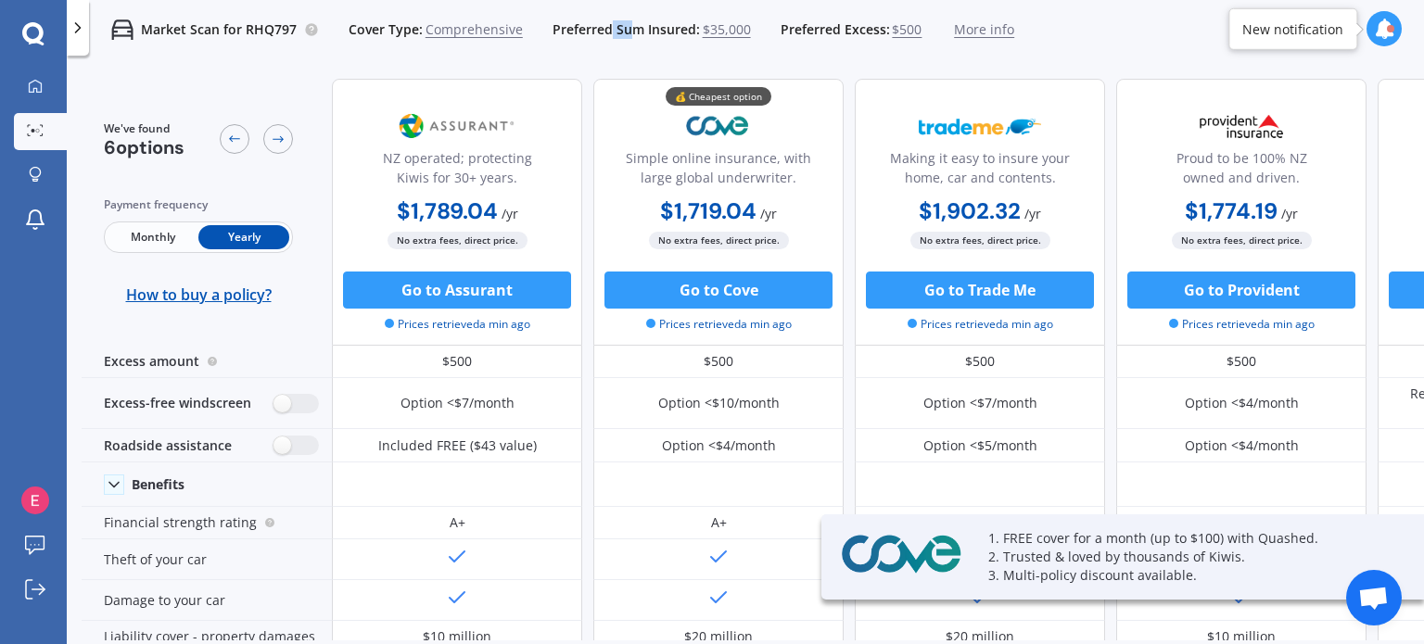
drag, startPoint x: 603, startPoint y: 35, endPoint x: 628, endPoint y: 30, distance: 25.6
click at [628, 30] on span "Preferred Sum Insured:" at bounding box center [626, 29] width 147 height 19
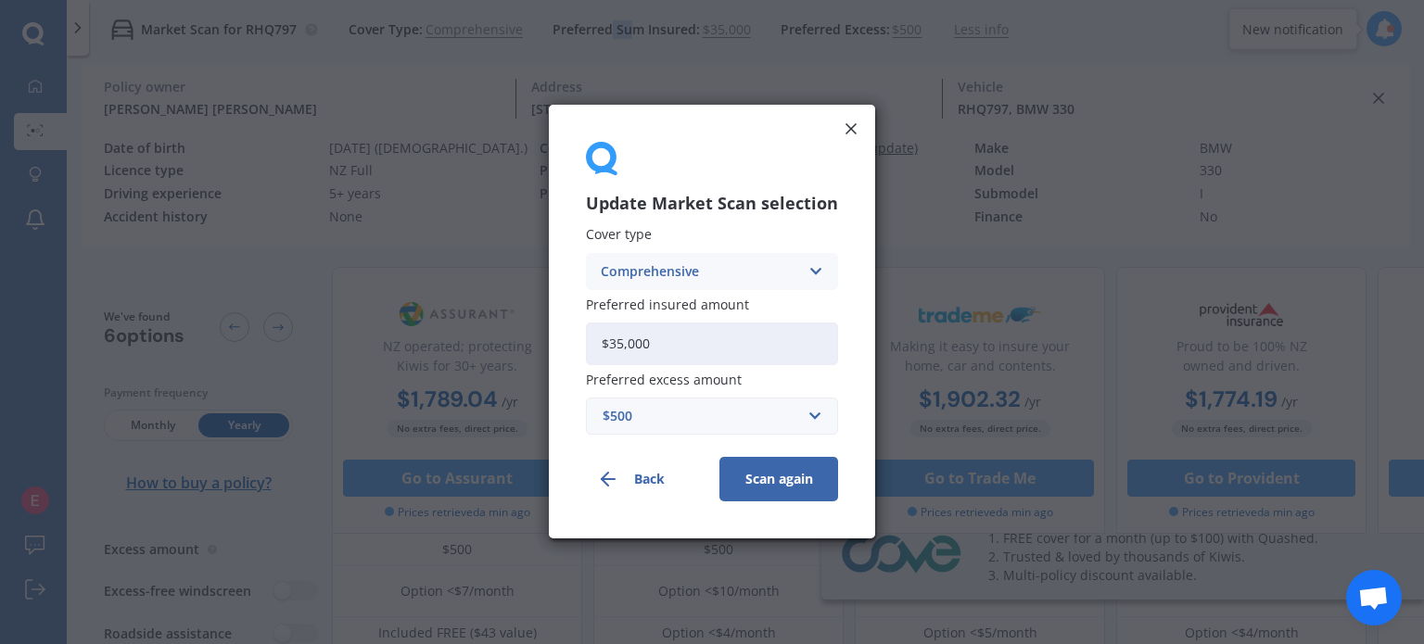
click at [628, 30] on div "Update Market Scan selection Cover type Comprehensive Comprehensive Third Party…" at bounding box center [712, 322] width 1424 height 644
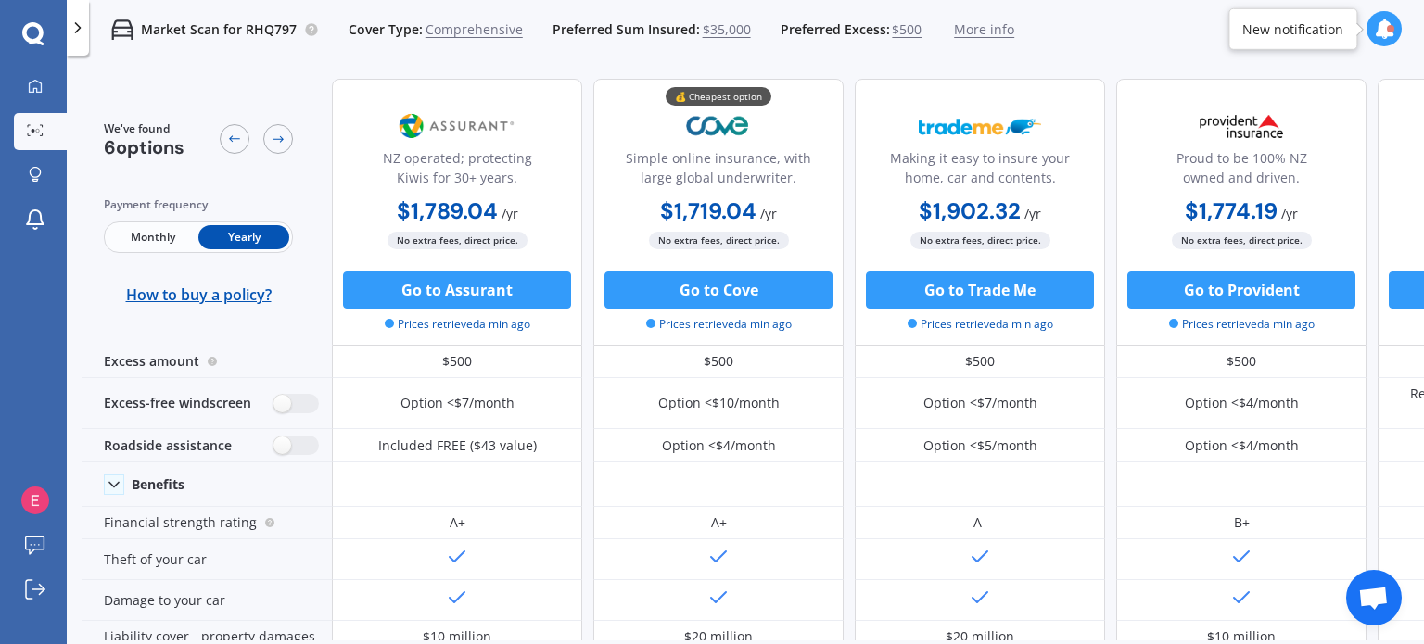
click at [605, 59] on div "Market Scan for RHQ797 Cover Type: Comprehensive Preferred Sum Insured: $35,000…" at bounding box center [745, 381] width 1357 height 644
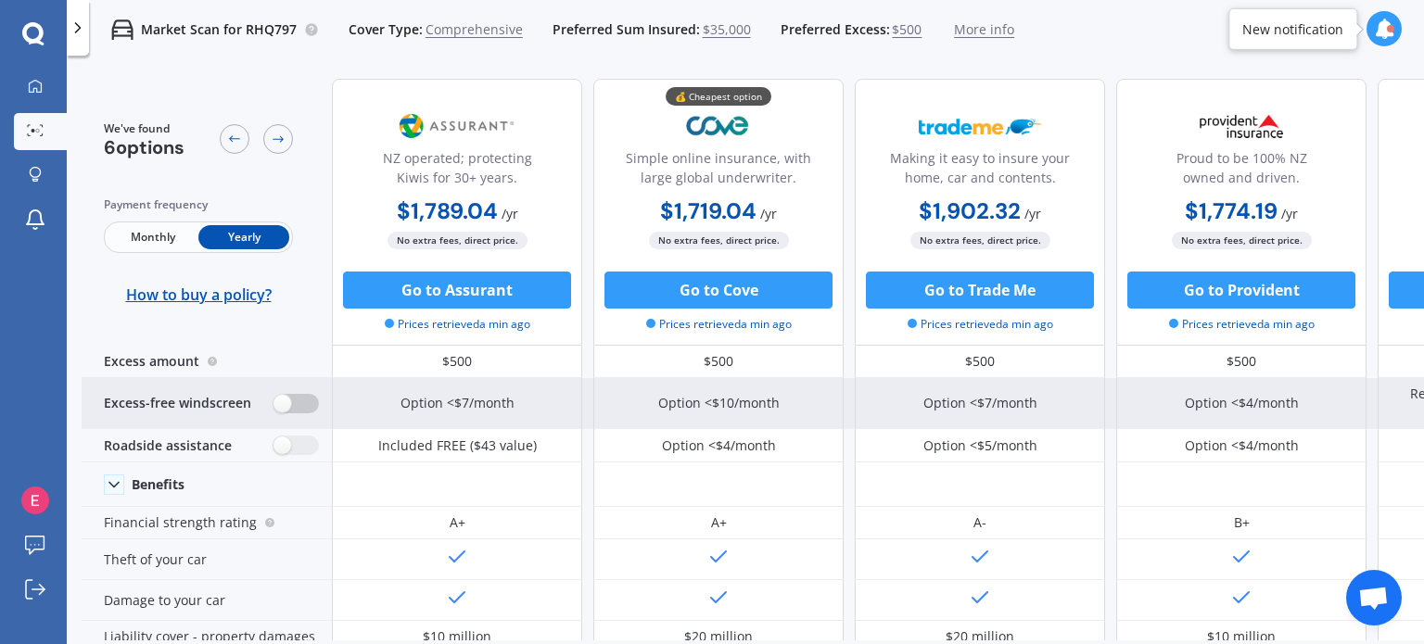
click at [284, 404] on label at bounding box center [296, 403] width 45 height 19
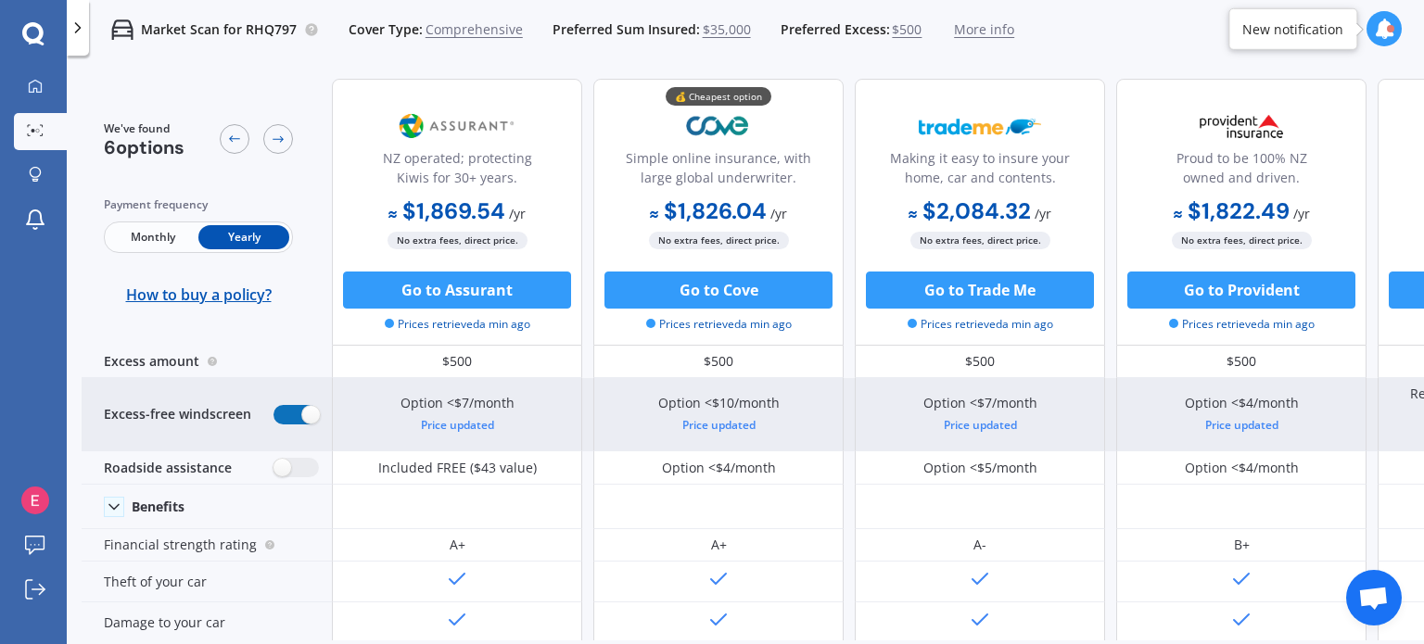
click at [284, 405] on label at bounding box center [296, 414] width 45 height 19
radio input "false"
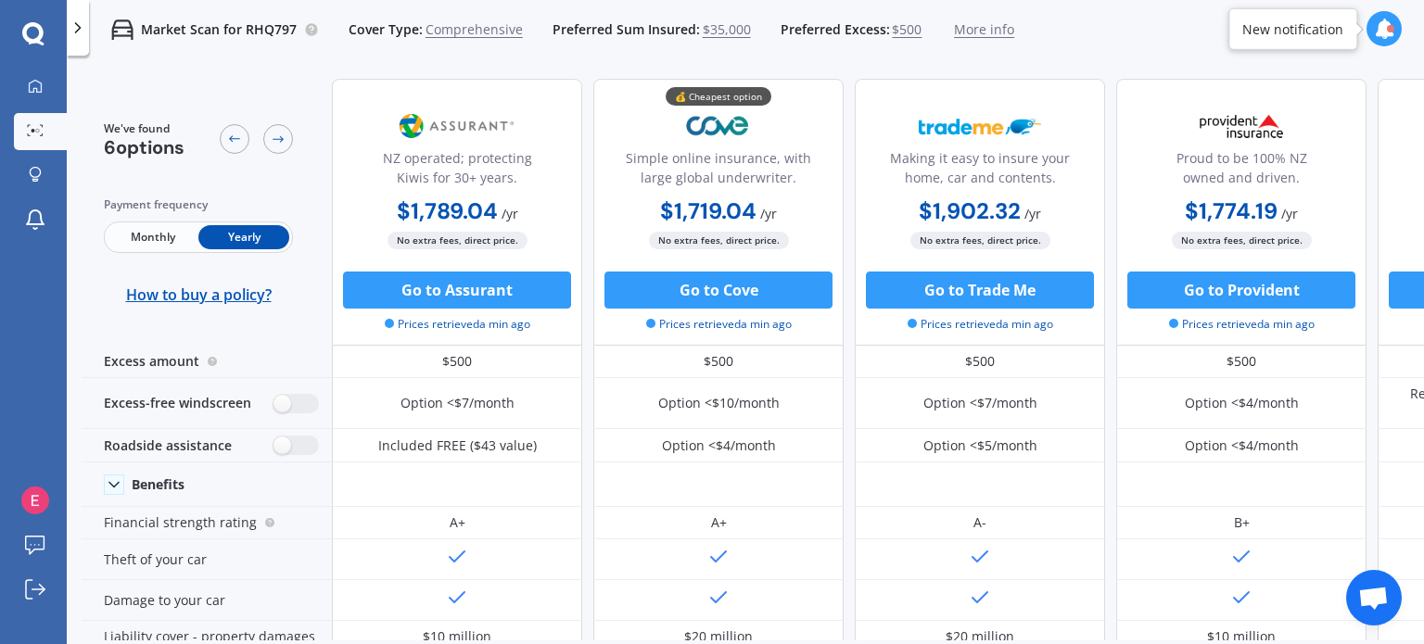
click at [954, 29] on span "More info" at bounding box center [984, 29] width 60 height 19
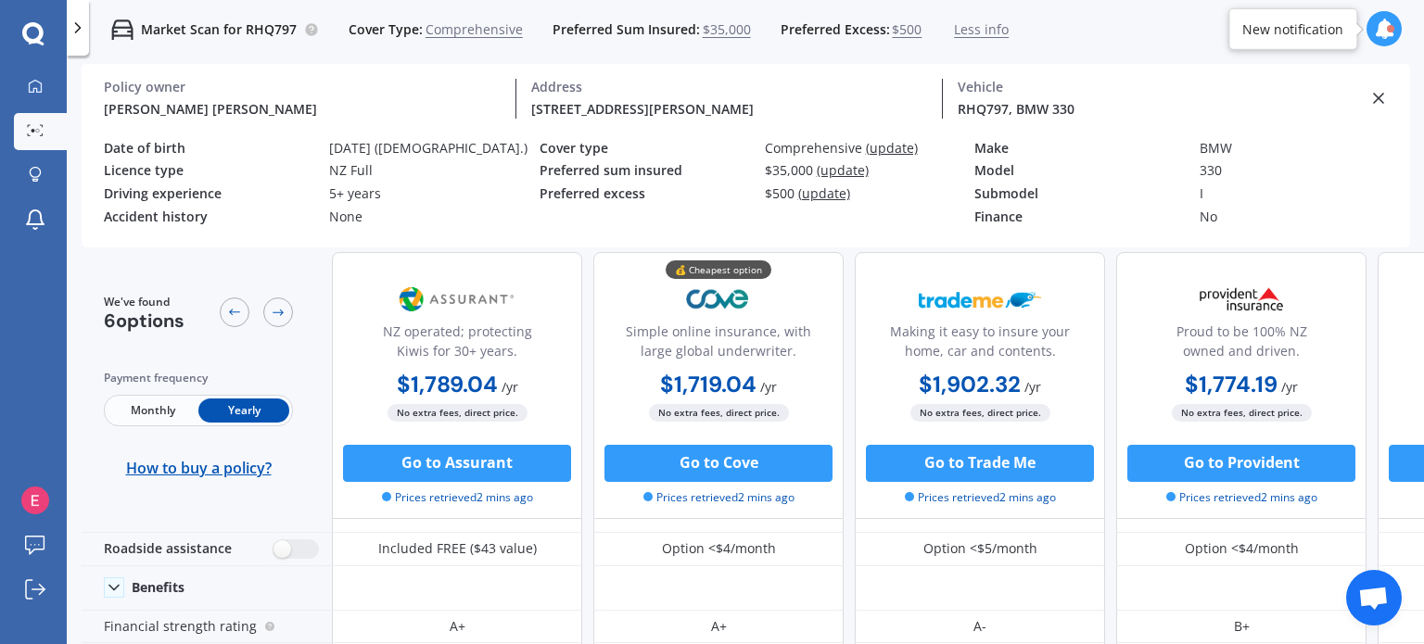
scroll to position [93, 0]
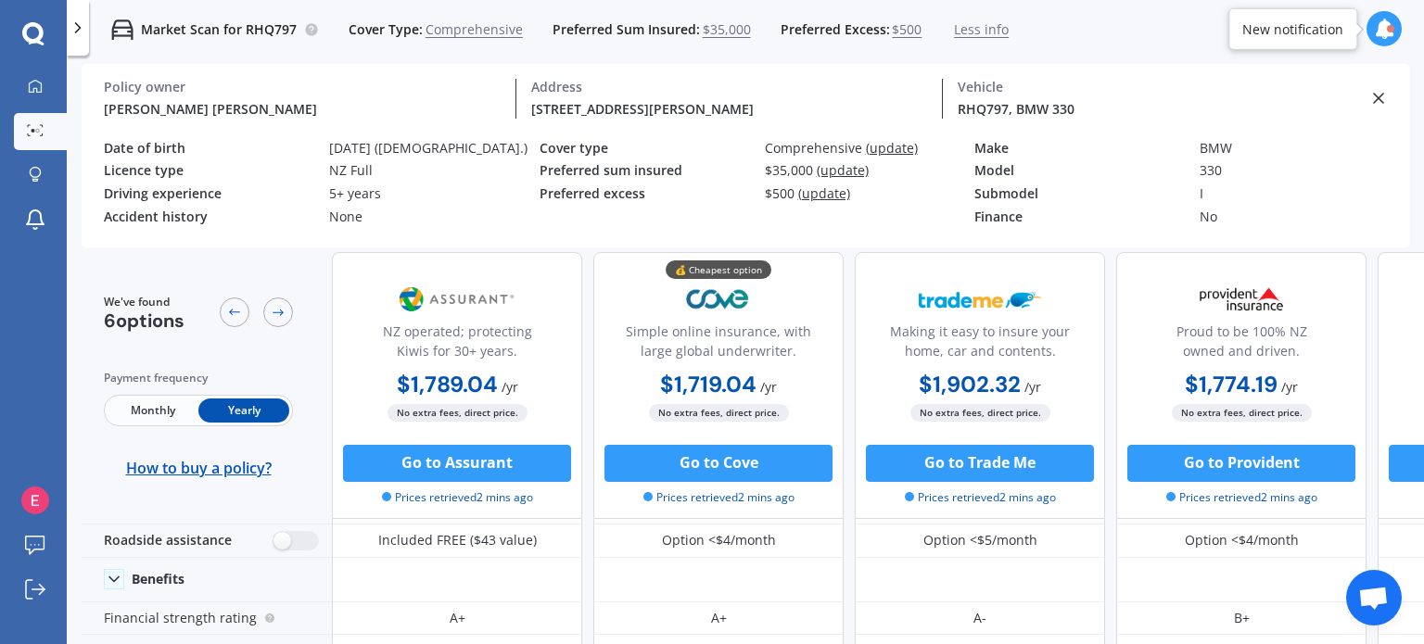
click at [834, 173] on span "(update)" at bounding box center [843, 170] width 52 height 18
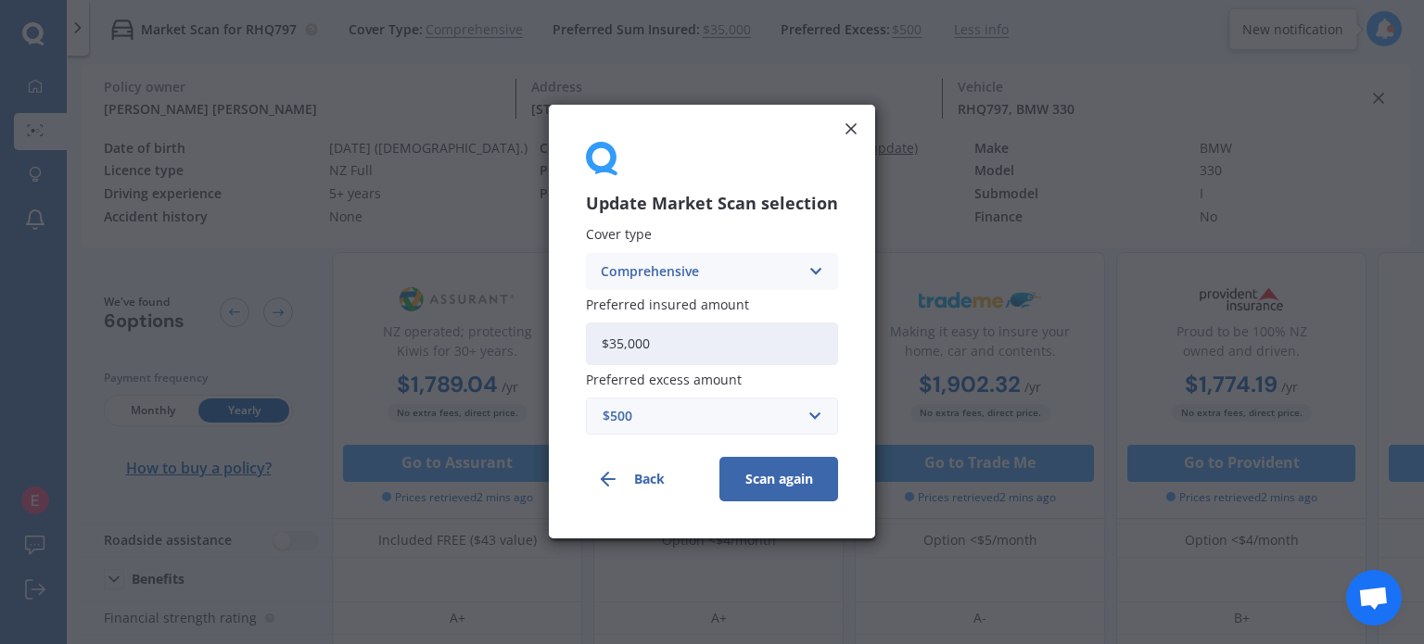
click at [759, 345] on input "$35,000" at bounding box center [712, 344] width 252 height 43
type input "$30,000"
click at [783, 492] on button "Scan again" at bounding box center [778, 480] width 119 height 45
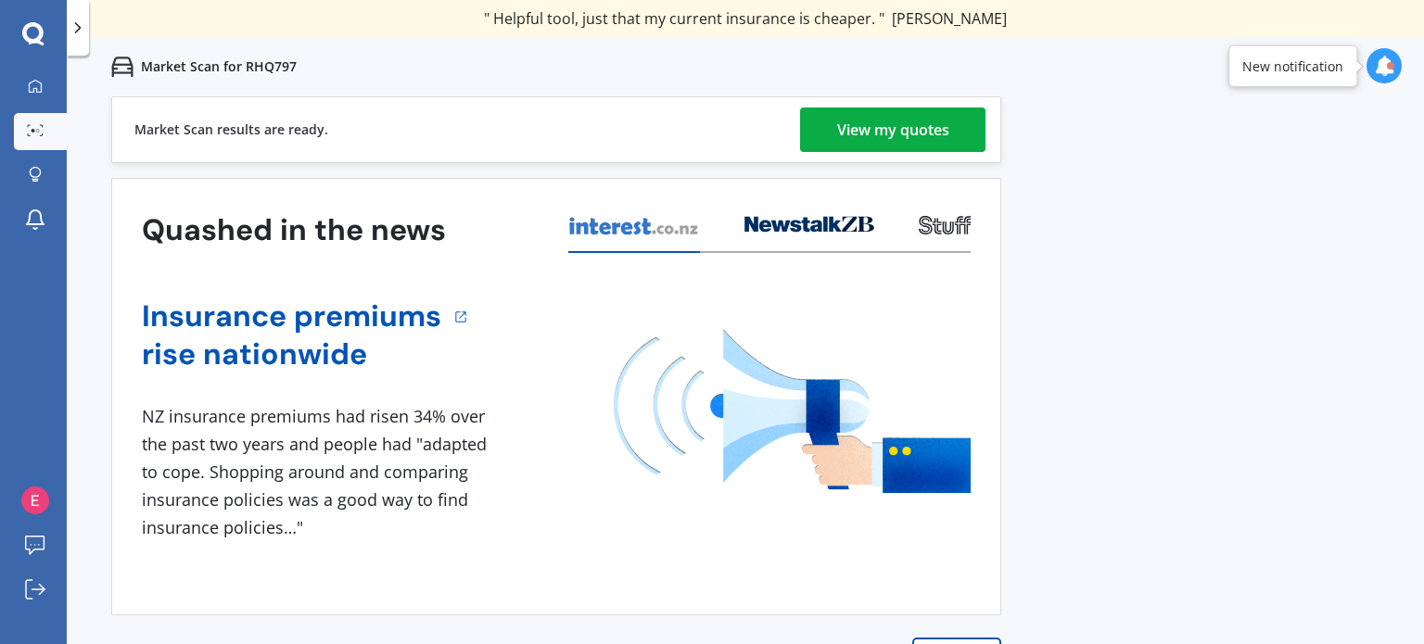
click at [890, 105] on div "Market Scan results are ready. View my quotes" at bounding box center [556, 129] width 890 height 67
click at [891, 117] on div "View my quotes" at bounding box center [893, 130] width 112 height 45
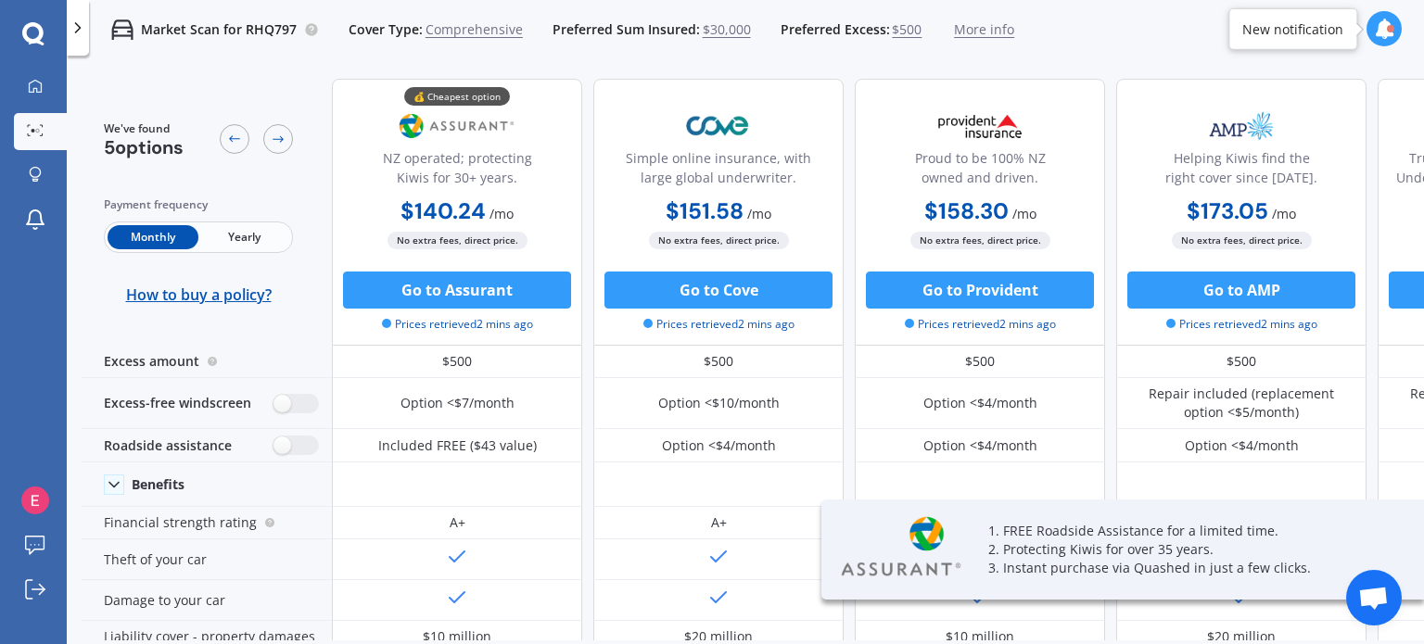
click at [260, 236] on span "Yearly" at bounding box center [243, 237] width 91 height 24
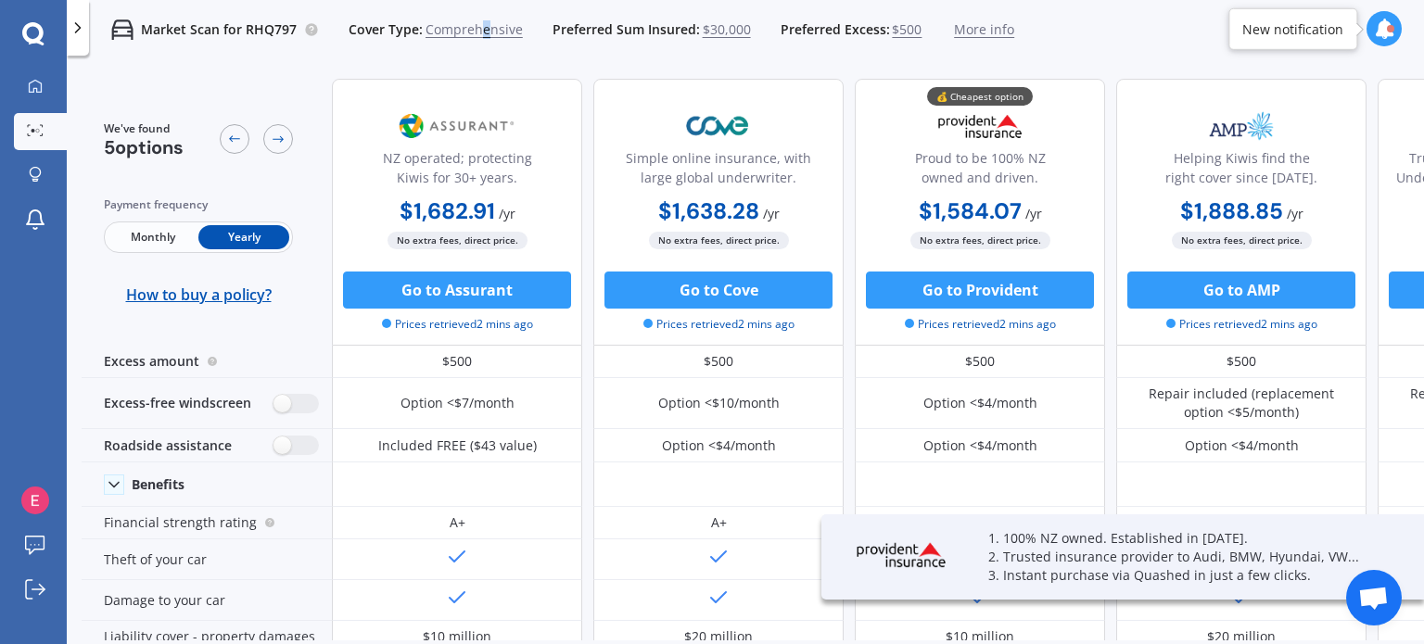
click at [482, 33] on span "Comprehensive" at bounding box center [474, 29] width 97 height 19
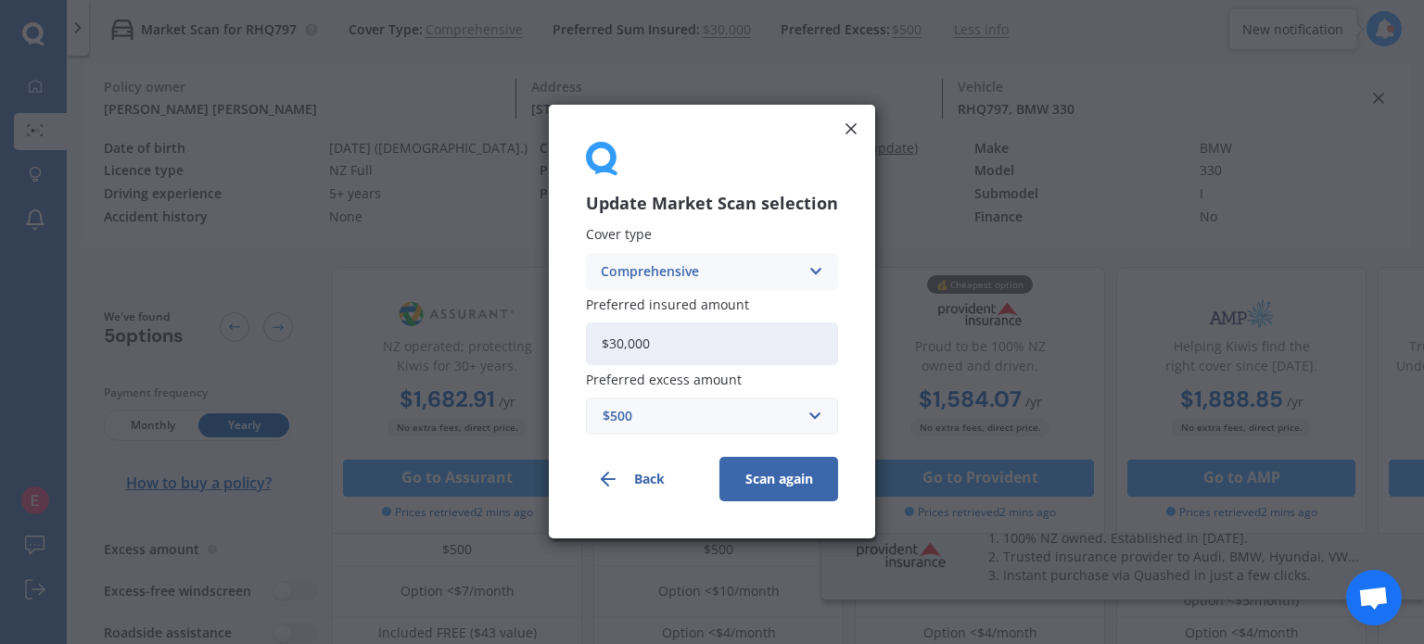
click at [694, 281] on div "Comprehensive" at bounding box center [700, 271] width 198 height 20
click at [710, 348] on span "Third Party, Fire & Theft" at bounding box center [678, 341] width 152 height 13
click at [743, 482] on button "Scan again" at bounding box center [778, 480] width 119 height 45
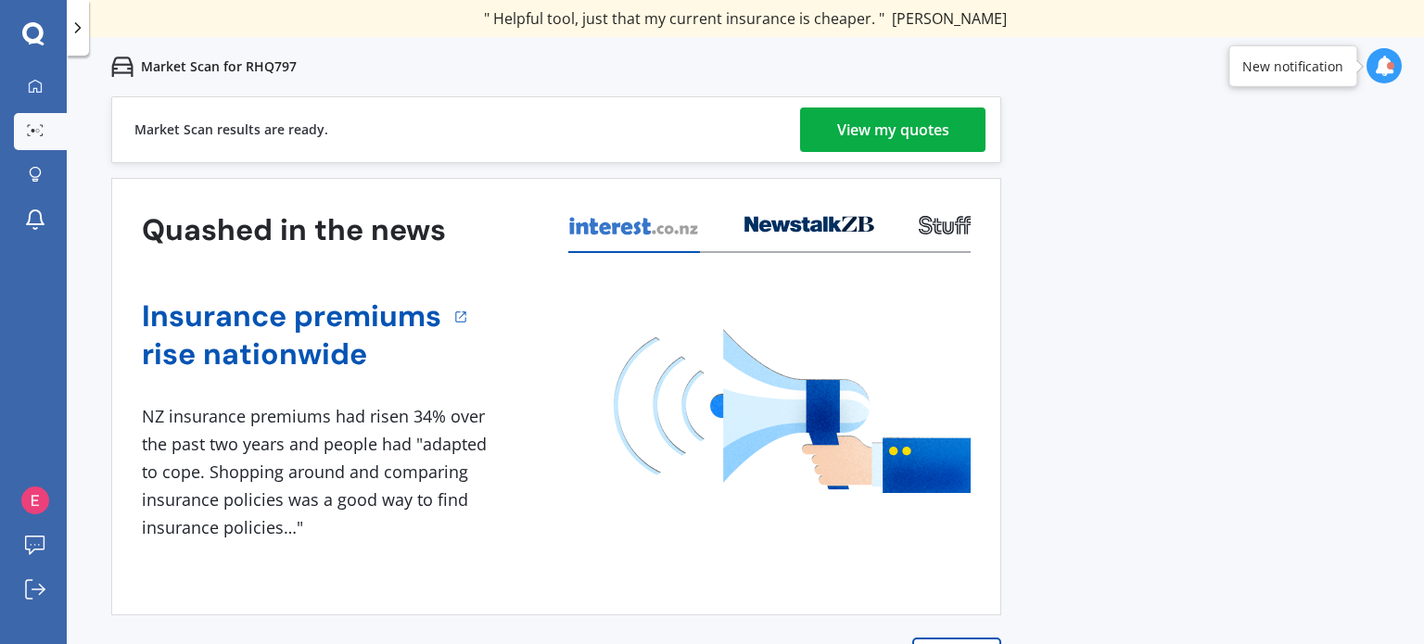
click at [823, 126] on link "View my quotes" at bounding box center [892, 130] width 185 height 45
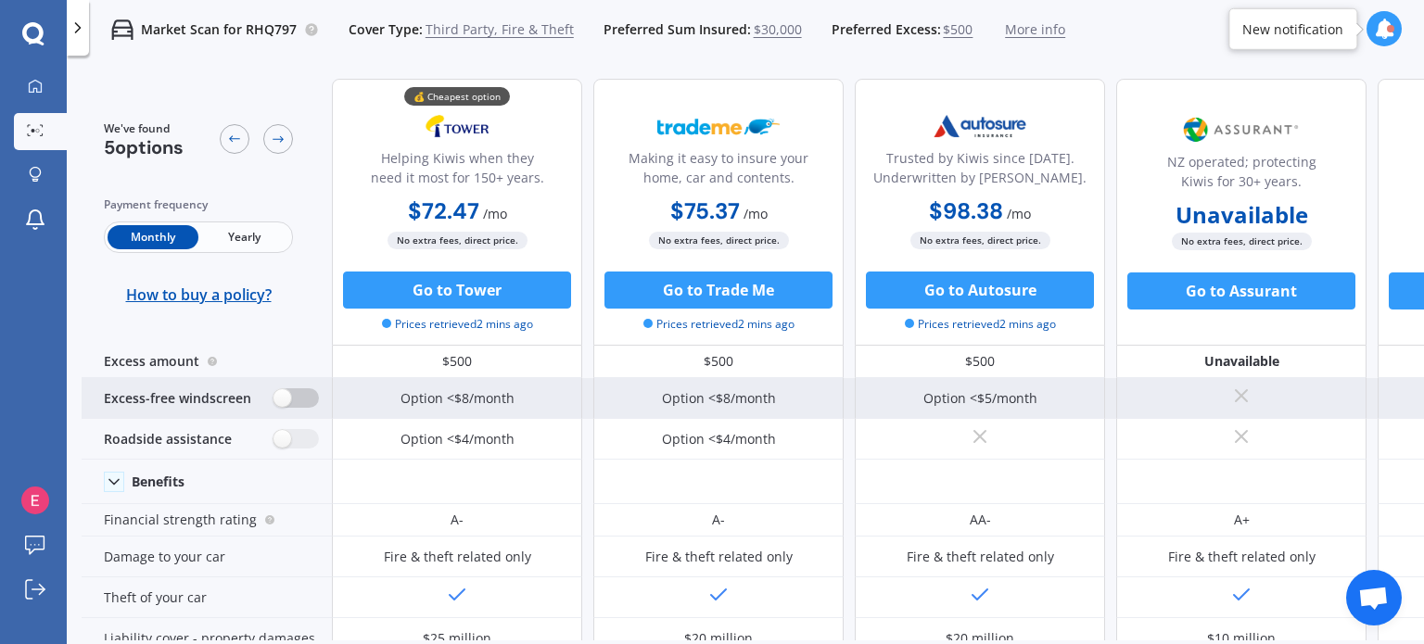
click at [295, 400] on label at bounding box center [296, 397] width 45 height 19
radio input "true"
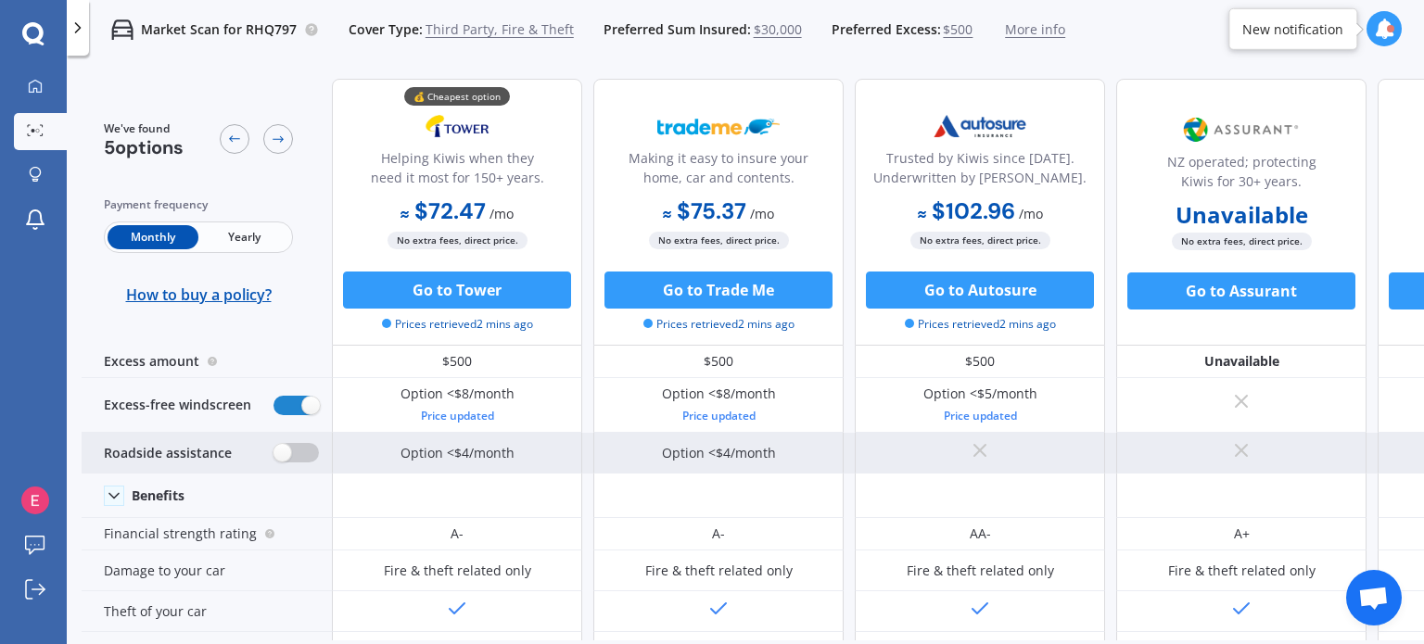
click at [303, 460] on label at bounding box center [296, 452] width 45 height 19
radio input "true"
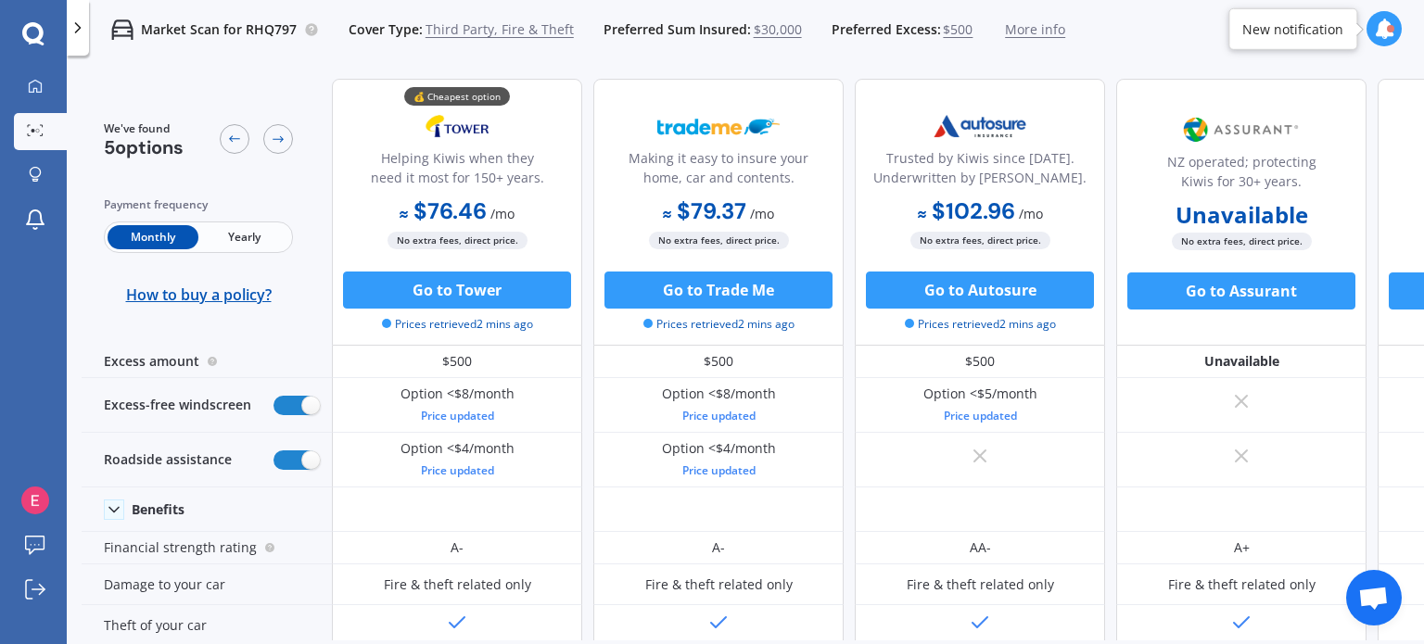
click at [230, 247] on span "Yearly" at bounding box center [243, 237] width 91 height 24
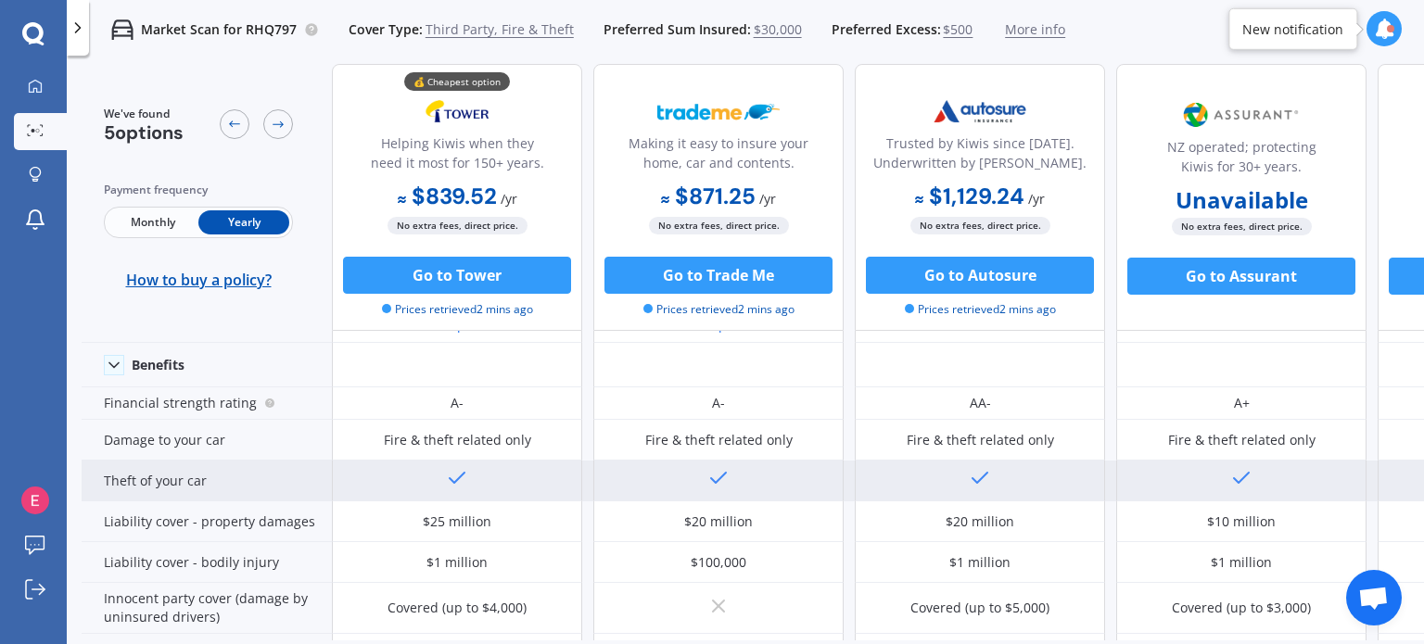
scroll to position [185, 0]
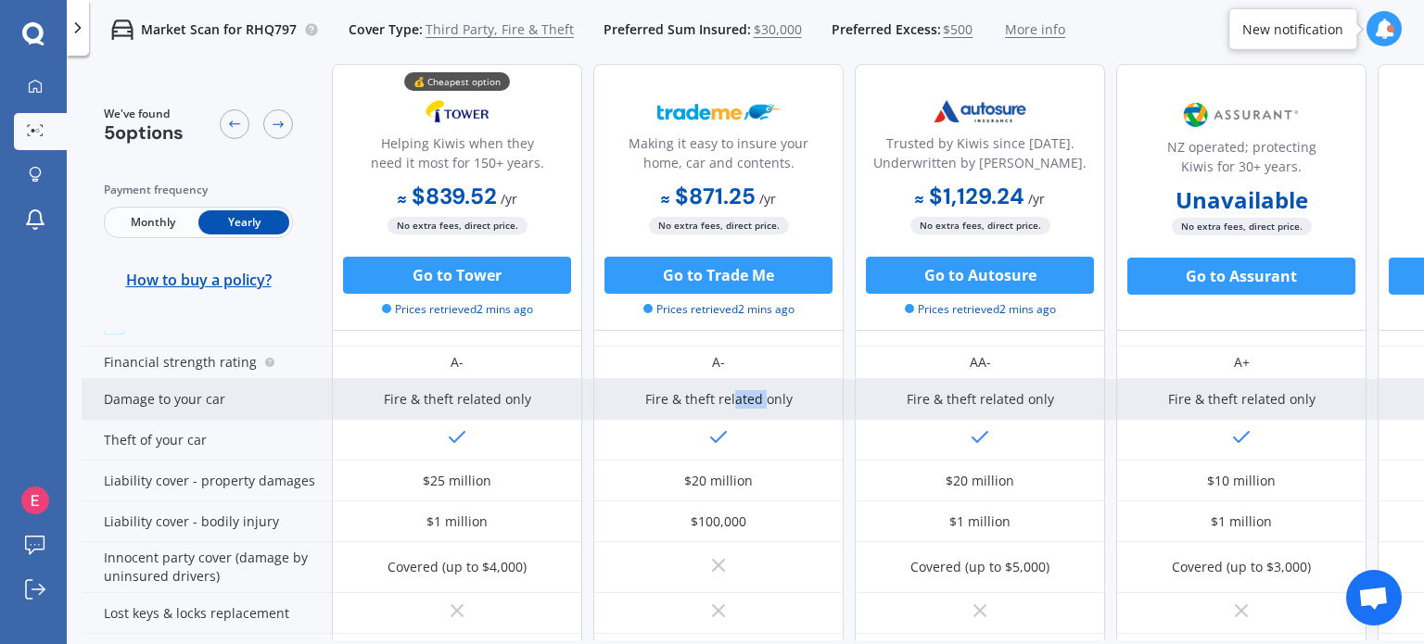
drag, startPoint x: 737, startPoint y: 407, endPoint x: 766, endPoint y: 406, distance: 28.8
click at [766, 406] on div "Fire & theft related only" at bounding box center [718, 399] width 147 height 19
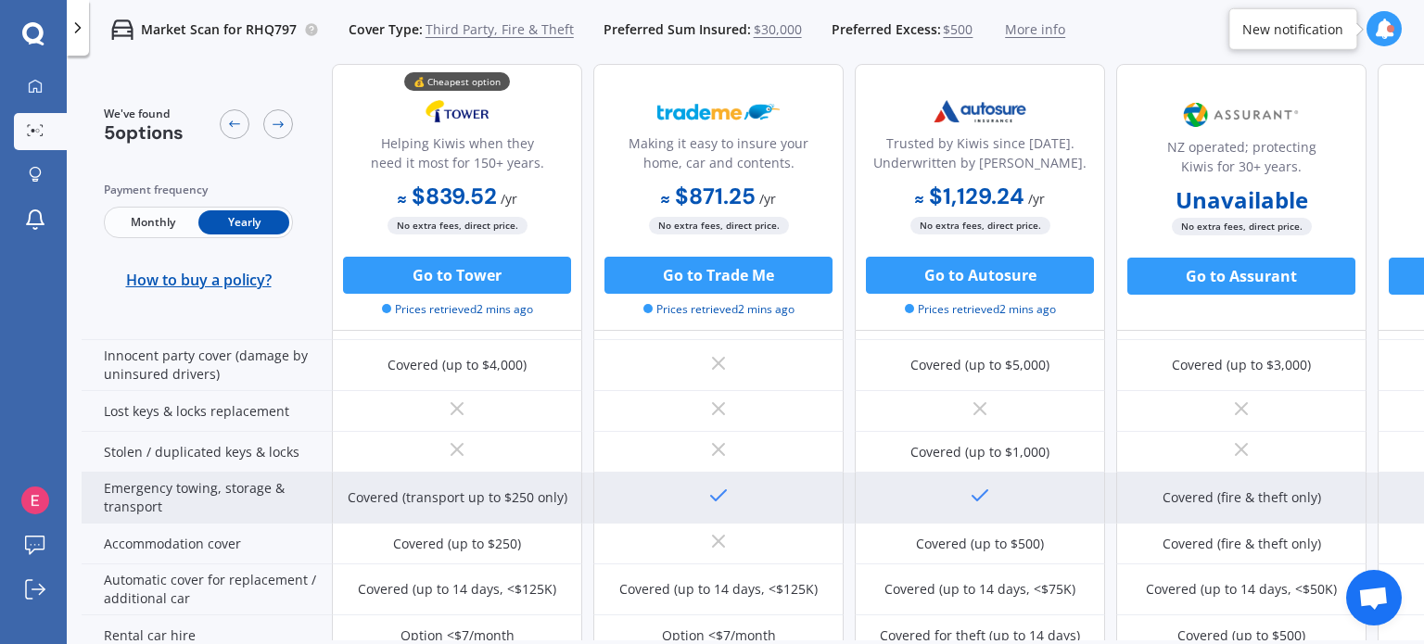
scroll to position [318, 0]
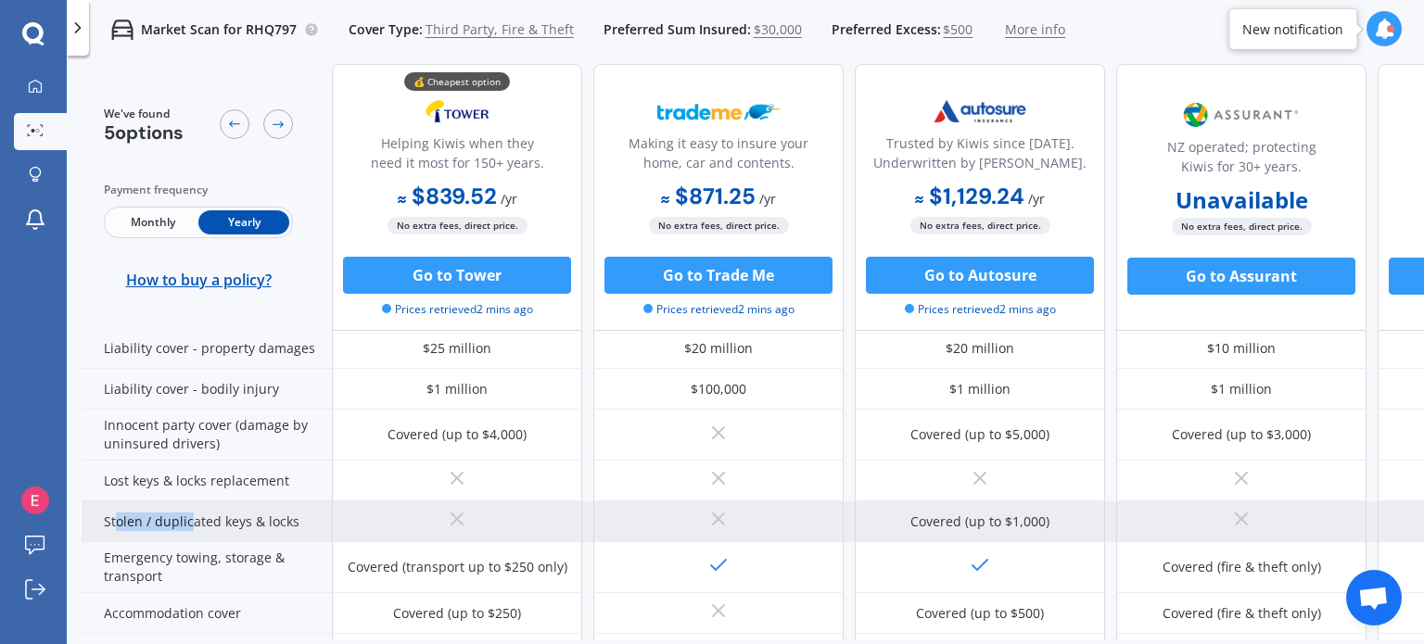
drag, startPoint x: 117, startPoint y: 515, endPoint x: 202, endPoint y: 509, distance: 85.5
click at [195, 510] on div "Stolen / duplicated keys & locks" at bounding box center [207, 522] width 250 height 41
click at [202, 509] on div "Stolen / duplicated keys & locks" at bounding box center [207, 522] width 250 height 41
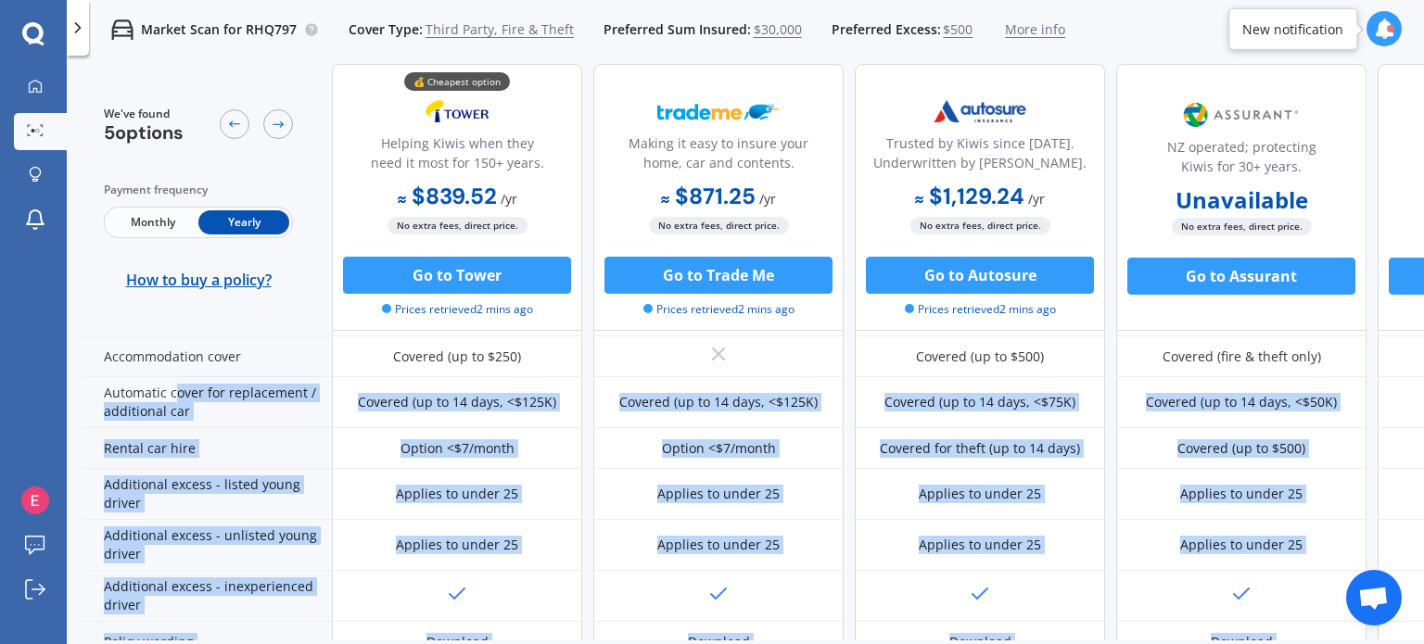
scroll to position [689, 0]
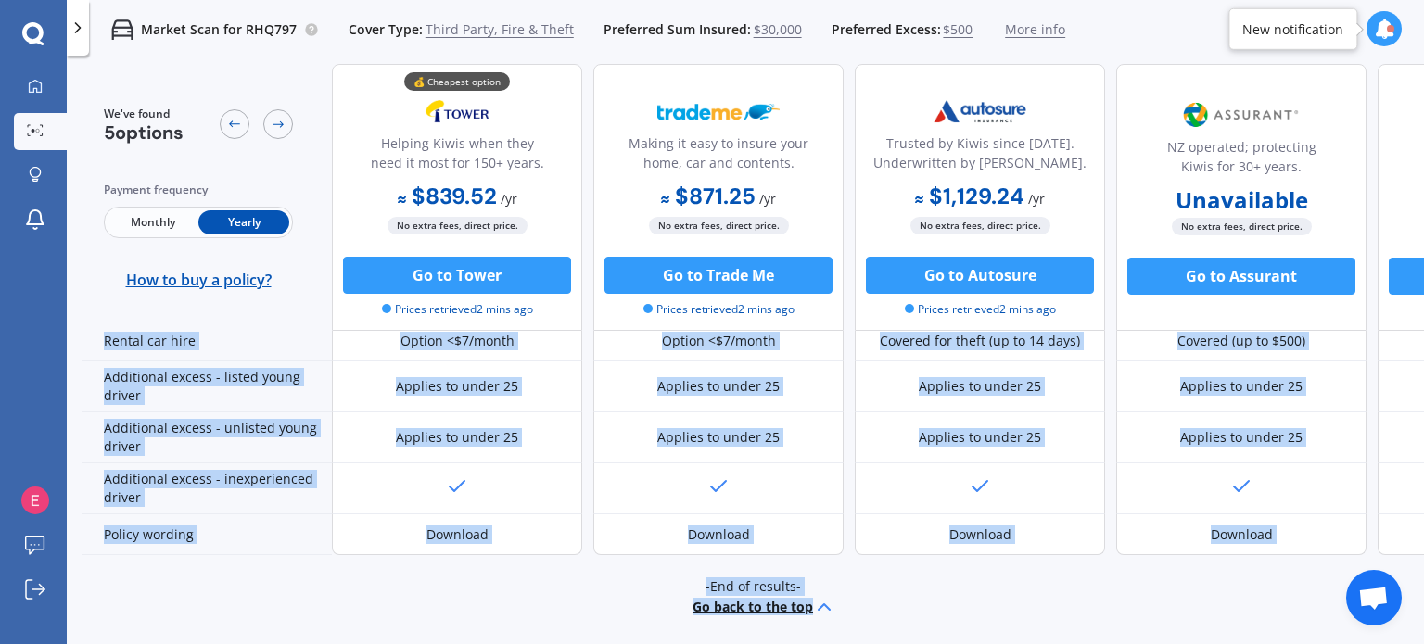
drag, startPoint x: 172, startPoint y: 549, endPoint x: 224, endPoint y: 632, distance: 98.3
click at [224, 632] on div "We've found 5 options Payment frequency Monthly Yearly How to buy a policy? 💰 C…" at bounding box center [753, 352] width 1343 height 577
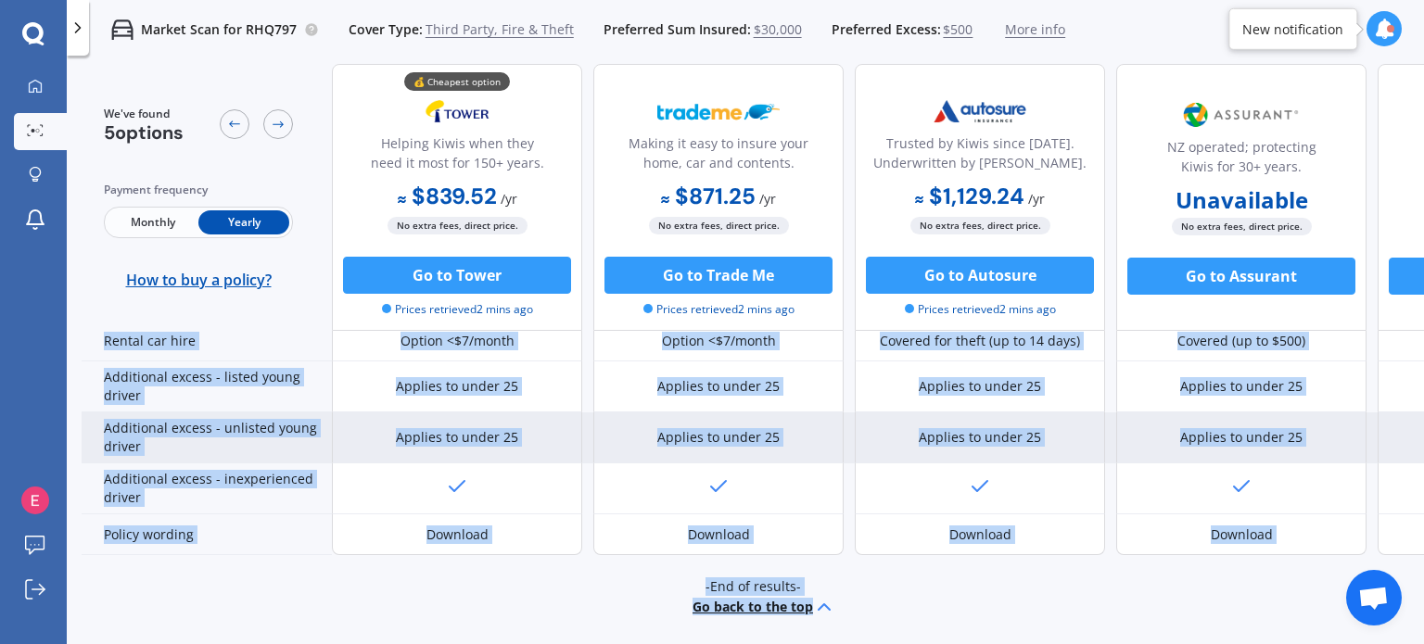
click at [256, 429] on div "Additional excess - unlisted young driver" at bounding box center [207, 438] width 250 height 51
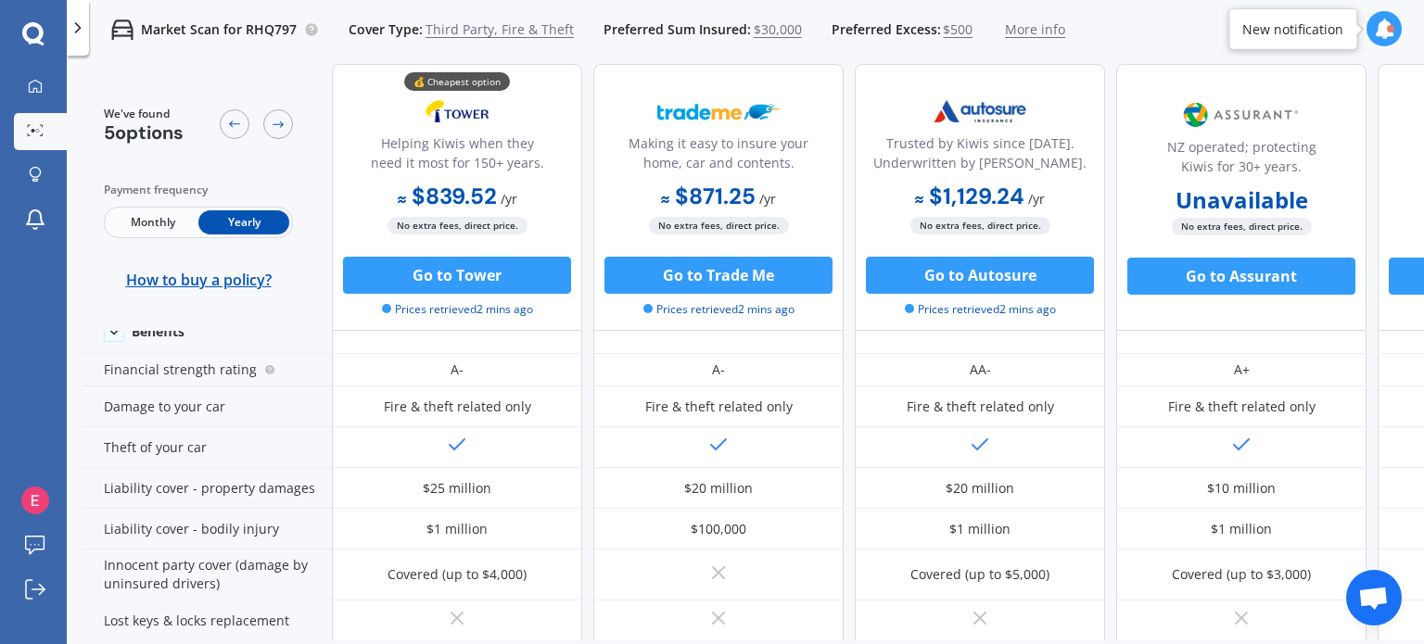
scroll to position [185, 0]
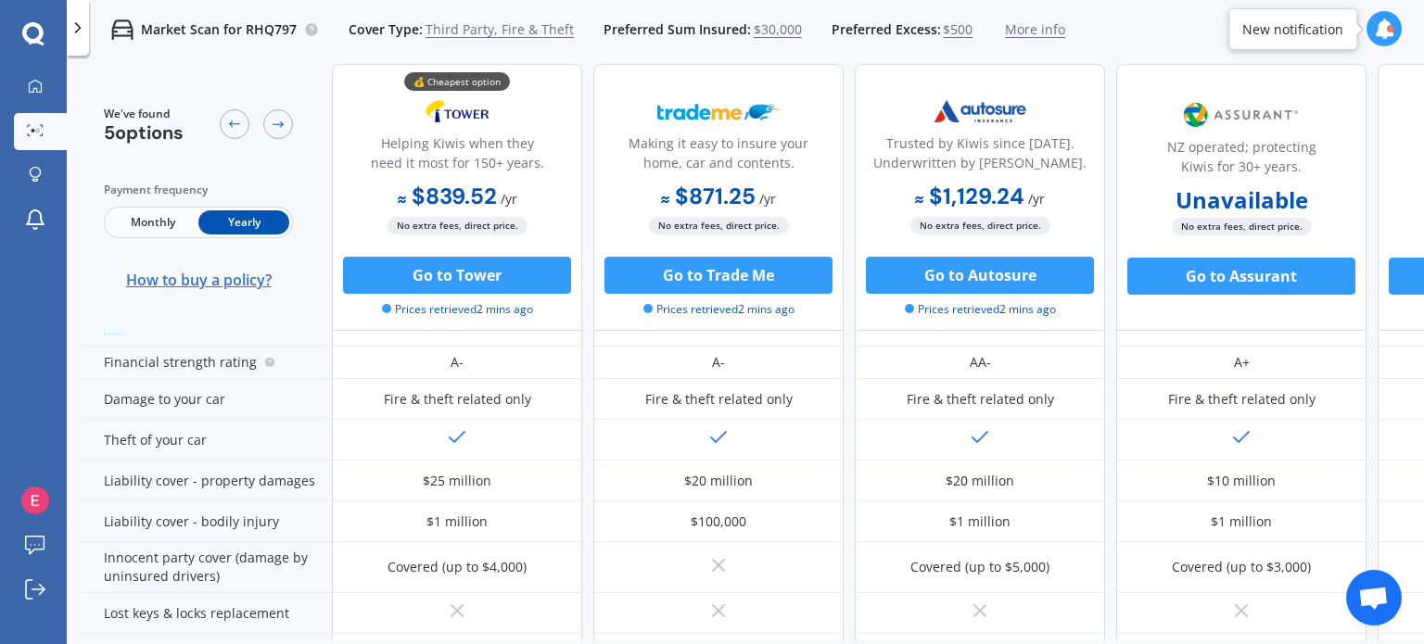
click at [261, 277] on span "How to buy a policy?" at bounding box center [199, 280] width 146 height 19
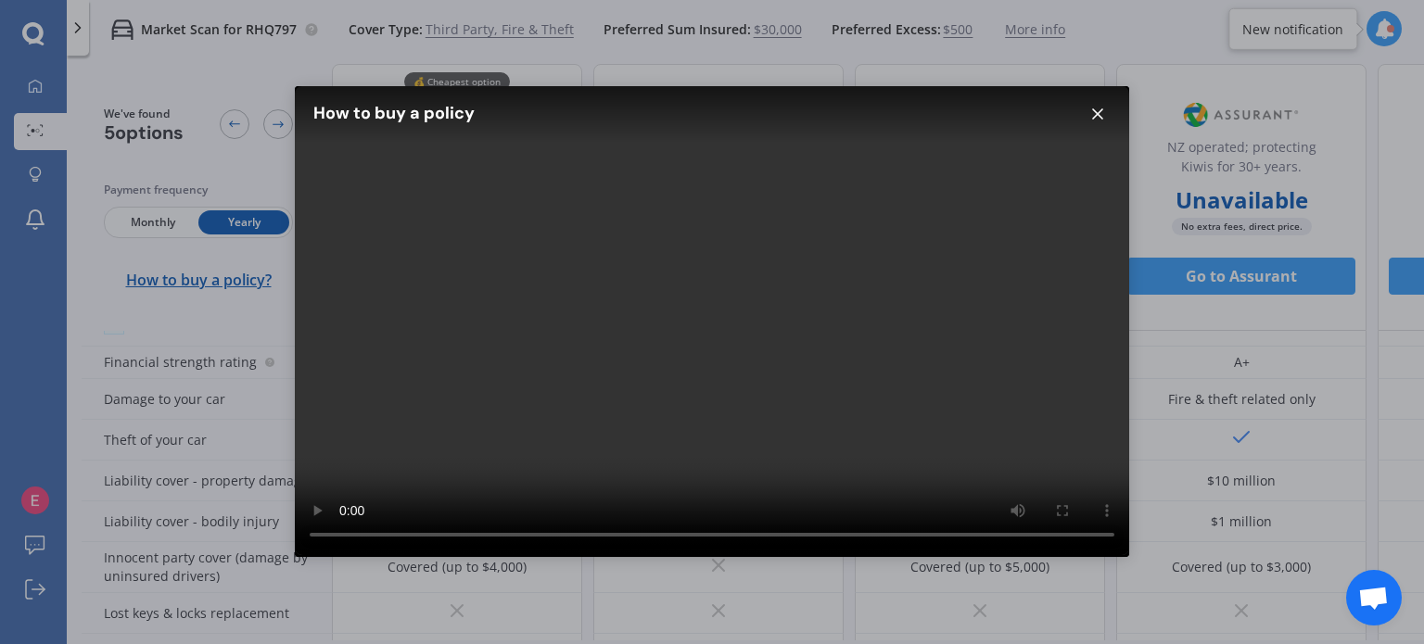
click at [1099, 110] on icon at bounding box center [1097, 114] width 19 height 19
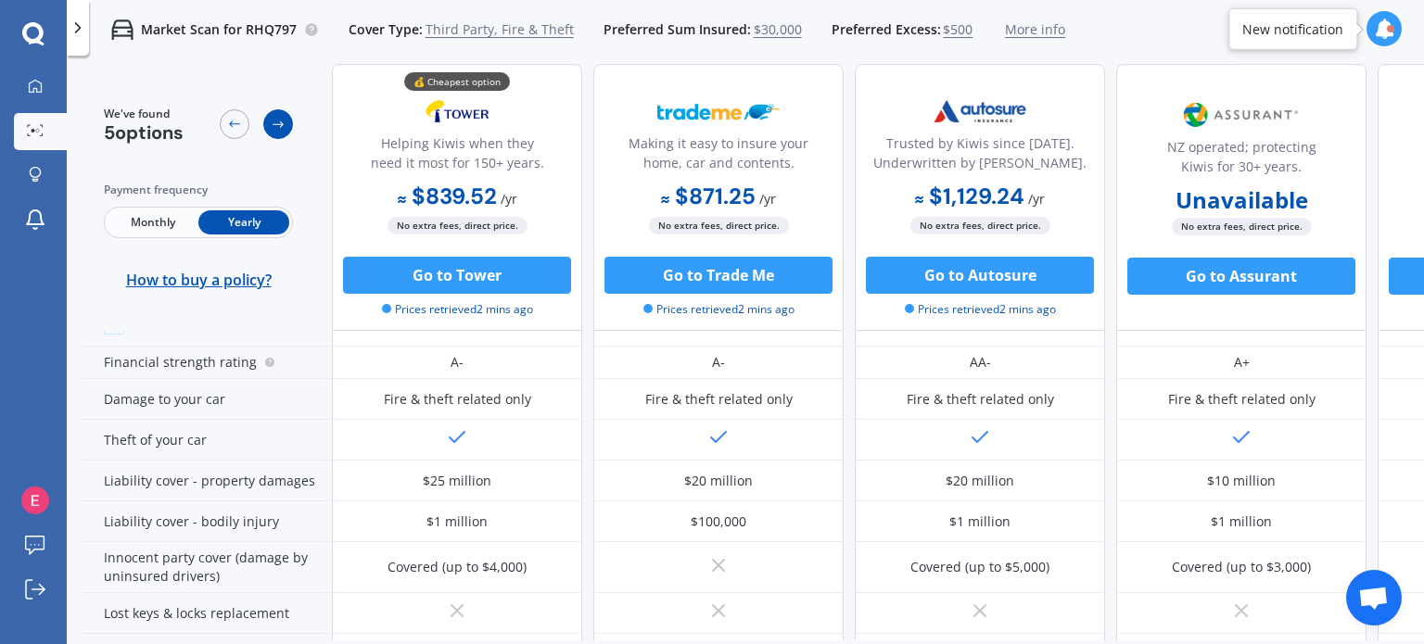
click at [280, 121] on icon at bounding box center [278, 124] width 15 height 15
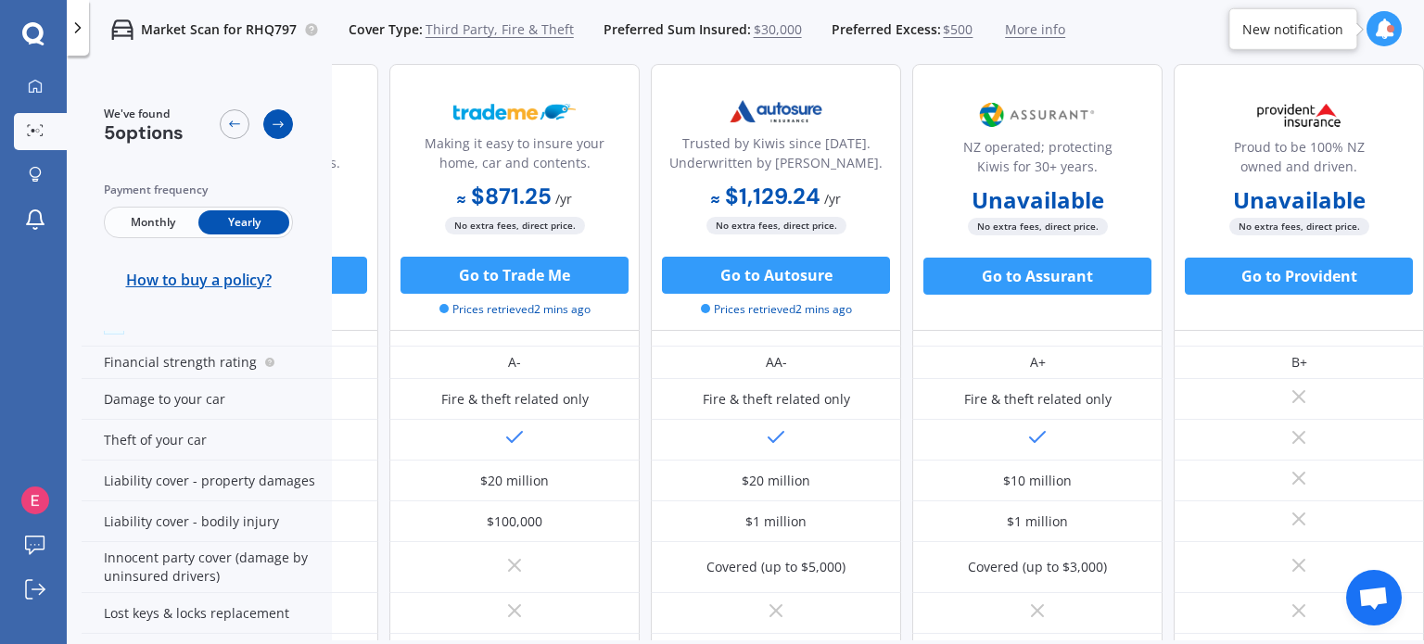
click at [280, 121] on icon at bounding box center [278, 124] width 15 height 15
click at [234, 129] on icon at bounding box center [234, 124] width 15 height 15
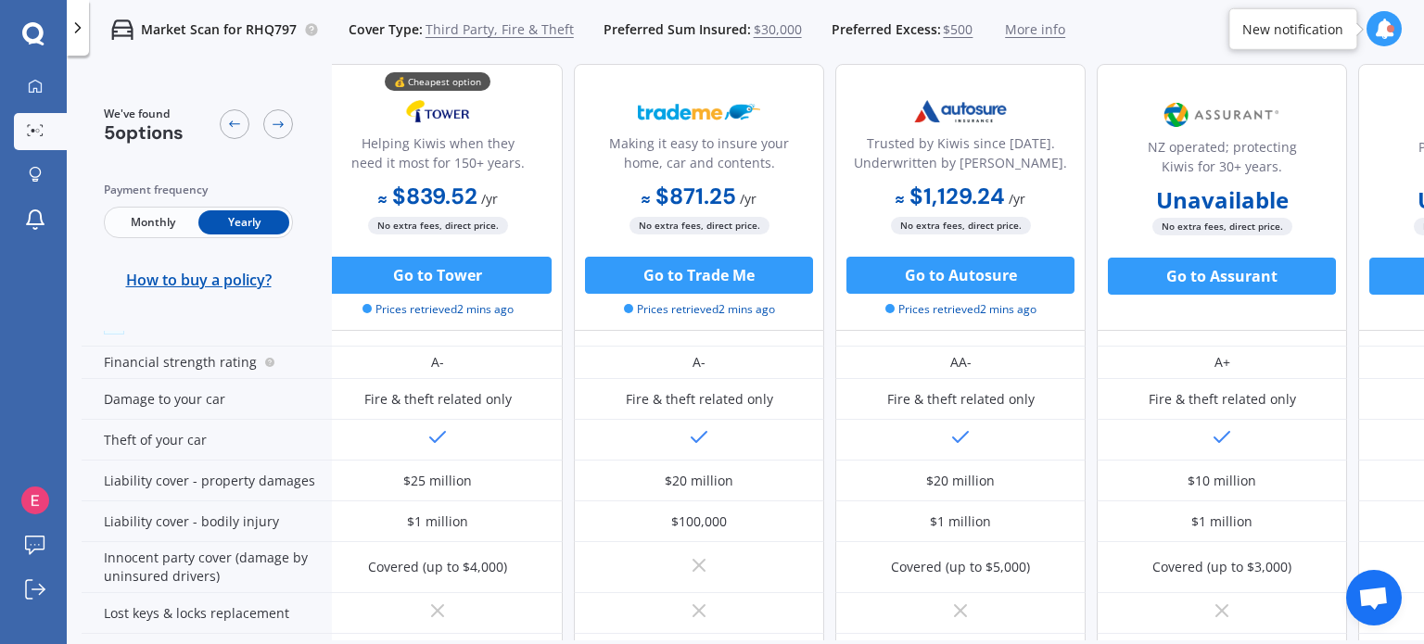
scroll to position [185, 4]
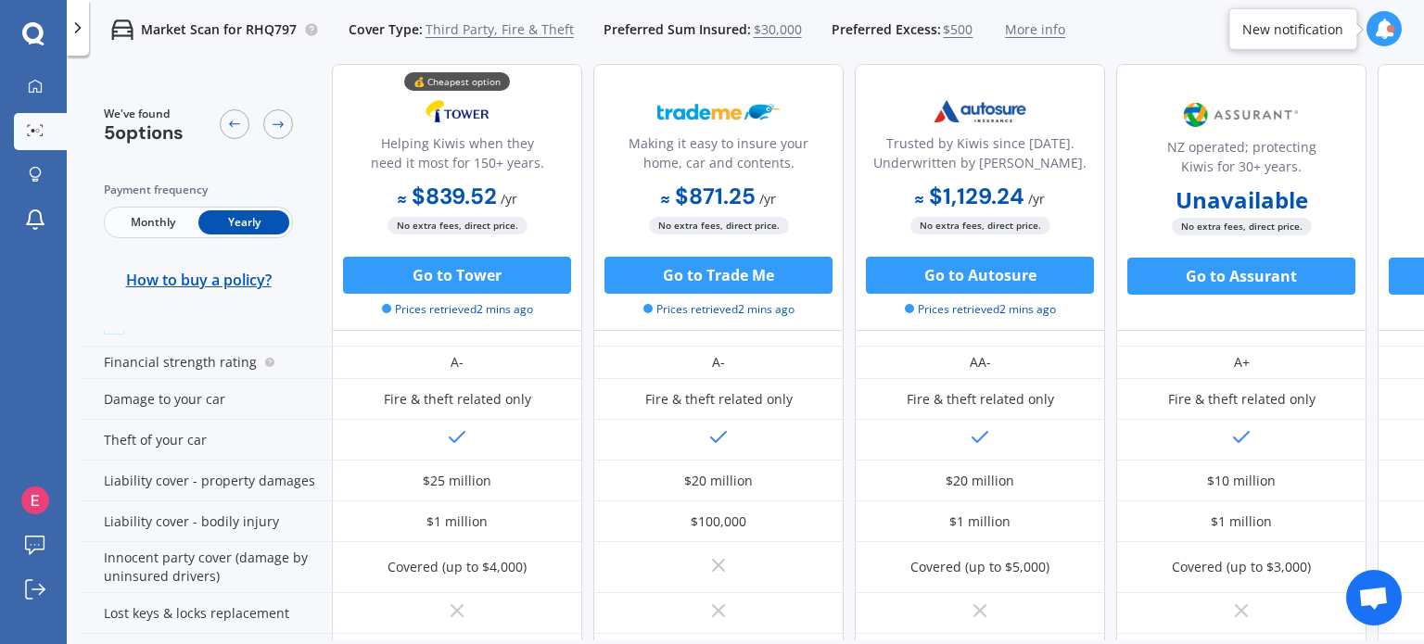
click at [159, 125] on span "5 options" at bounding box center [144, 133] width 80 height 24
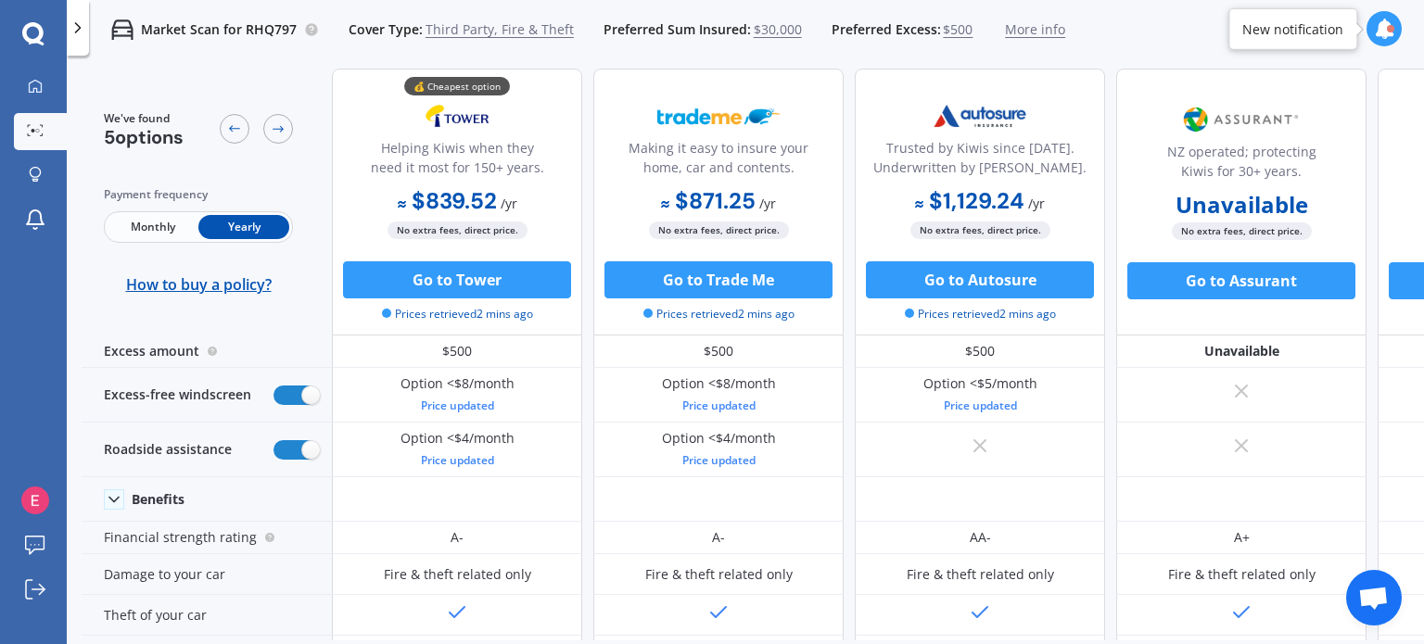
scroll to position [0, 0]
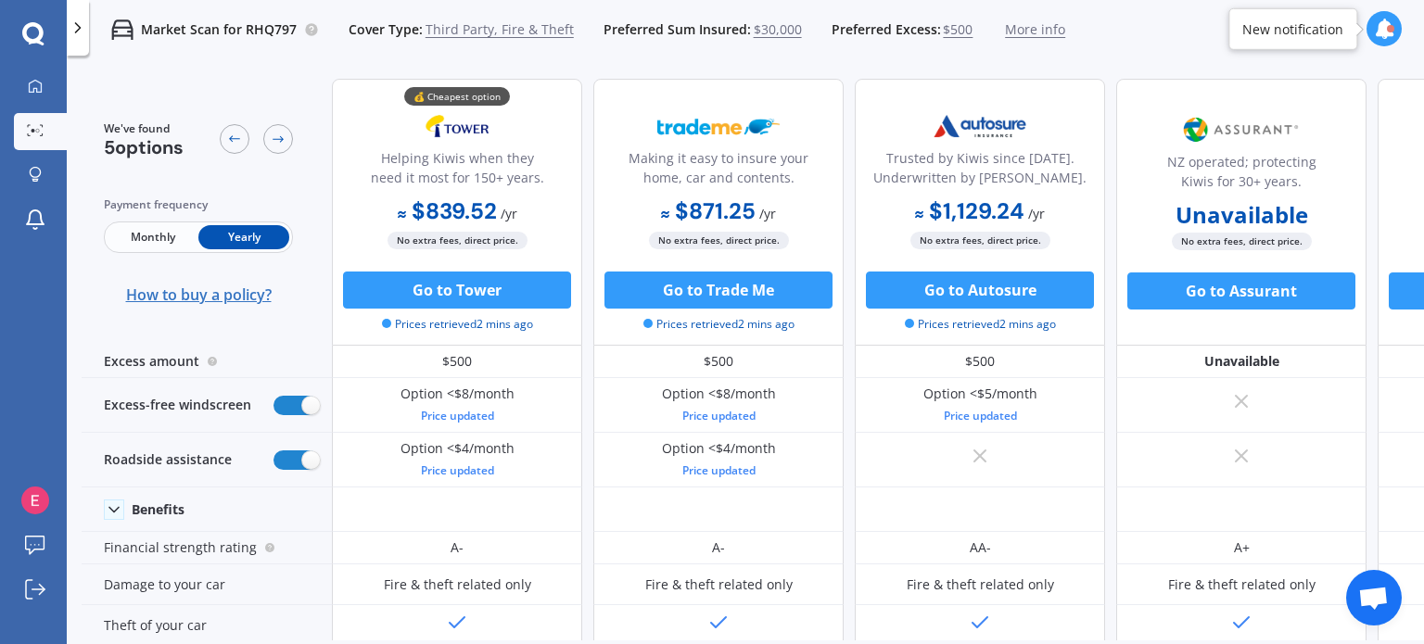
click at [241, 296] on span "How to buy a policy?" at bounding box center [199, 295] width 146 height 19
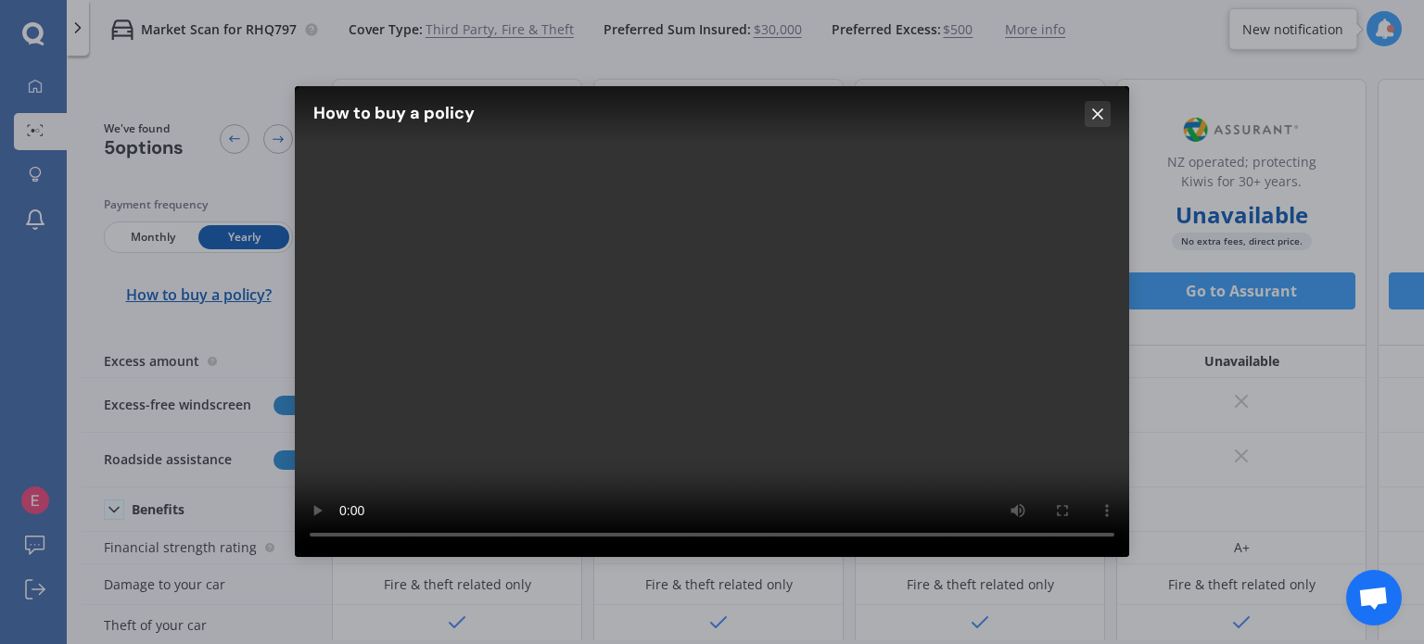
click at [1094, 114] on icon at bounding box center [1097, 114] width 19 height 19
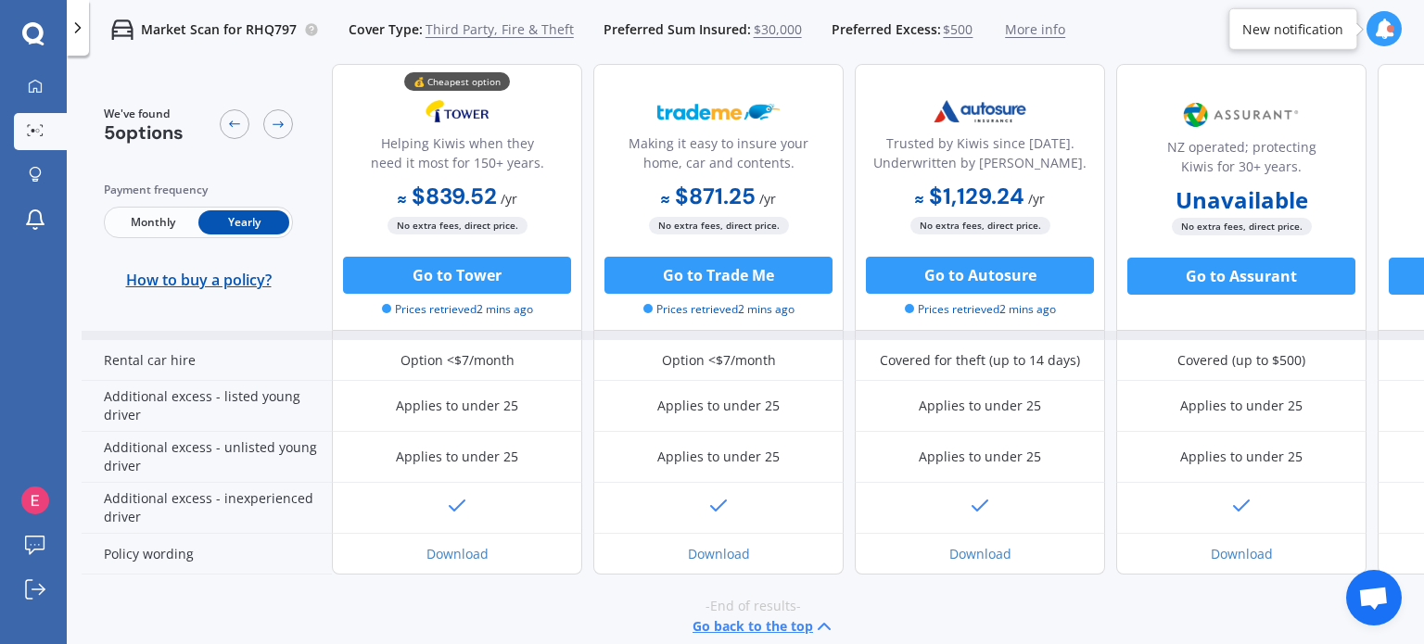
scroll to position [689, 0]
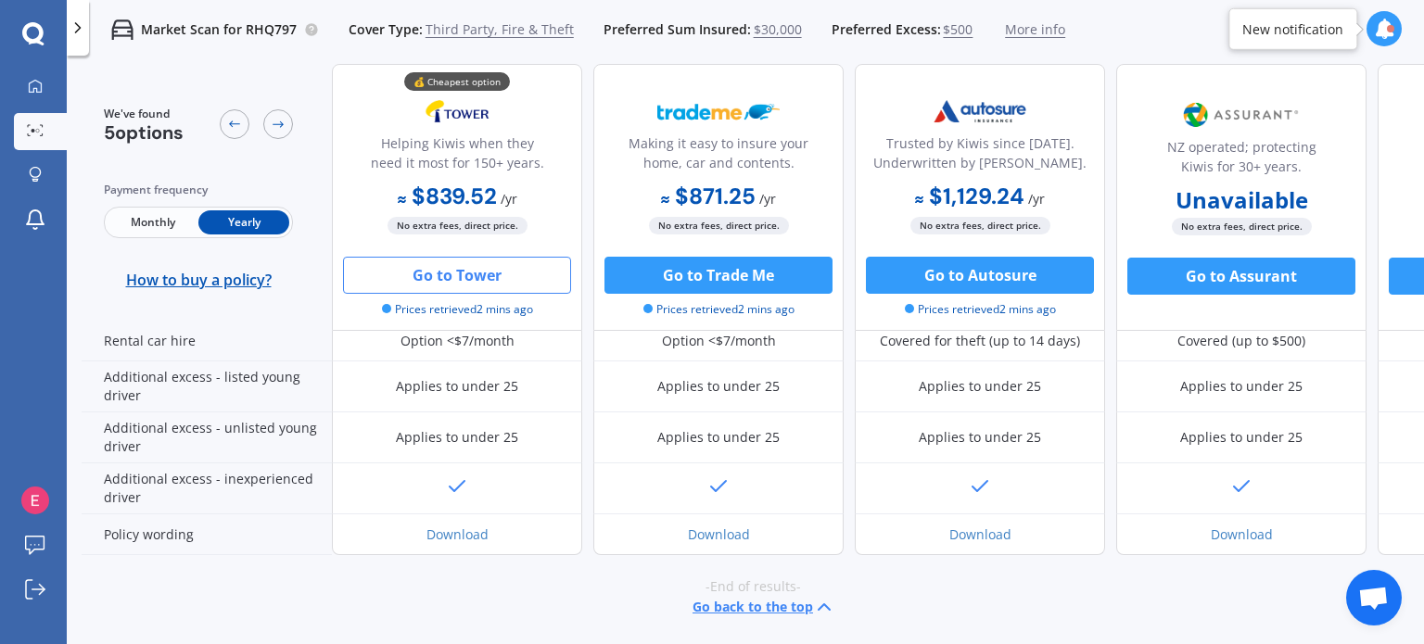
click at [430, 286] on button "Go to Tower" at bounding box center [457, 275] width 228 height 37
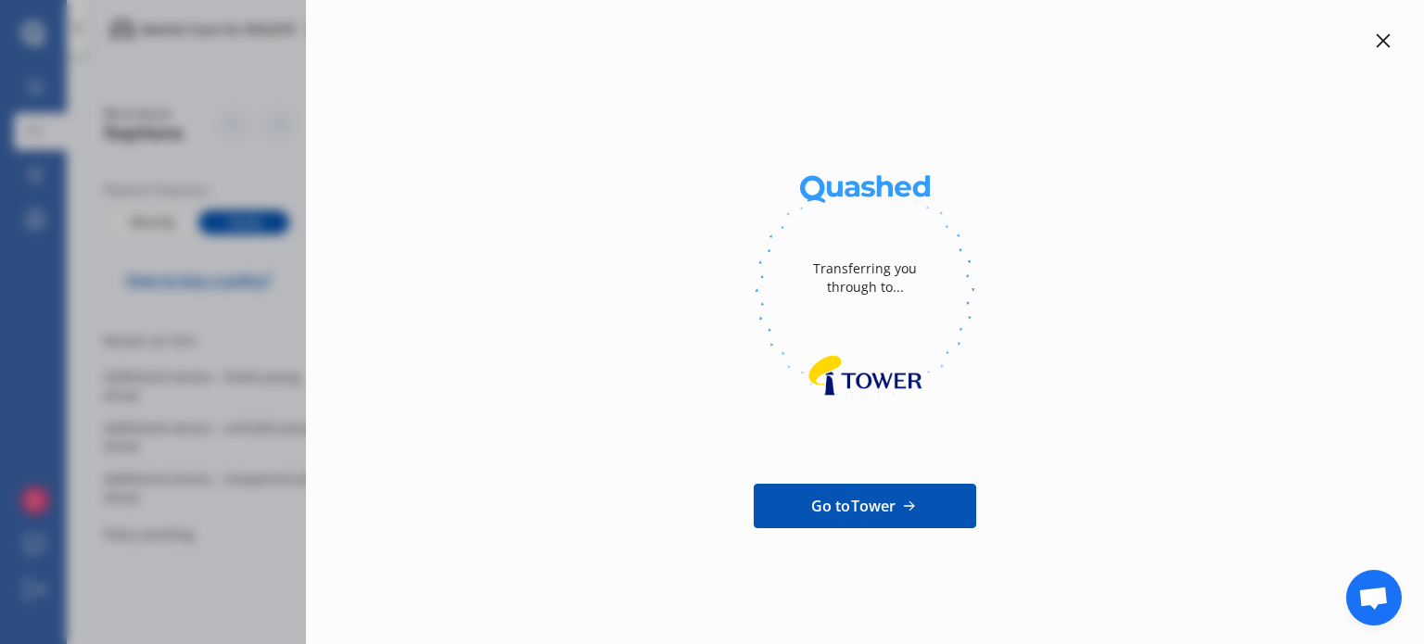
click at [863, 492] on link "Go to Tower" at bounding box center [865, 506] width 223 height 45
click at [1390, 46] on icon at bounding box center [1384, 41] width 14 height 14
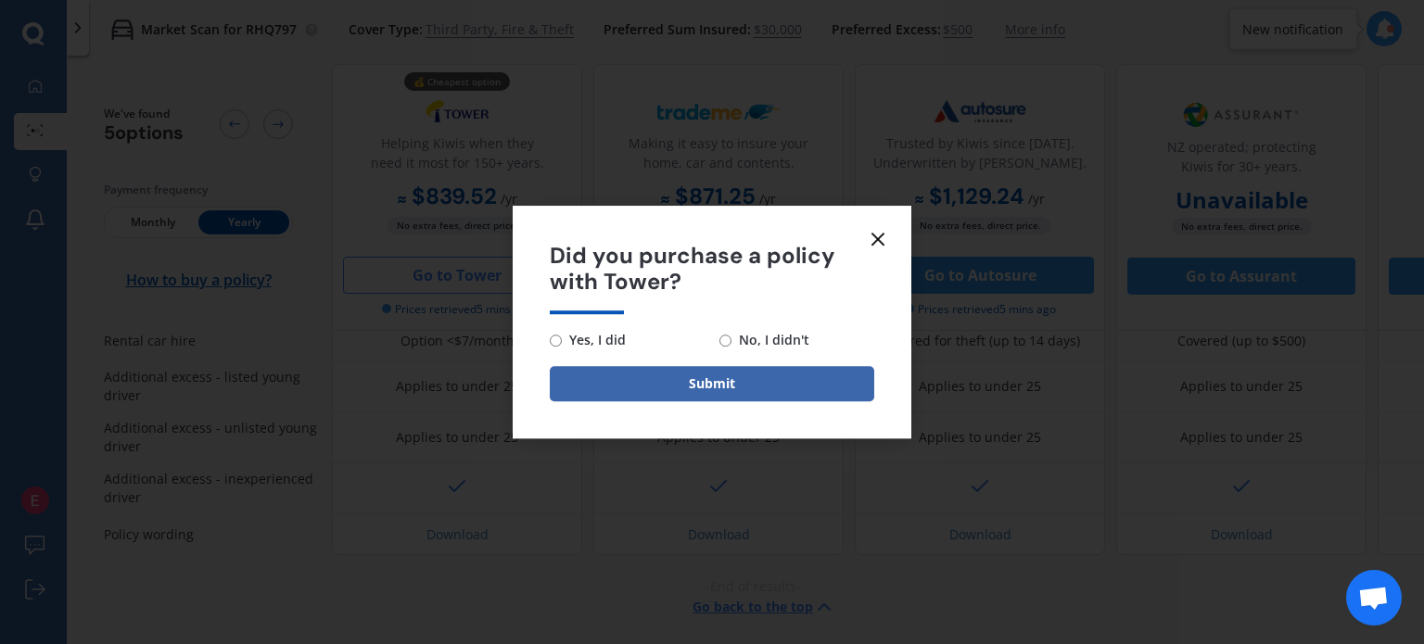
click at [738, 340] on span "No, I didn't" at bounding box center [771, 340] width 78 height 22
click at [732, 340] on input "No, I didn't" at bounding box center [725, 341] width 12 height 12
radio input "true"
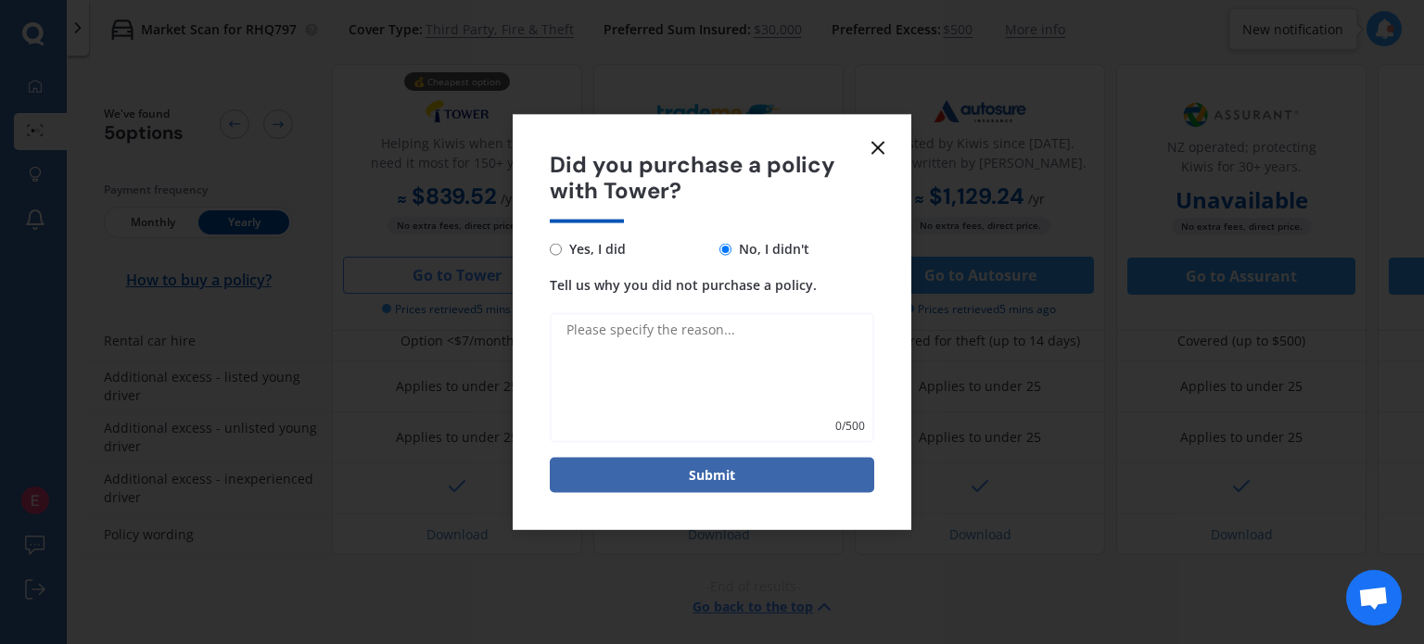
click at [886, 146] on icon at bounding box center [878, 147] width 22 height 22
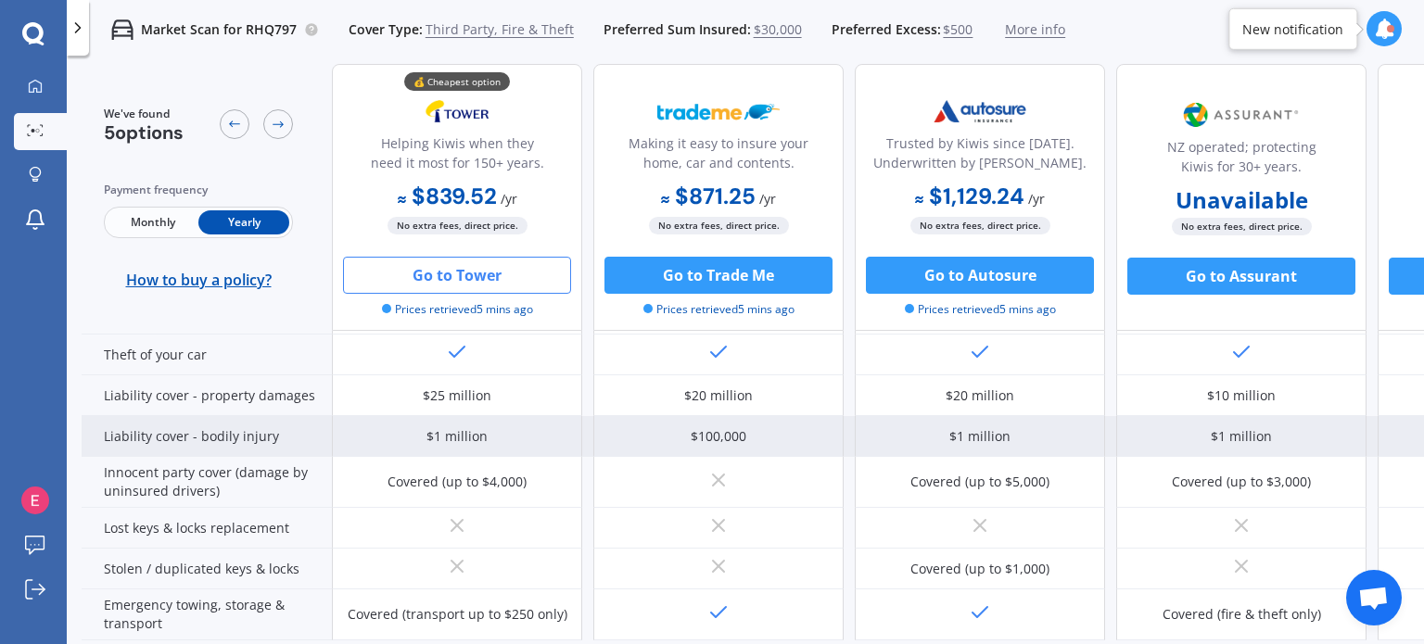
scroll to position [278, 0]
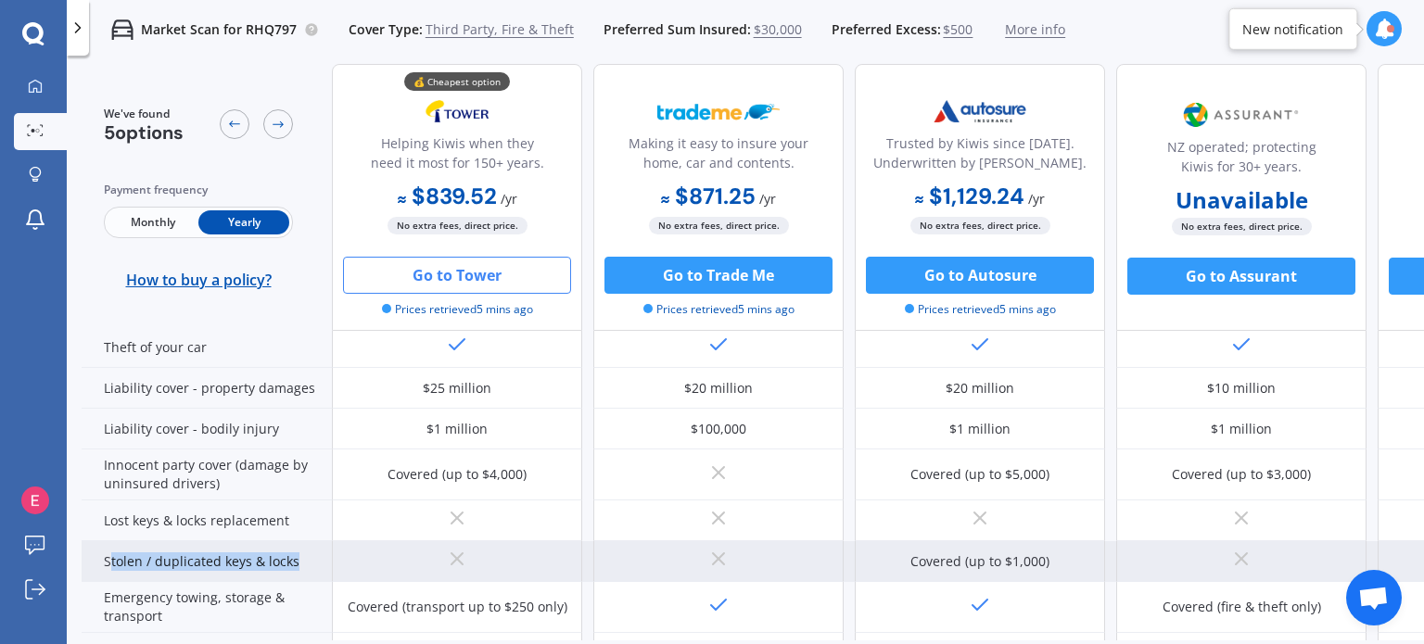
drag, startPoint x: 108, startPoint y: 559, endPoint x: 297, endPoint y: 563, distance: 189.2
click at [297, 563] on div "Stolen / duplicated keys & locks" at bounding box center [207, 561] width 250 height 41
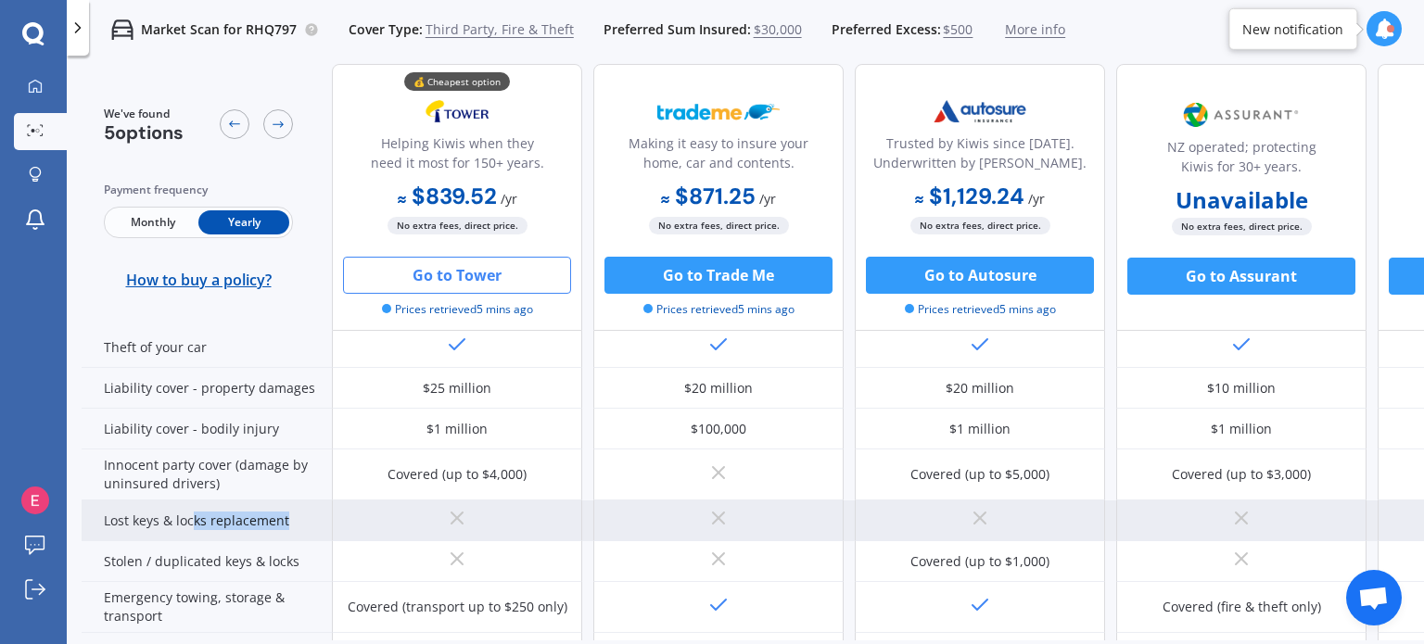
drag, startPoint x: 193, startPoint y: 534, endPoint x: 289, endPoint y: 529, distance: 96.5
click at [289, 529] on div "Lost keys & locks replacement" at bounding box center [207, 521] width 250 height 41
click at [472, 515] on div at bounding box center [457, 521] width 250 height 41
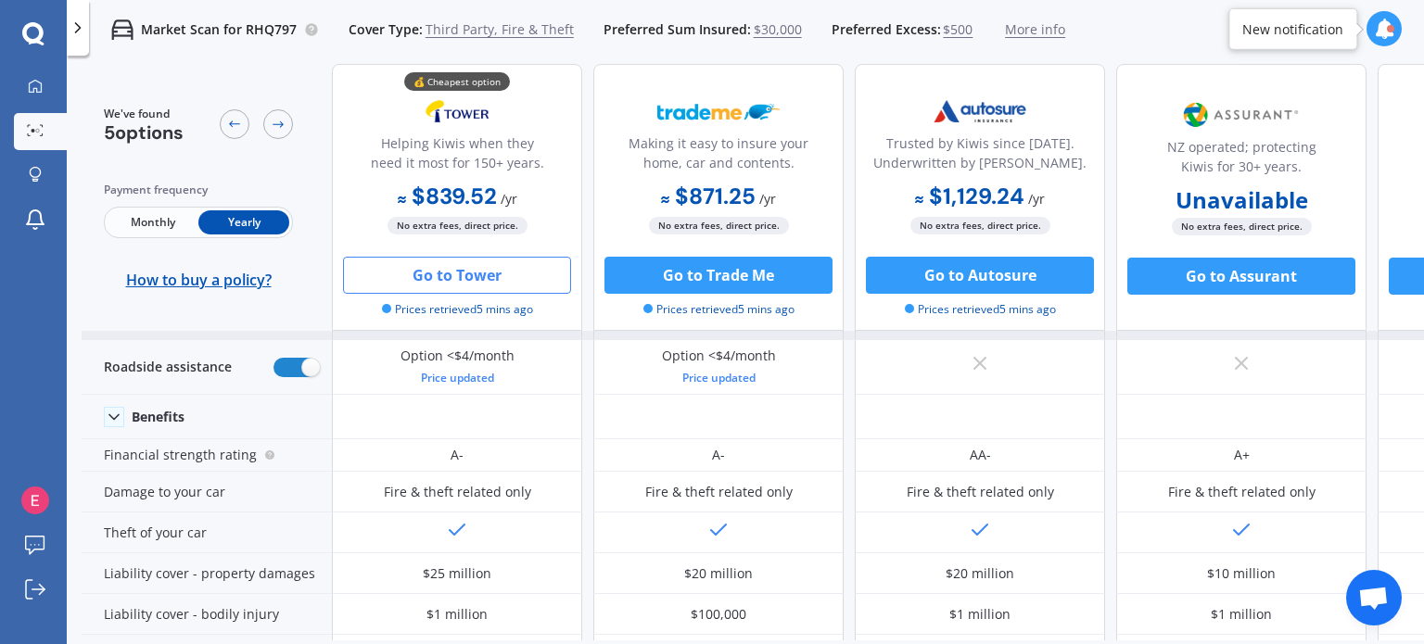
scroll to position [185, 0]
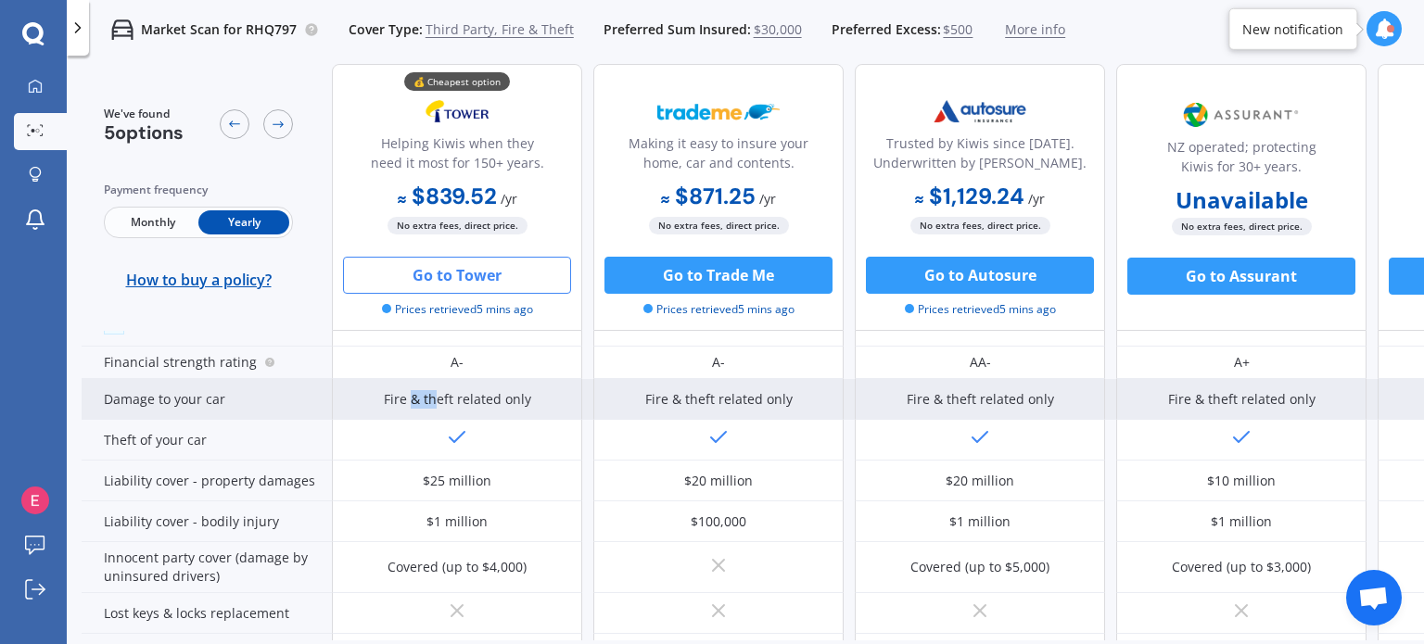
drag, startPoint x: 415, startPoint y: 387, endPoint x: 437, endPoint y: 400, distance: 25.0
click at [437, 400] on div "Fire & theft related only" at bounding box center [457, 399] width 250 height 41
click at [437, 400] on div "Fire & theft related only" at bounding box center [457, 399] width 147 height 19
drag, startPoint x: 437, startPoint y: 400, endPoint x: 461, endPoint y: 403, distance: 24.4
click at [461, 403] on div "Fire & theft related only" at bounding box center [457, 399] width 147 height 19
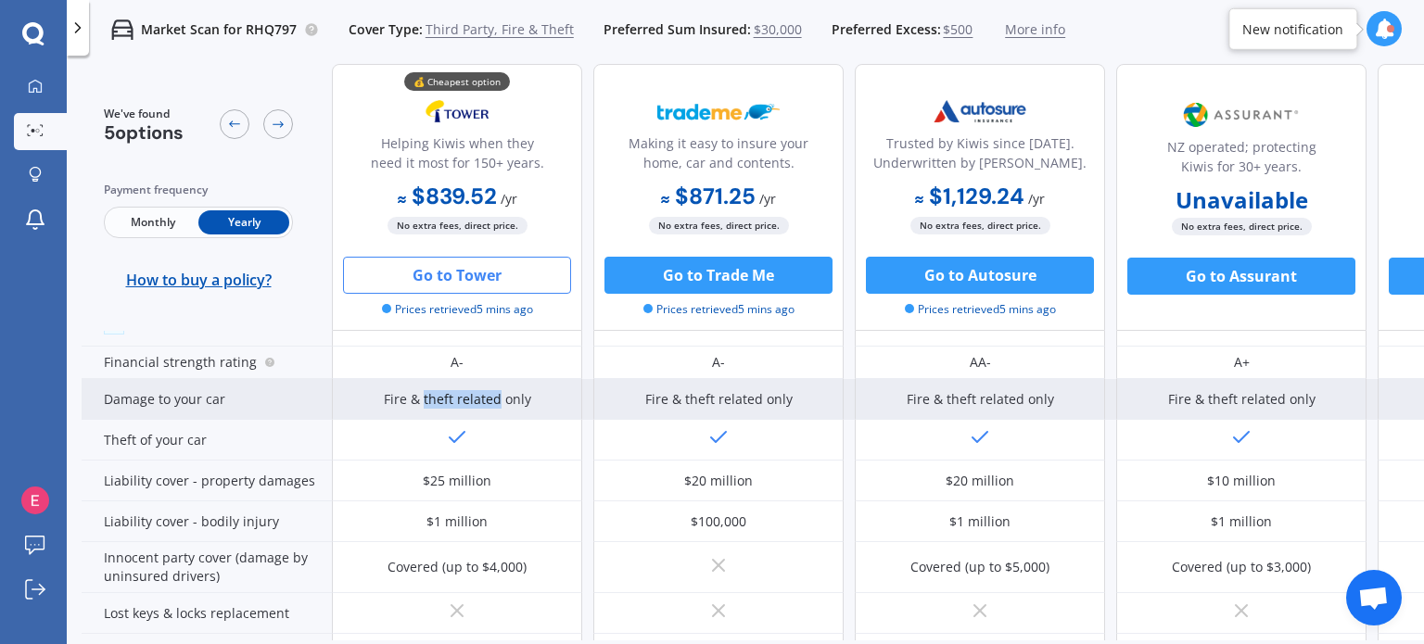
click at [461, 403] on div "Fire & theft related only" at bounding box center [457, 399] width 147 height 19
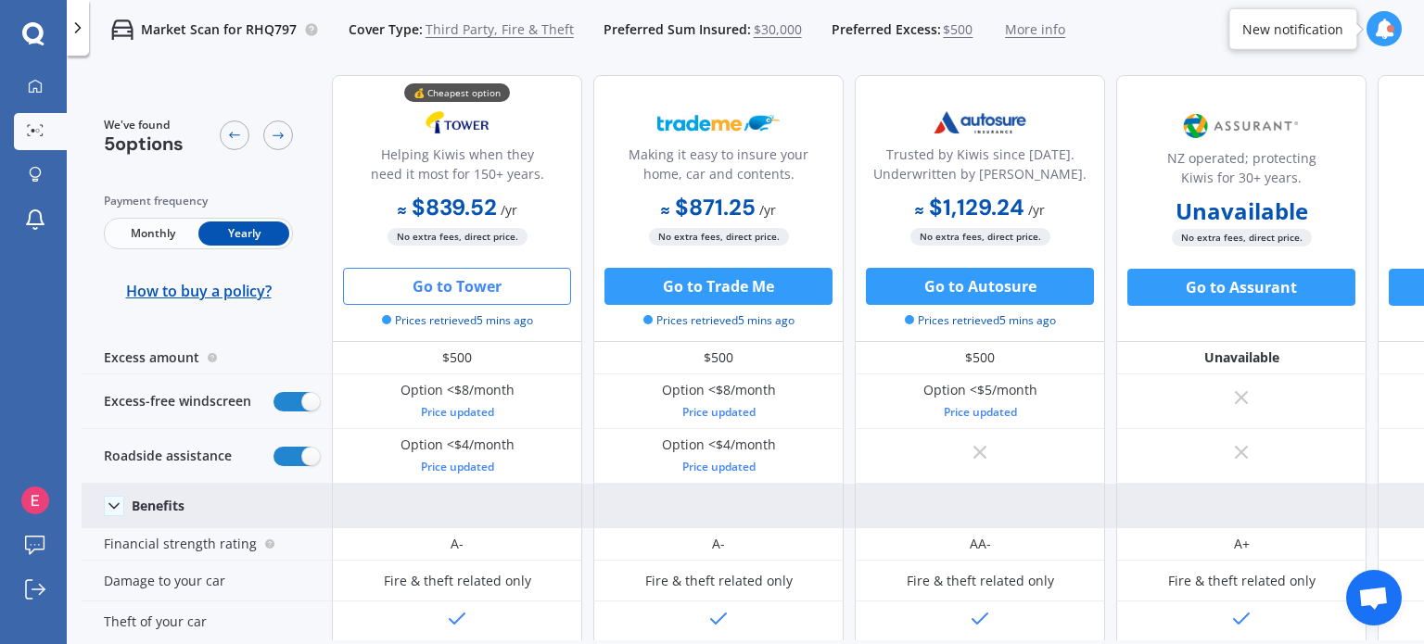
scroll to position [0, 0]
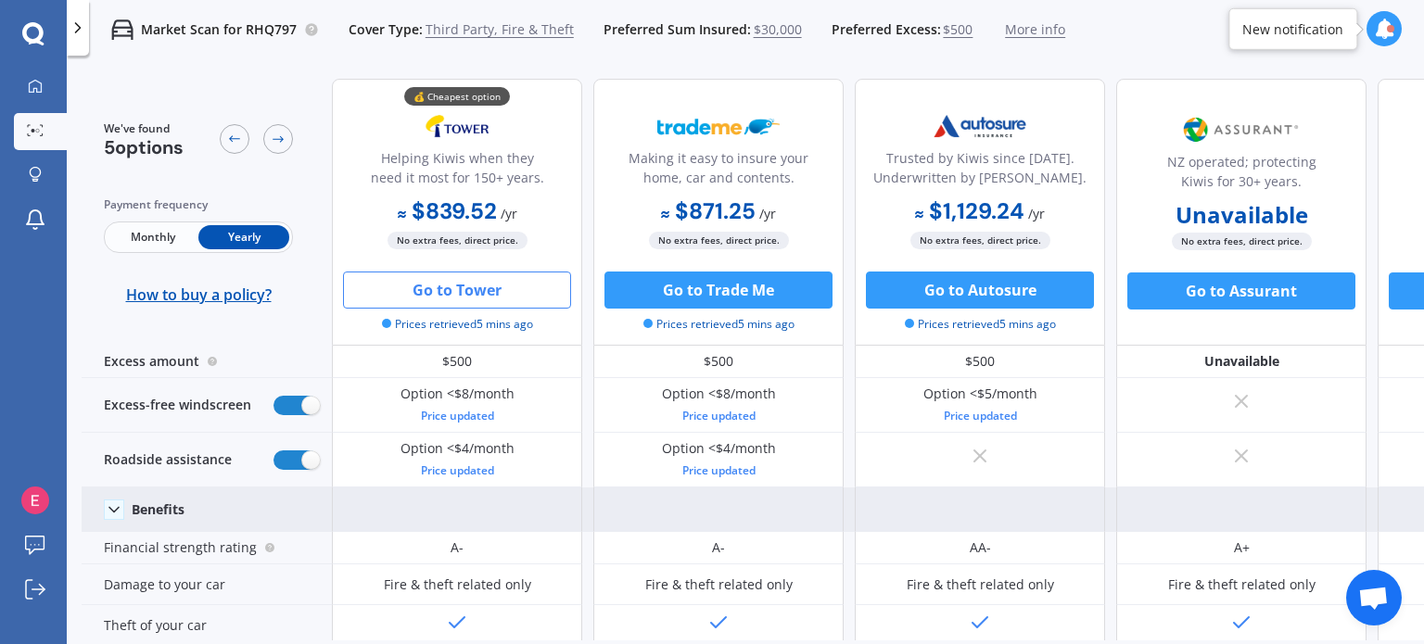
click at [111, 512] on icon at bounding box center [114, 510] width 19 height 19
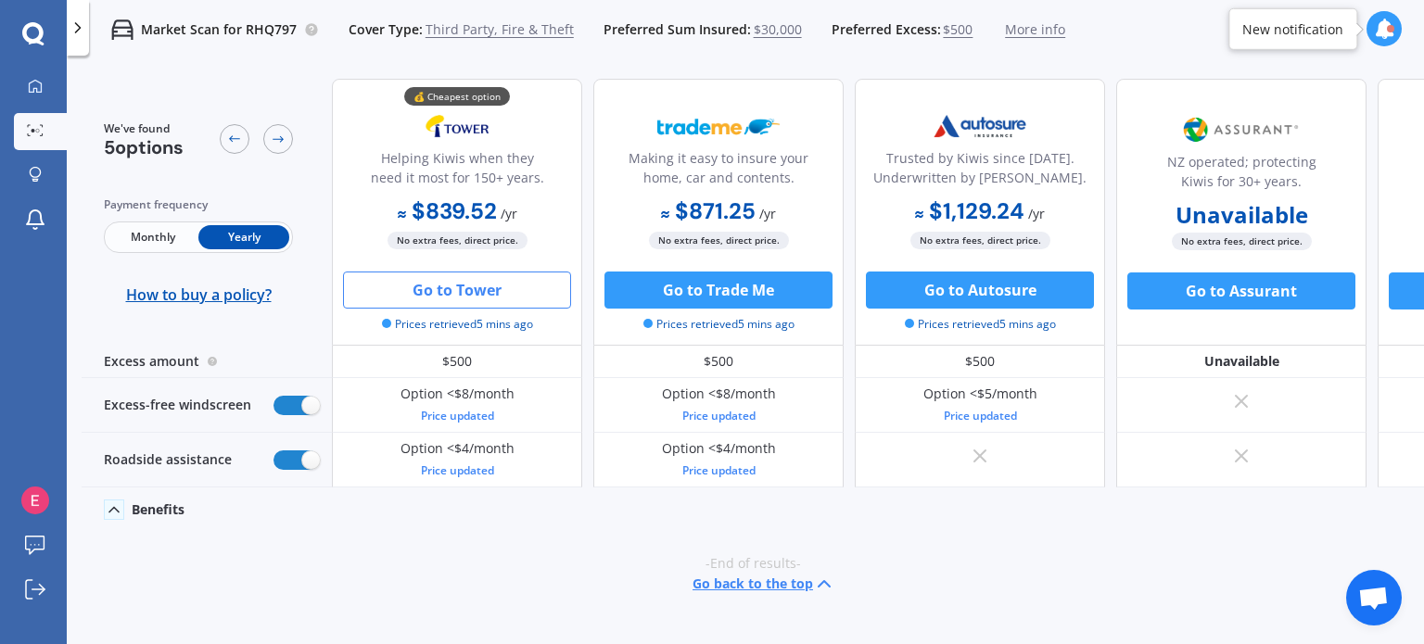
click at [111, 512] on icon at bounding box center [114, 510] width 19 height 19
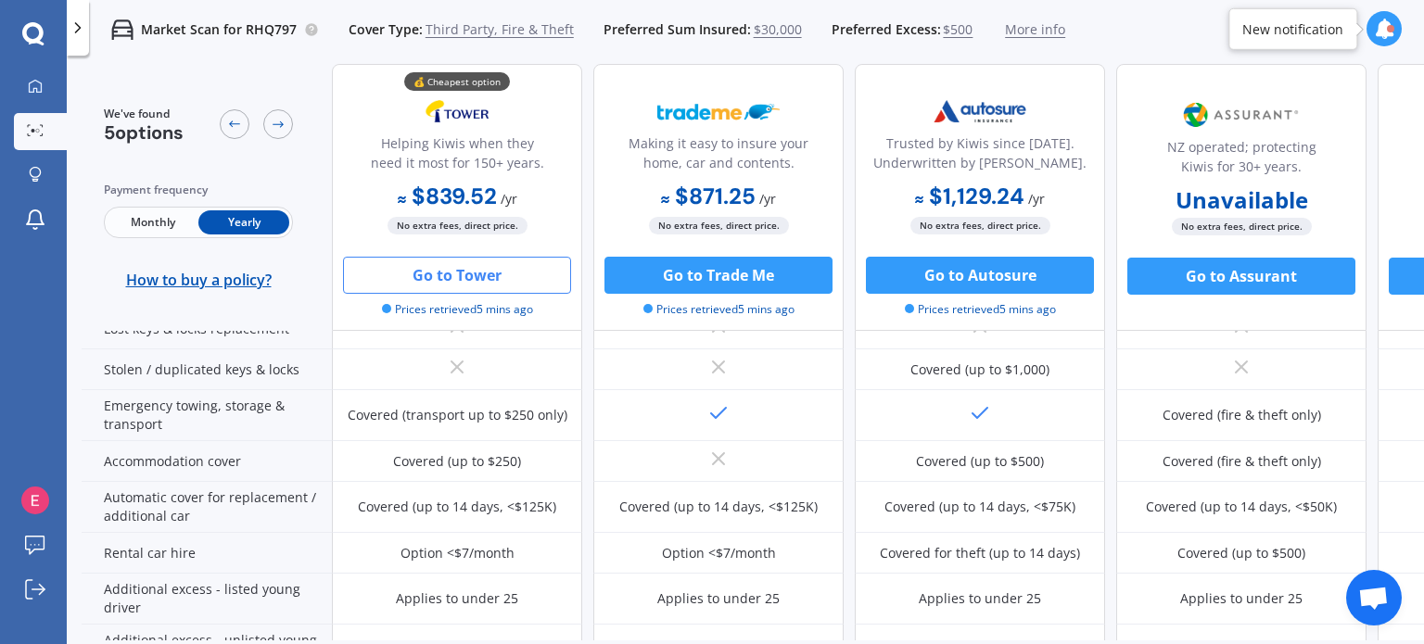
scroll to position [464, 0]
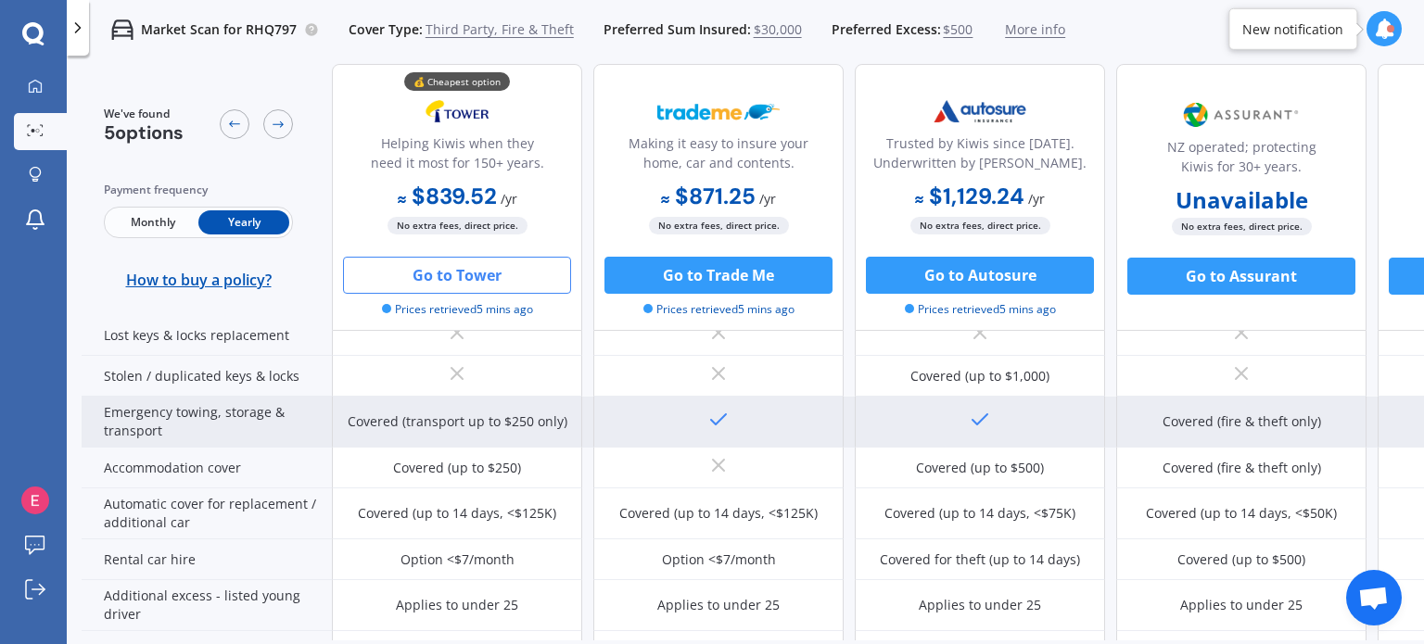
click at [411, 424] on div "Covered (transport up to $250 only)" at bounding box center [458, 422] width 220 height 19
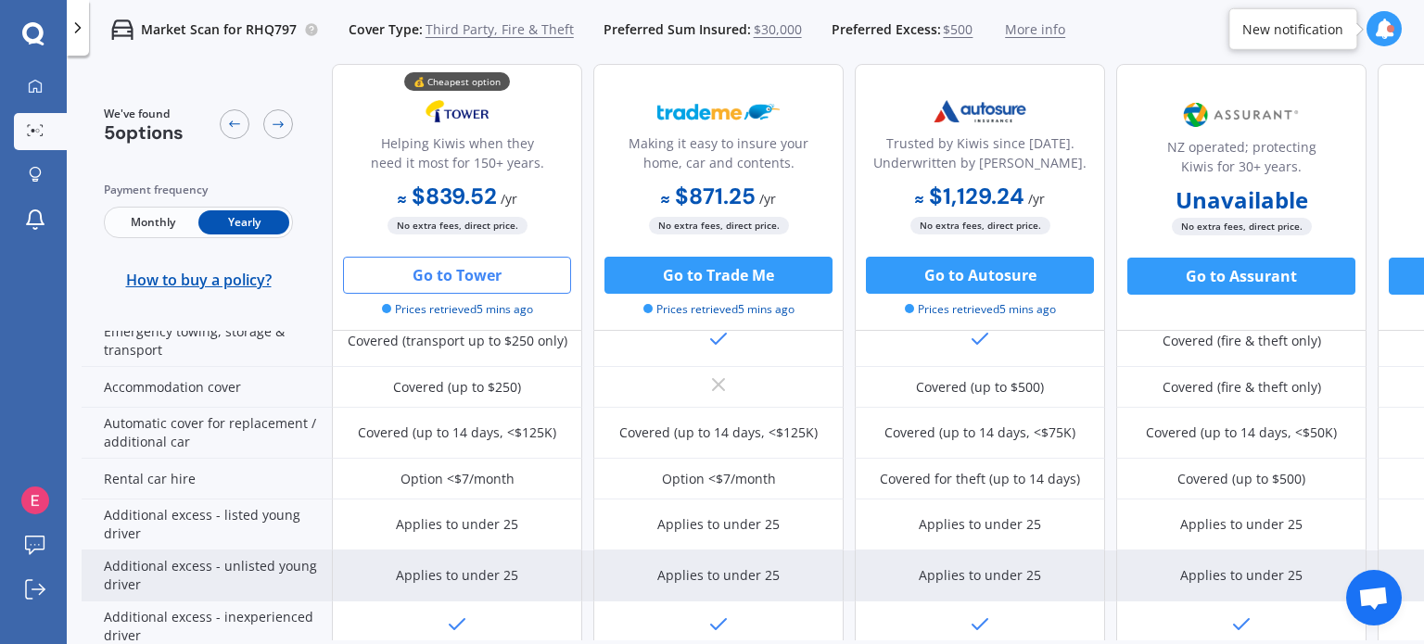
scroll to position [503, 0]
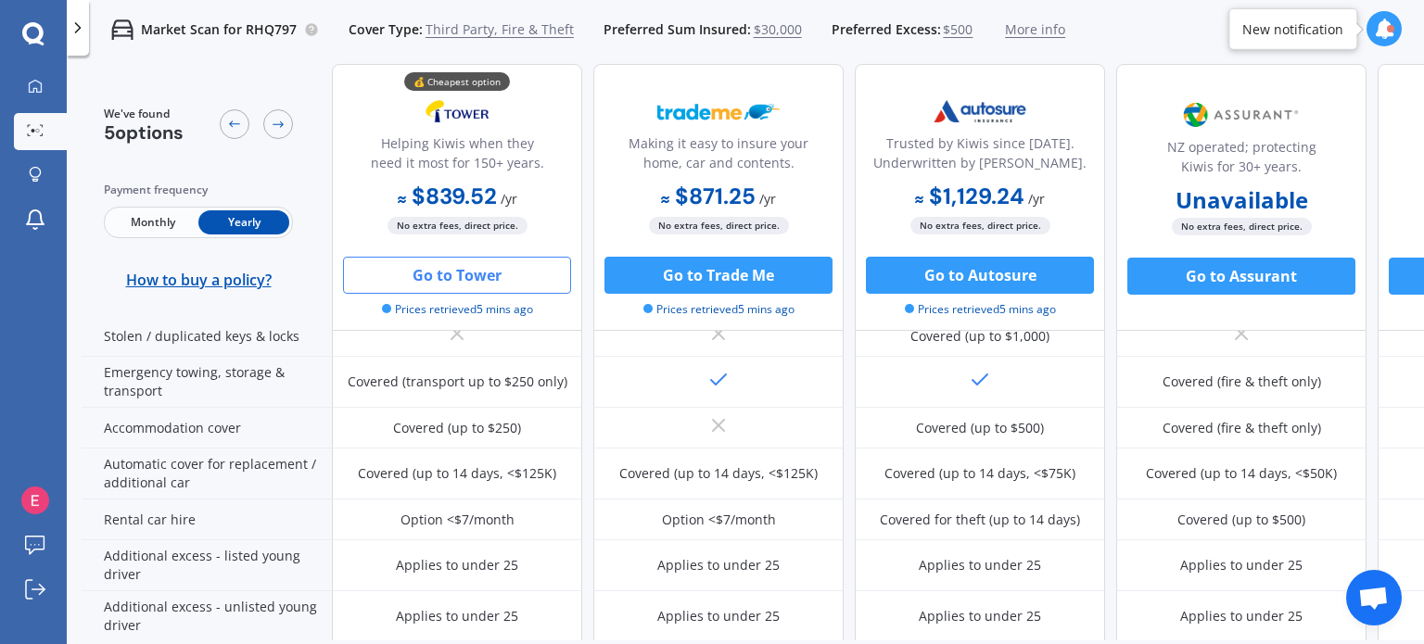
click at [452, 20] on span "Third Party, Fire & Theft" at bounding box center [500, 29] width 148 height 19
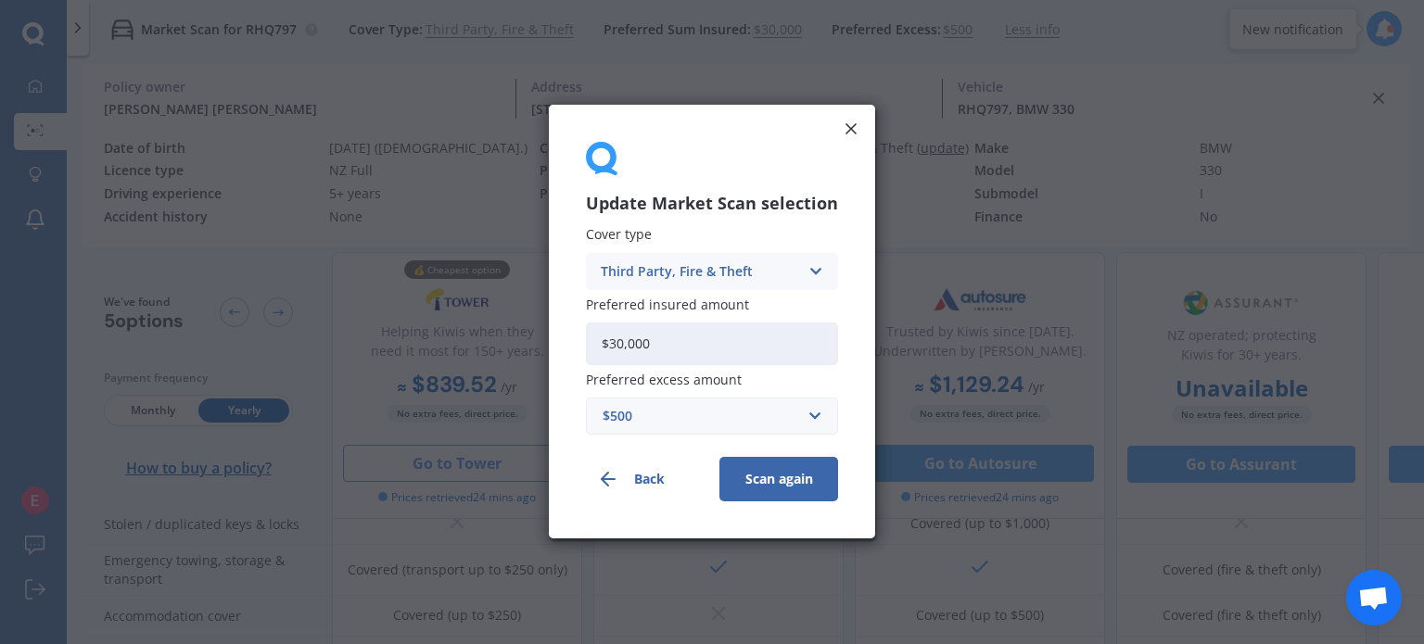
click at [609, 276] on div "Third Party, Fire & Theft" at bounding box center [700, 271] width 198 height 20
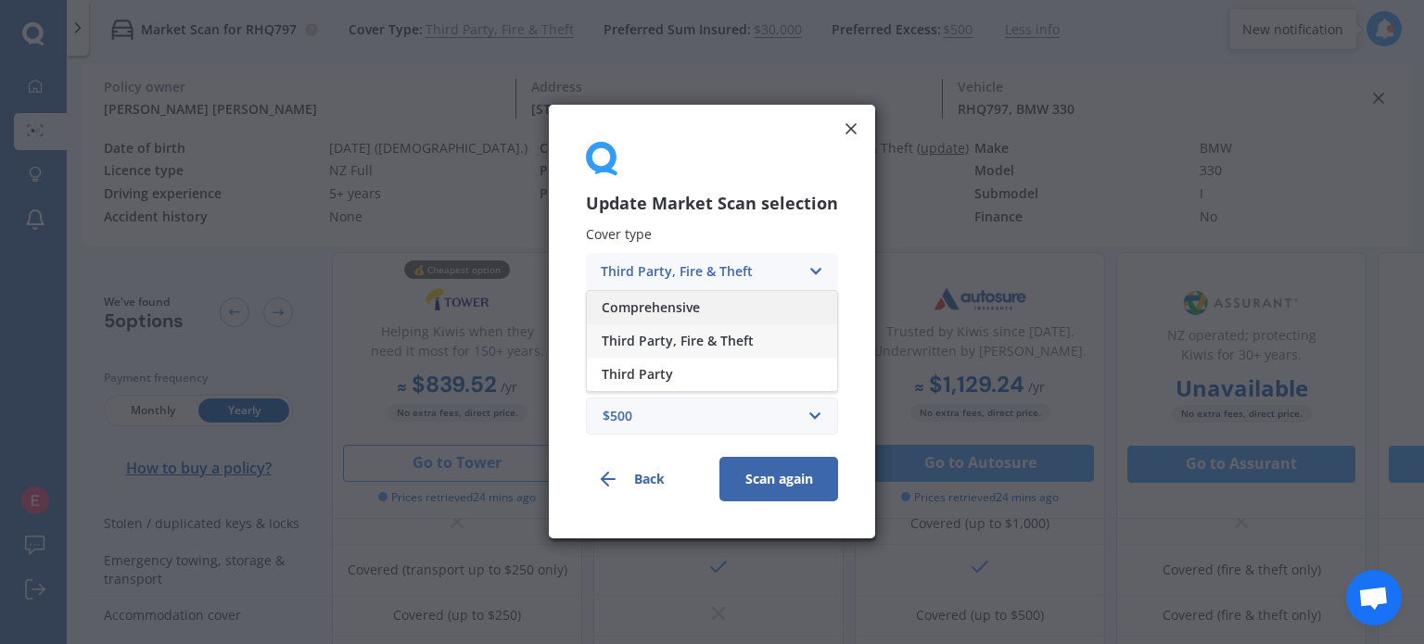
click at [651, 305] on span "Comprehensive" at bounding box center [651, 307] width 98 height 13
